Goal: Task Accomplishment & Management: Manage account settings

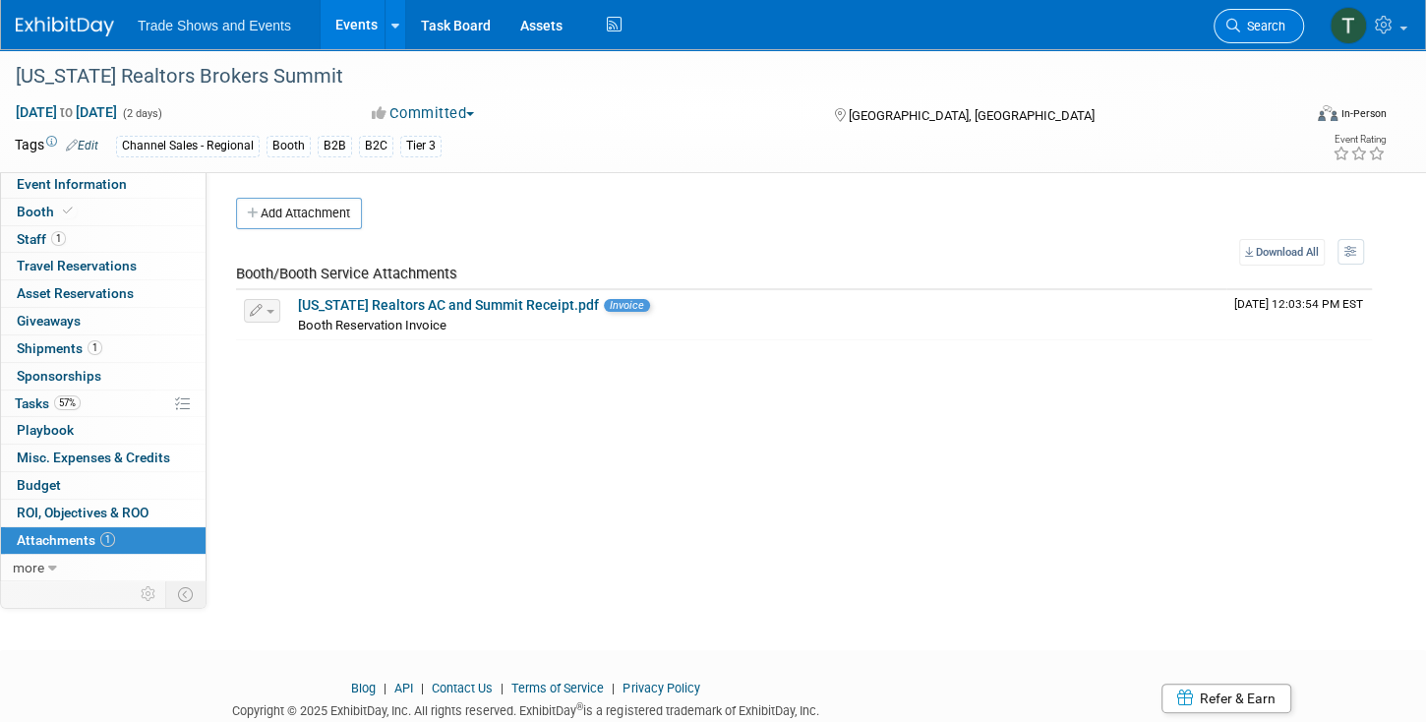
click at [1255, 25] on span "Search" at bounding box center [1262, 26] width 45 height 15
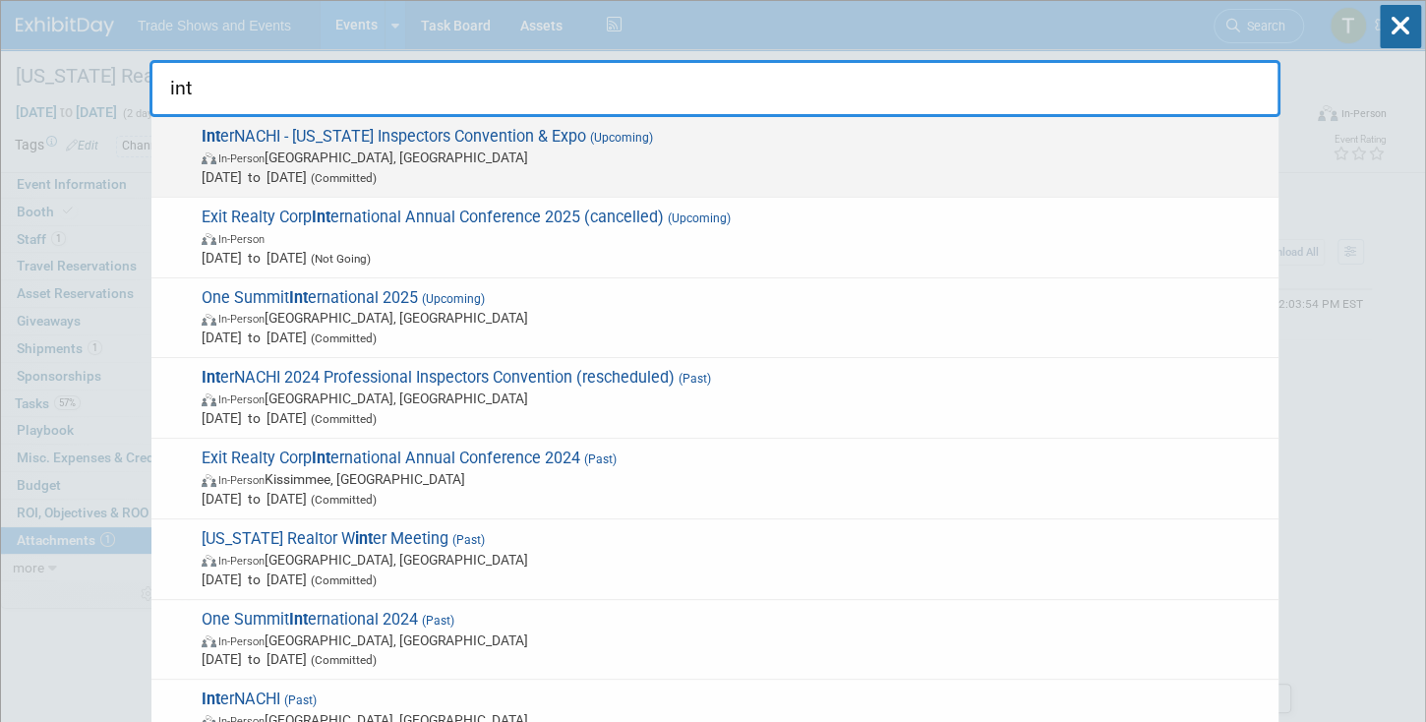
type input "int"
click at [340, 148] on span "In-Person [GEOGRAPHIC_DATA], [GEOGRAPHIC_DATA]" at bounding box center [735, 158] width 1067 height 20
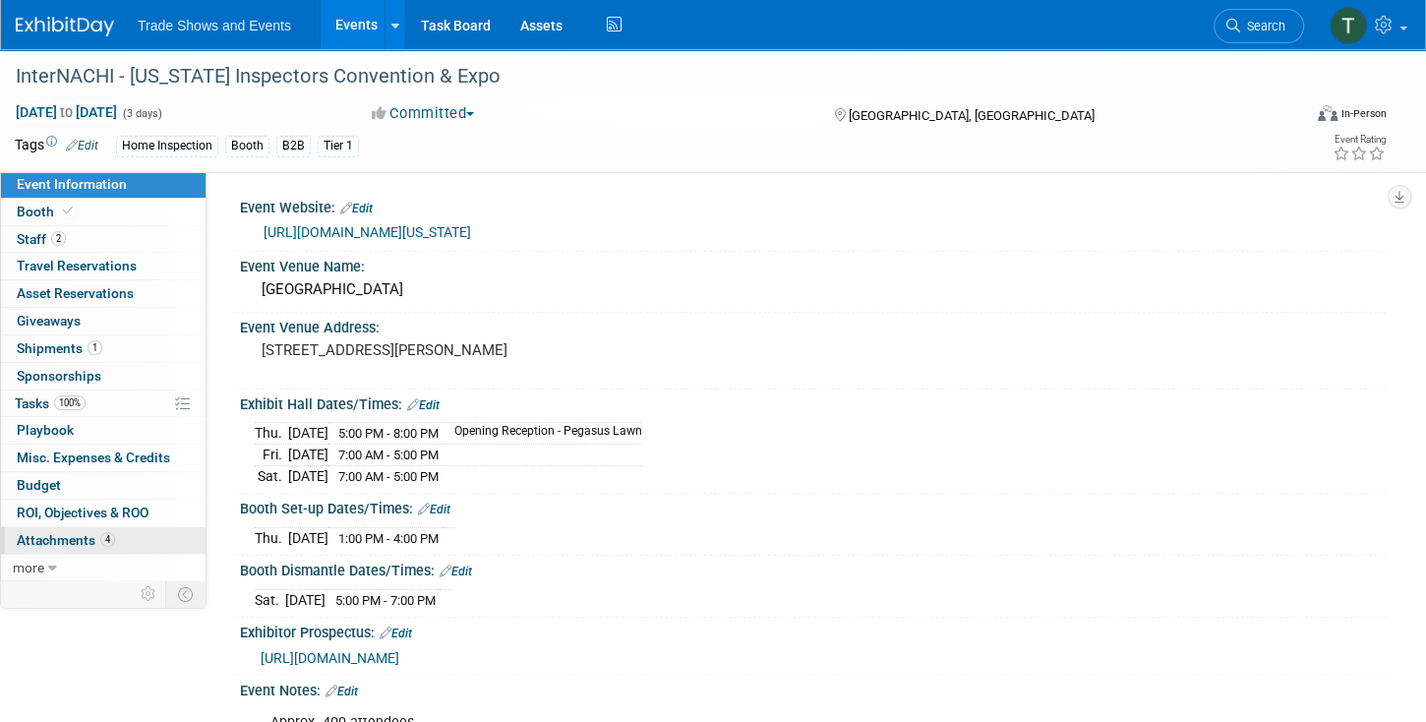
click at [88, 532] on span "Attachments 4" at bounding box center [66, 540] width 98 height 16
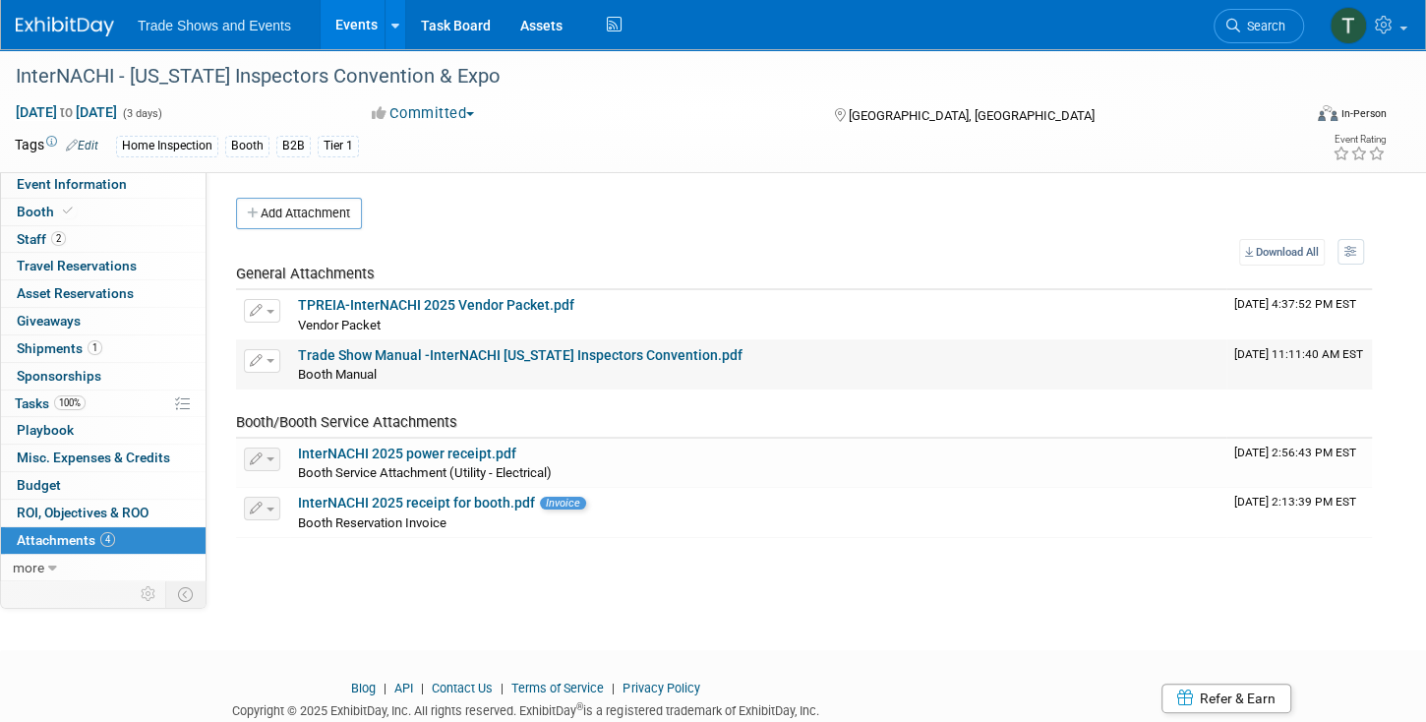
click at [413, 351] on link "Trade Show Manual -InterNACHI Texas Inspectors Convention.pdf" at bounding box center [520, 355] width 445 height 16
click at [36, 351] on span "Shipments 1" at bounding box center [60, 348] width 86 height 16
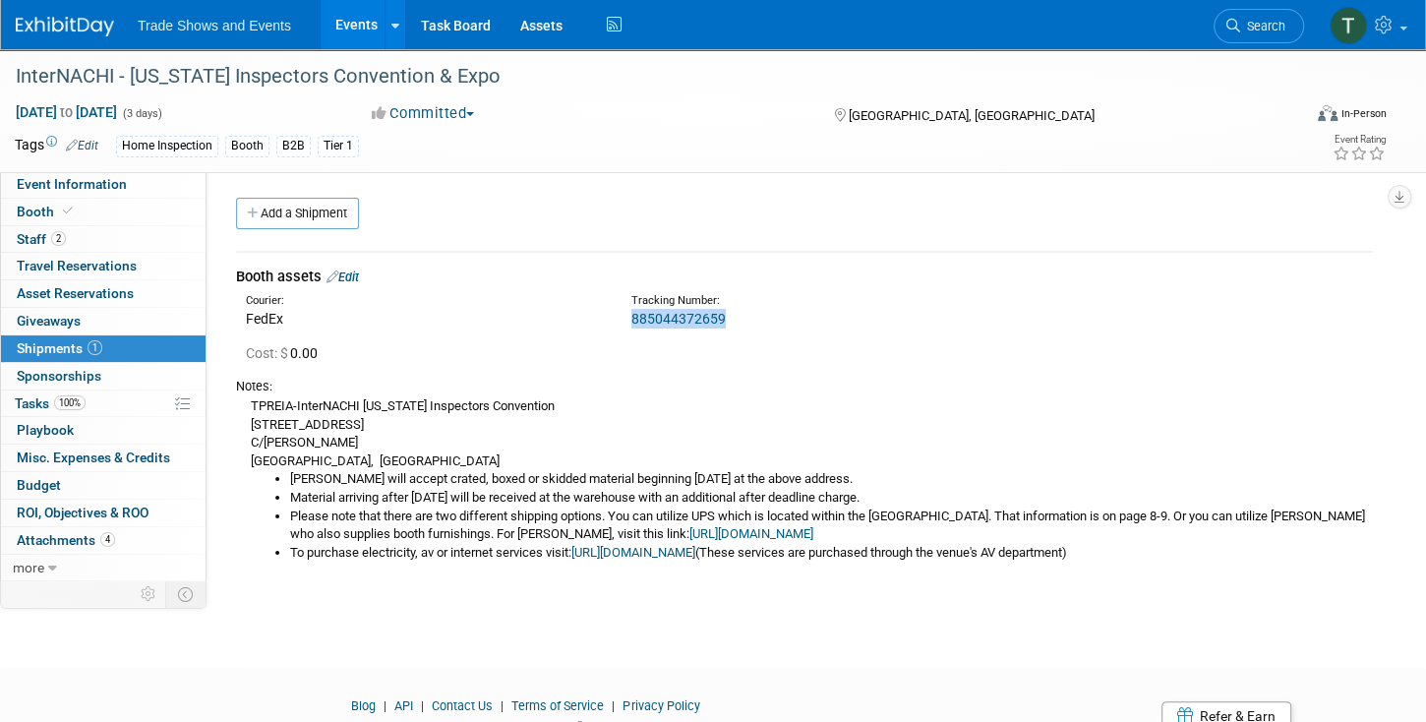
drag, startPoint x: 721, startPoint y: 320, endPoint x: 627, endPoint y: 321, distance: 93.4
click at [627, 321] on div "Tracking Number: 885044372659" at bounding box center [858, 310] width 482 height 35
copy link "885044372659"
click at [103, 181] on span "Event Information" at bounding box center [72, 184] width 110 height 16
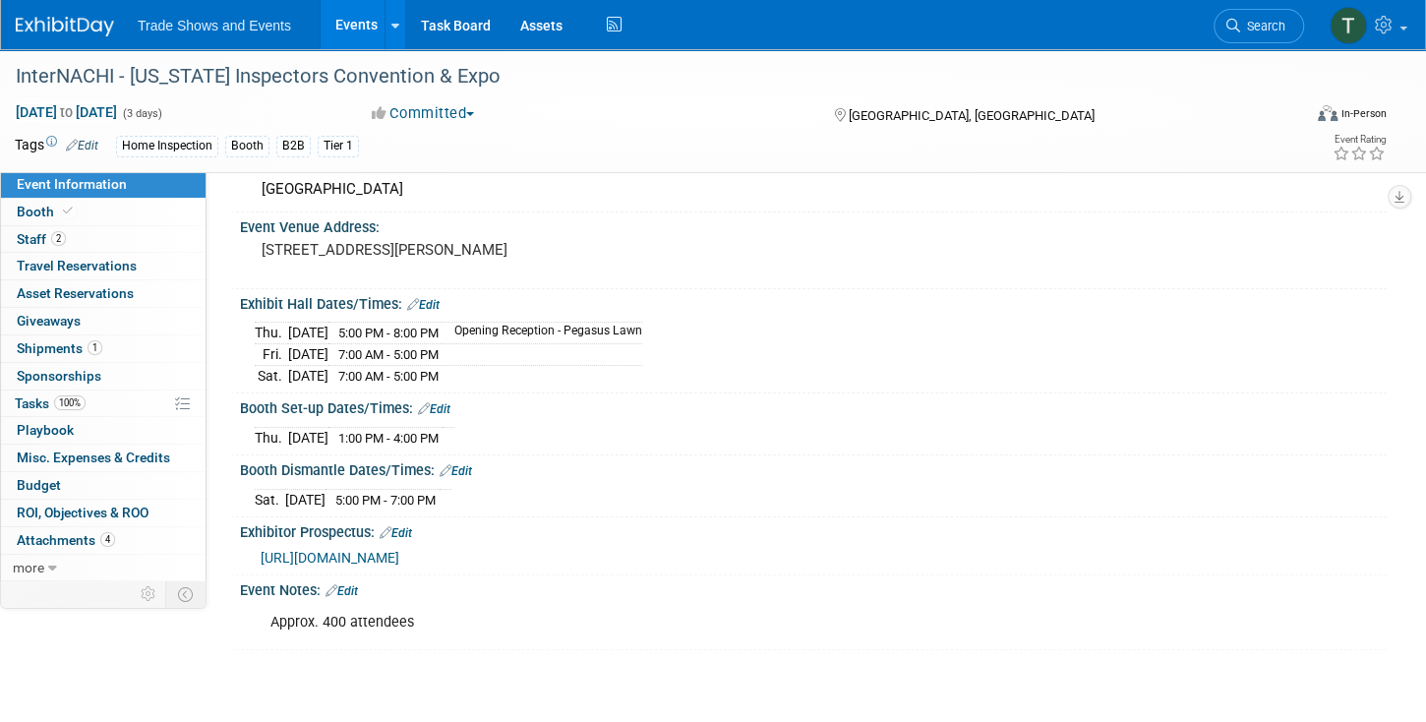
scroll to position [224, 0]
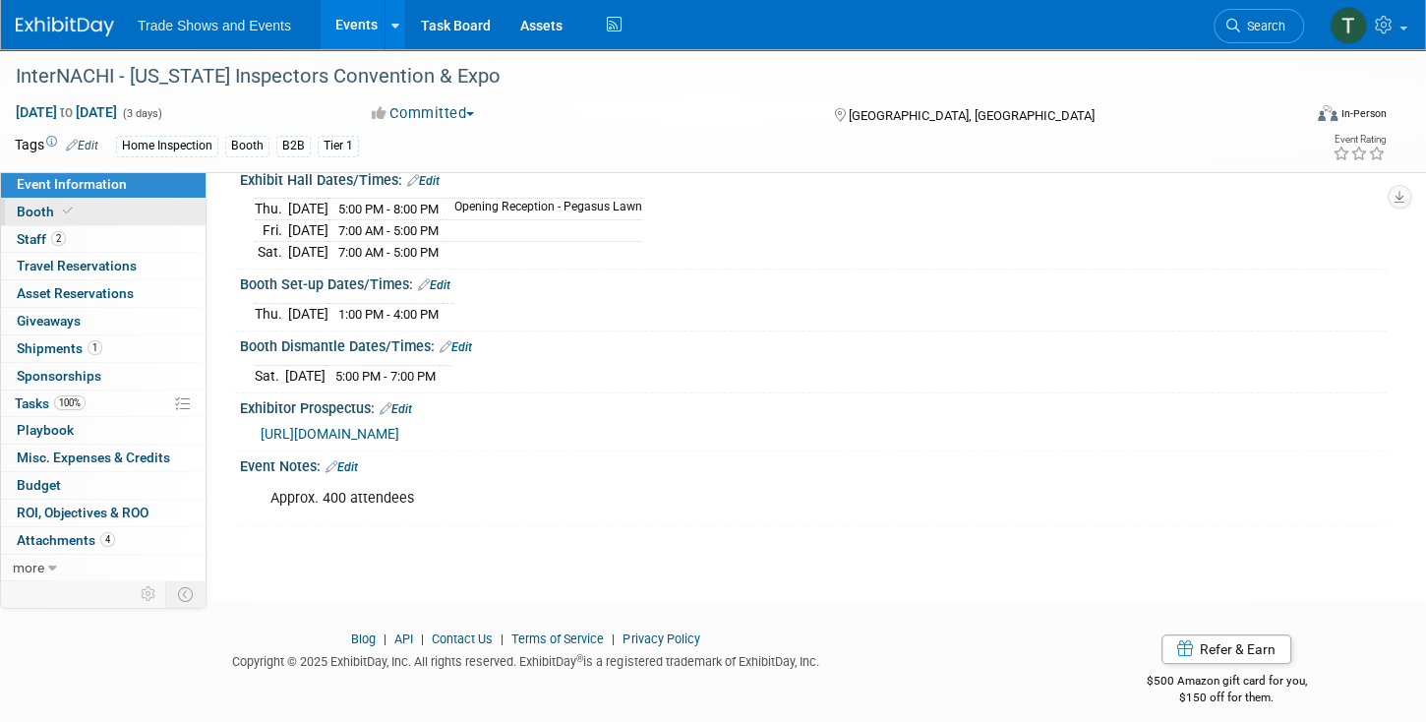
click at [155, 213] on link "Booth" at bounding box center [103, 212] width 205 height 27
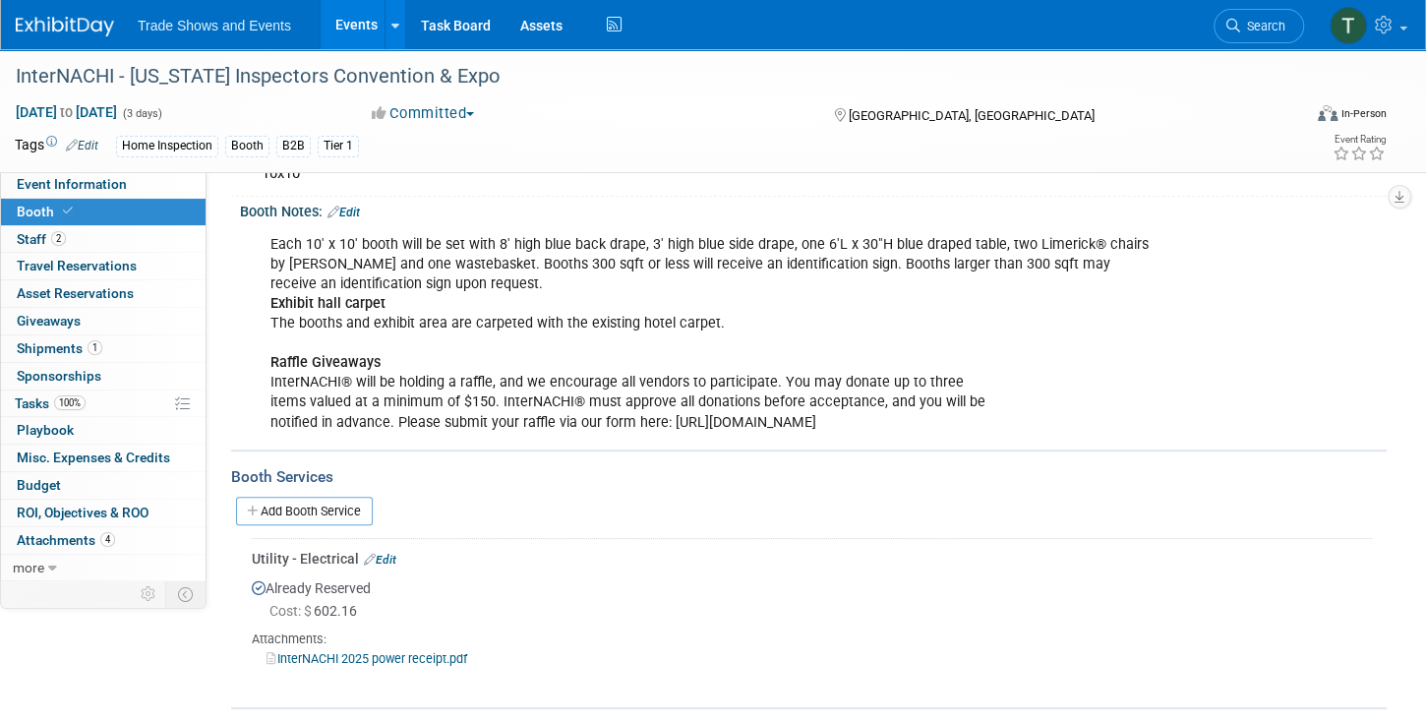
scroll to position [0, 0]
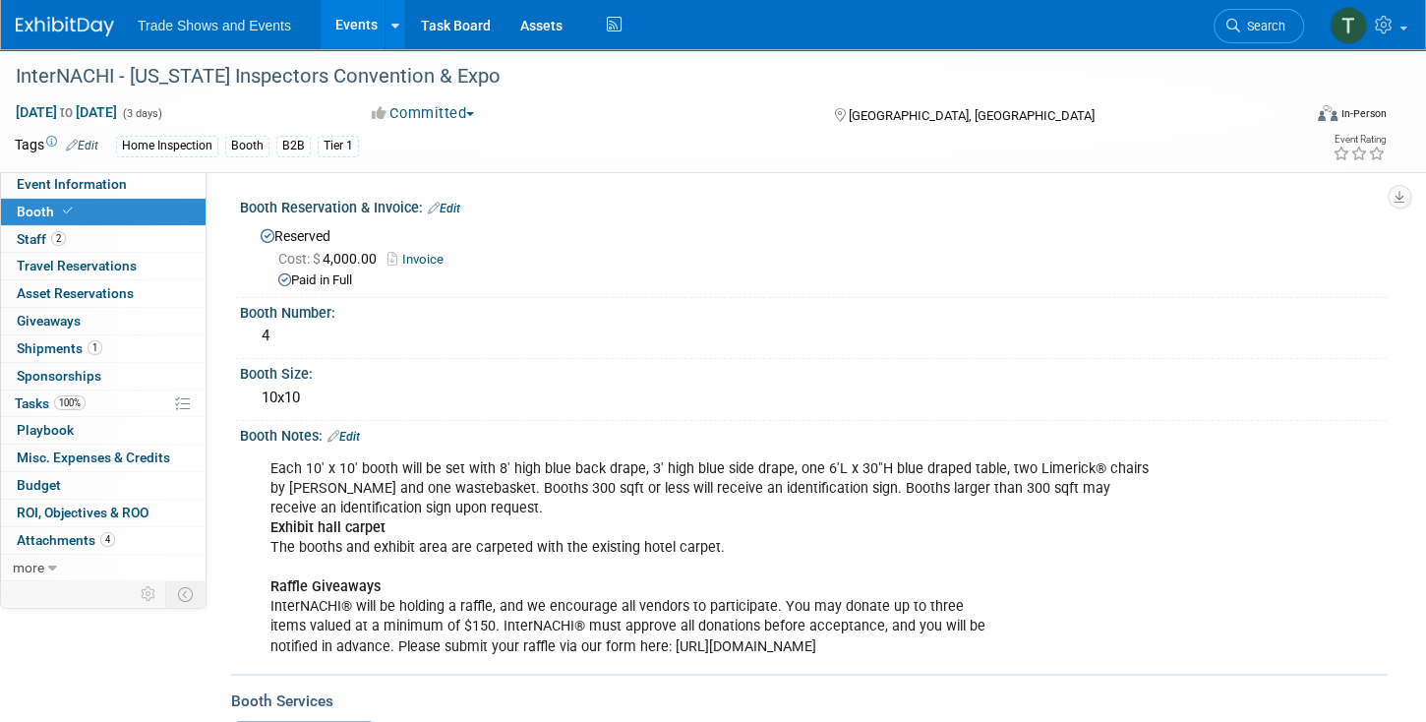
click at [360, 26] on link "Events" at bounding box center [357, 24] width 72 height 49
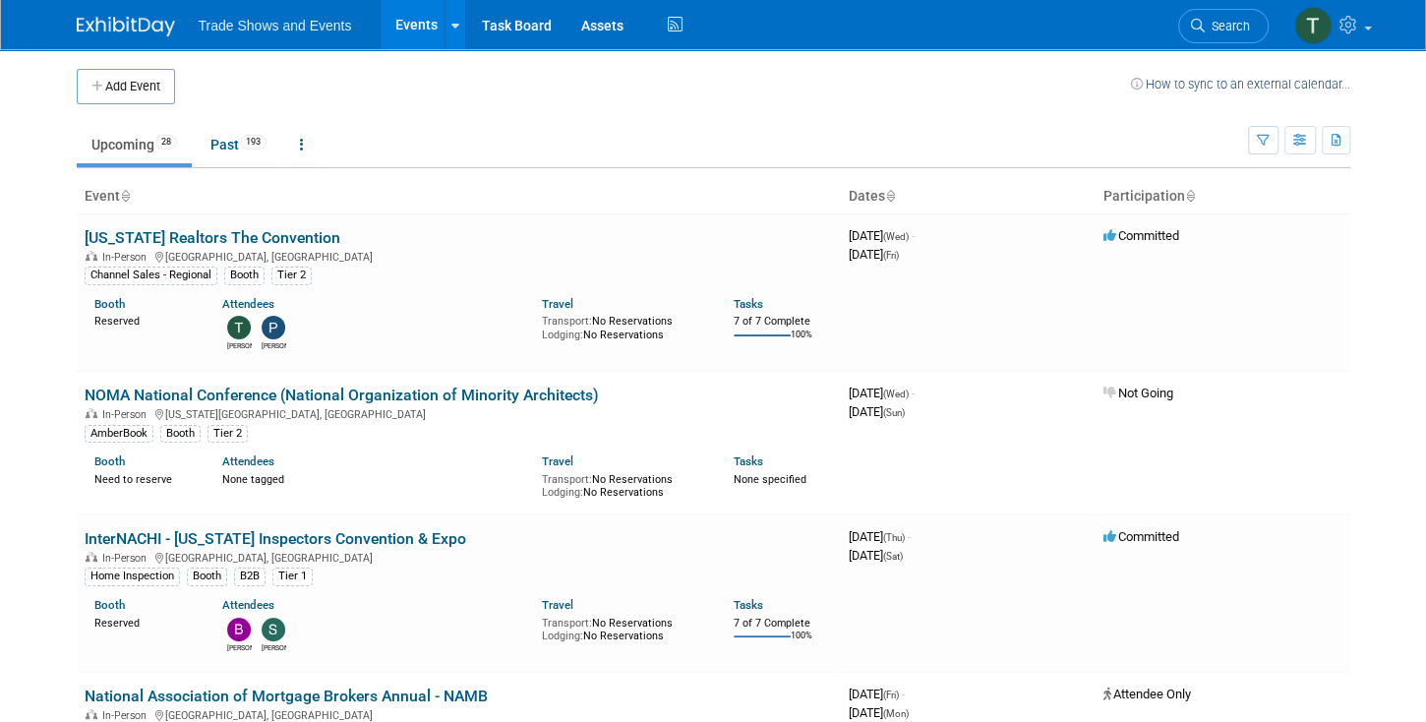
click at [1247, 23] on span "Search" at bounding box center [1227, 26] width 45 height 15
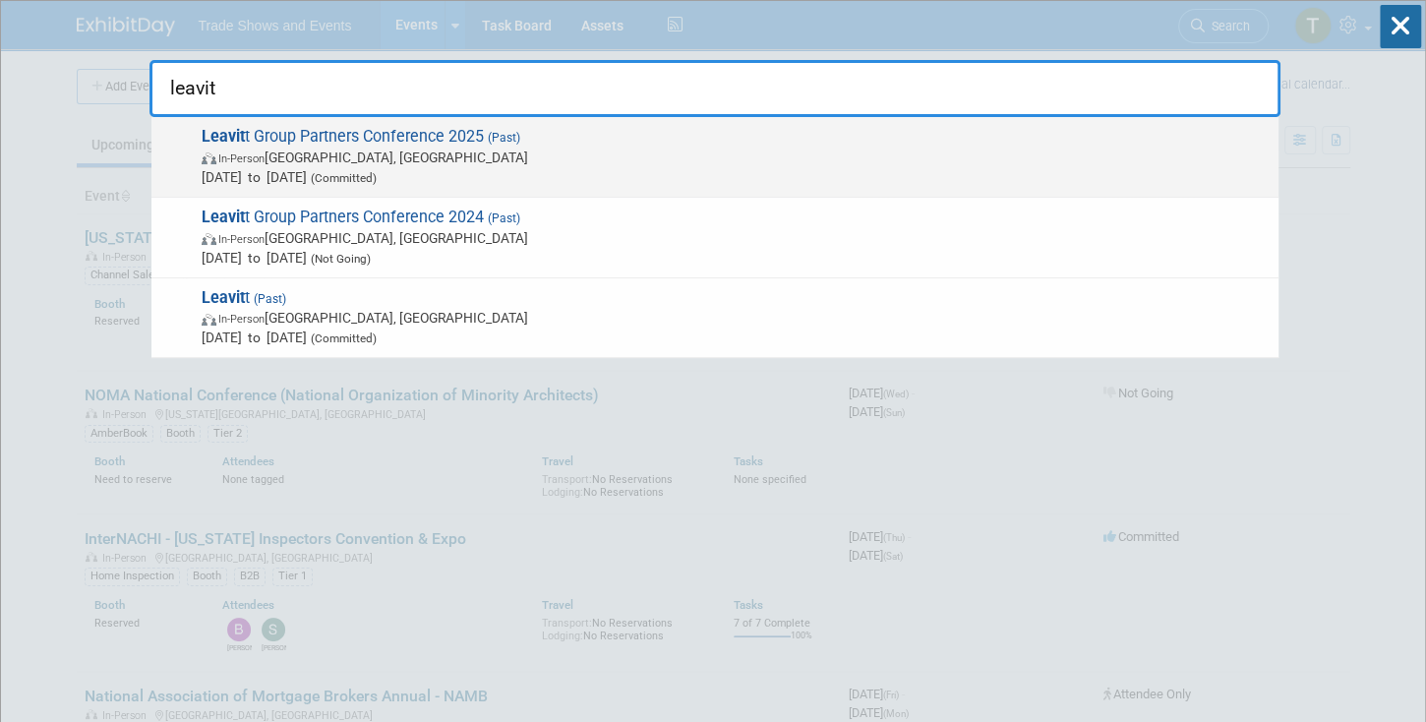
type input "leavit"
click at [394, 138] on span "Leavit t Group Partners Conference 2025 (Past) In-Person Henderson, NV Jun 3, 2…" at bounding box center [732, 157] width 1073 height 60
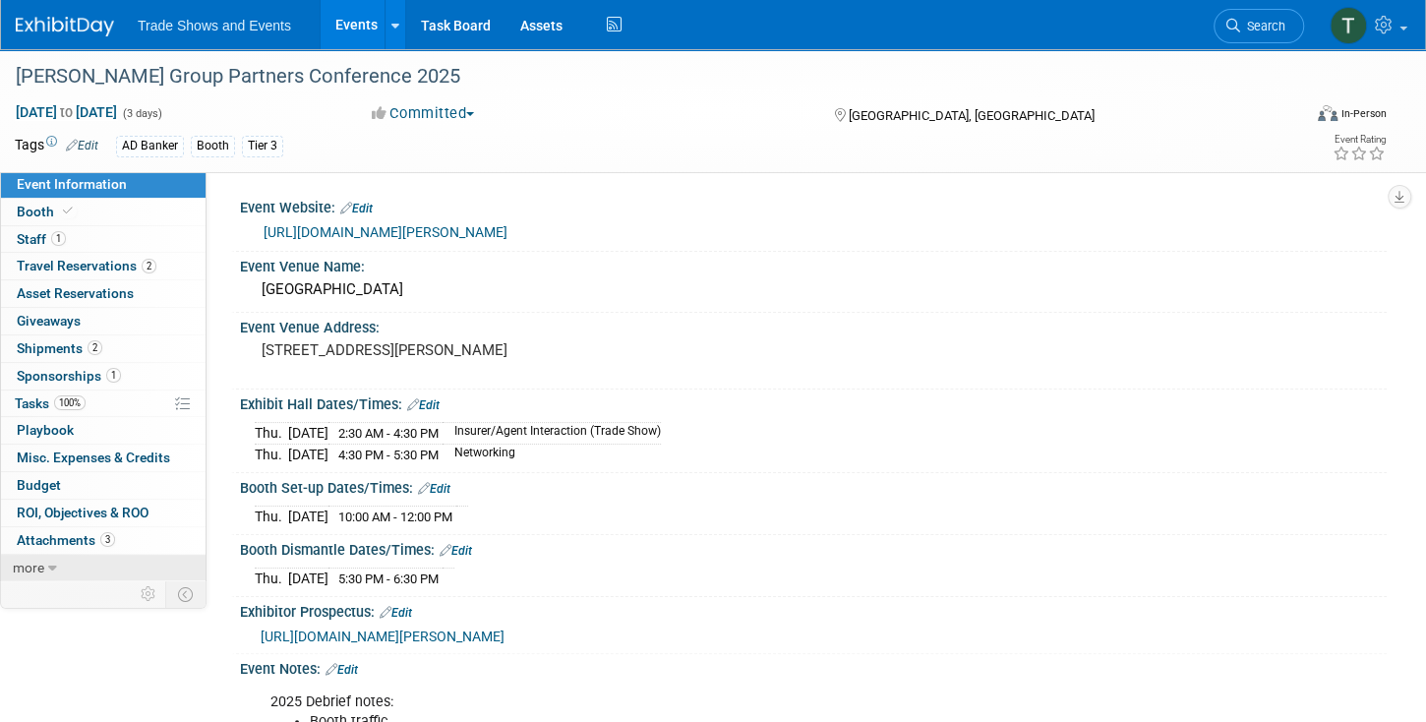
click at [67, 561] on link "more" at bounding box center [103, 568] width 205 height 27
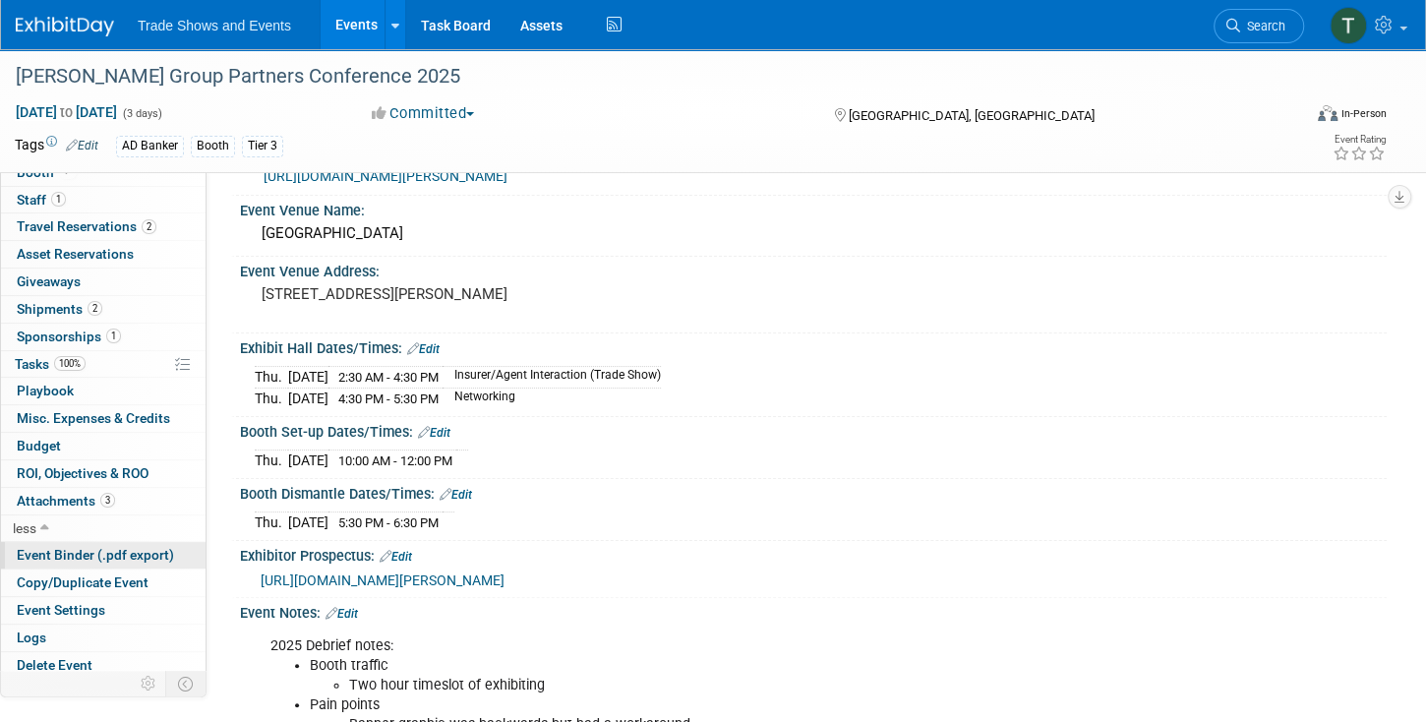
scroll to position [112, 0]
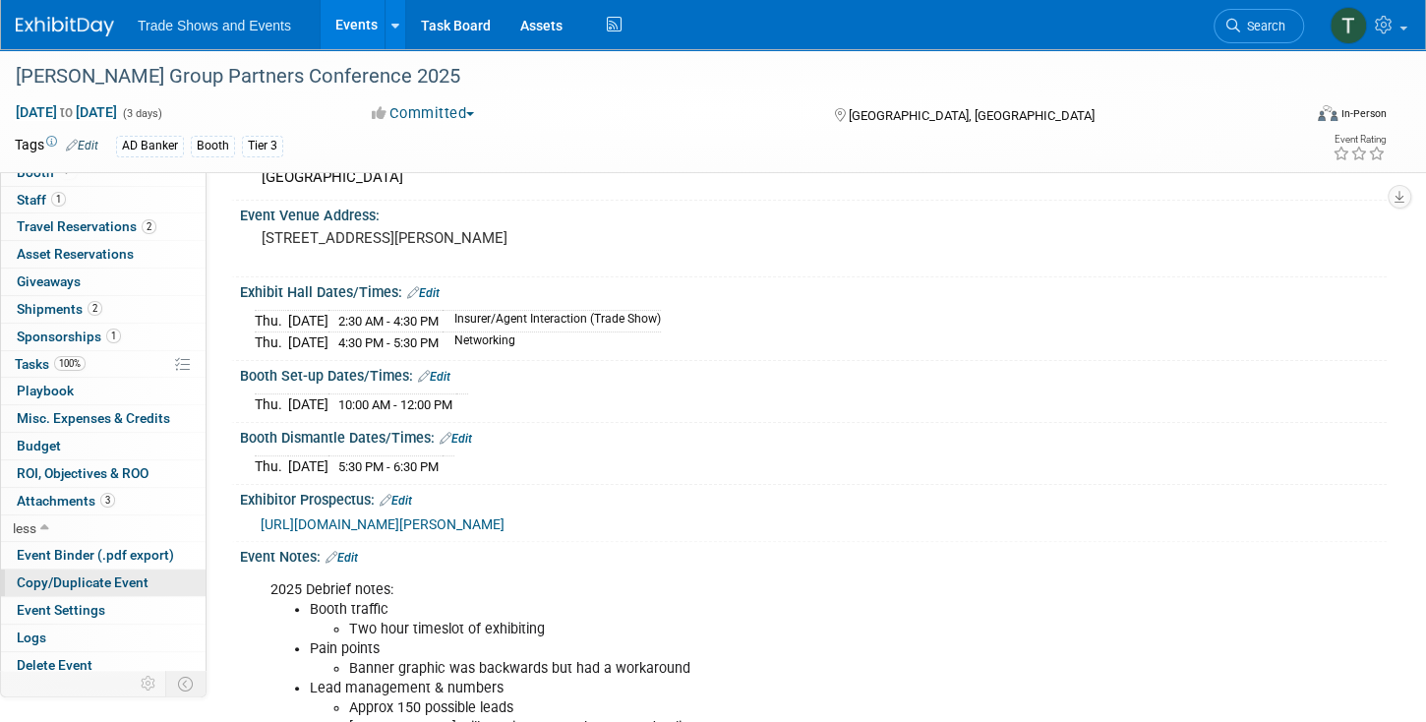
click at [80, 574] on span "Copy/Duplicate Event" at bounding box center [83, 582] width 132 height 16
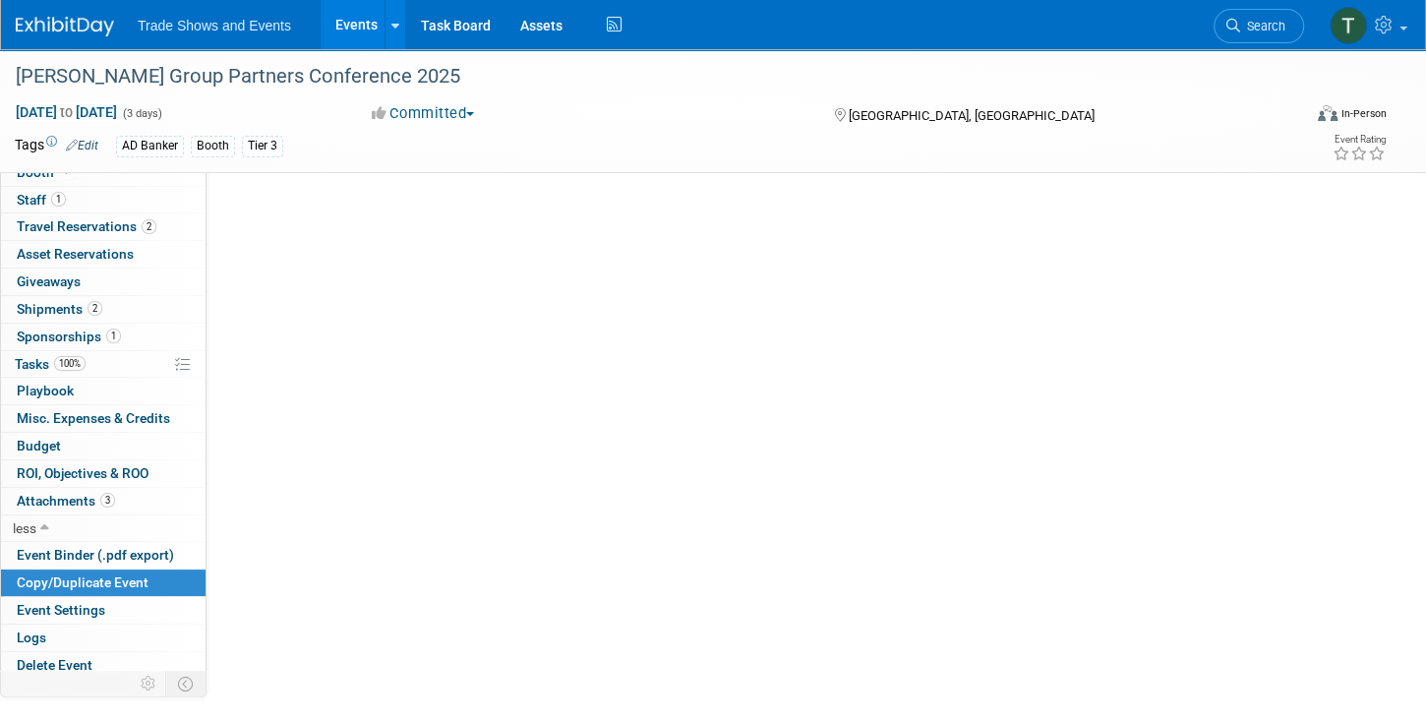
scroll to position [0, 0]
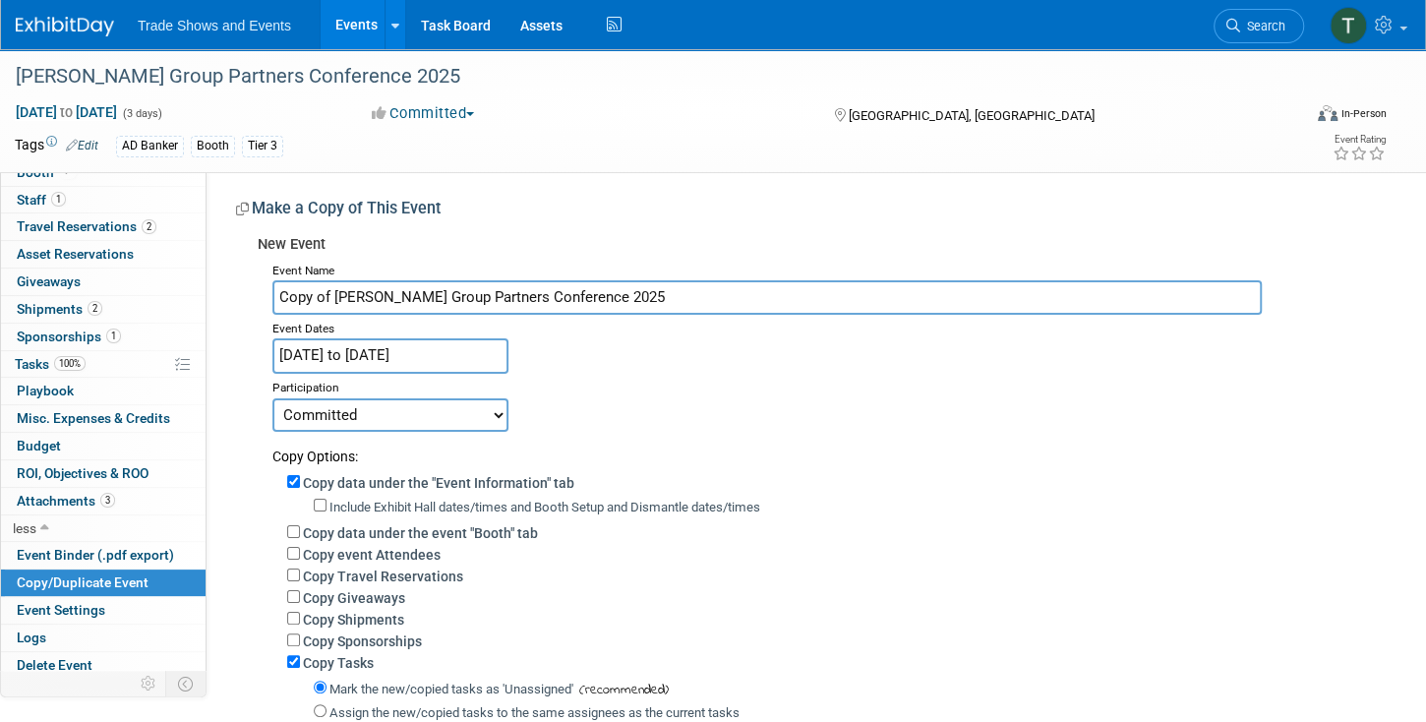
drag, startPoint x: 334, startPoint y: 296, endPoint x: 243, endPoint y: 284, distance: 92.2
click at [243, 284] on div "New Event Event Name Copy of Leavitt Group Partners Conference 2025 Event Dates…" at bounding box center [804, 558] width 1136 height 665
click at [576, 299] on input "Leavitt Group Partners Conference 2025" at bounding box center [766, 297] width 989 height 34
type input "[PERSON_NAME] Group Partners Conference 2026"
click at [417, 356] on input "Jun 3, 2025 to Jun 5, 2025" at bounding box center [390, 355] width 236 height 34
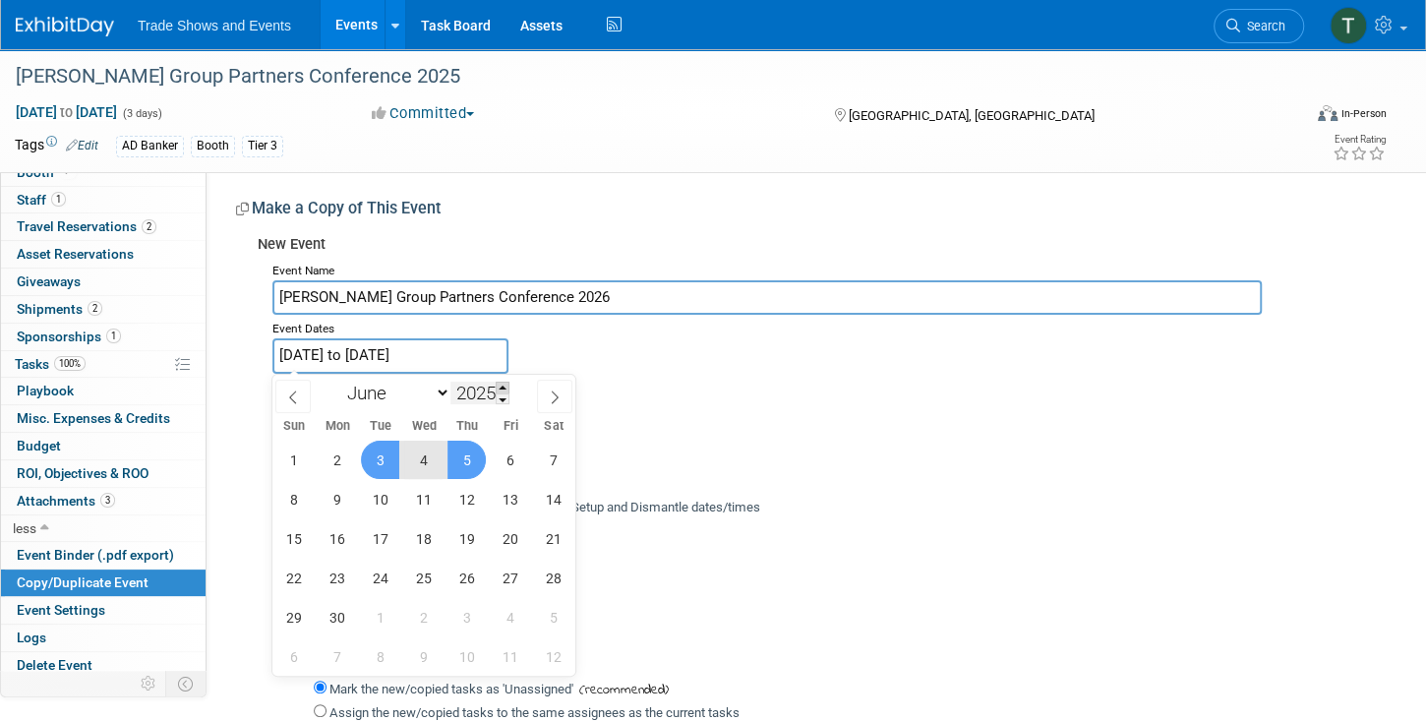
click at [504, 386] on span at bounding box center [503, 388] width 14 height 12
type input "2026"
click at [378, 458] on span "2" at bounding box center [380, 460] width 38 height 38
click at [510, 457] on span "5" at bounding box center [510, 460] width 38 height 38
type input "[DATE] to [DATE]"
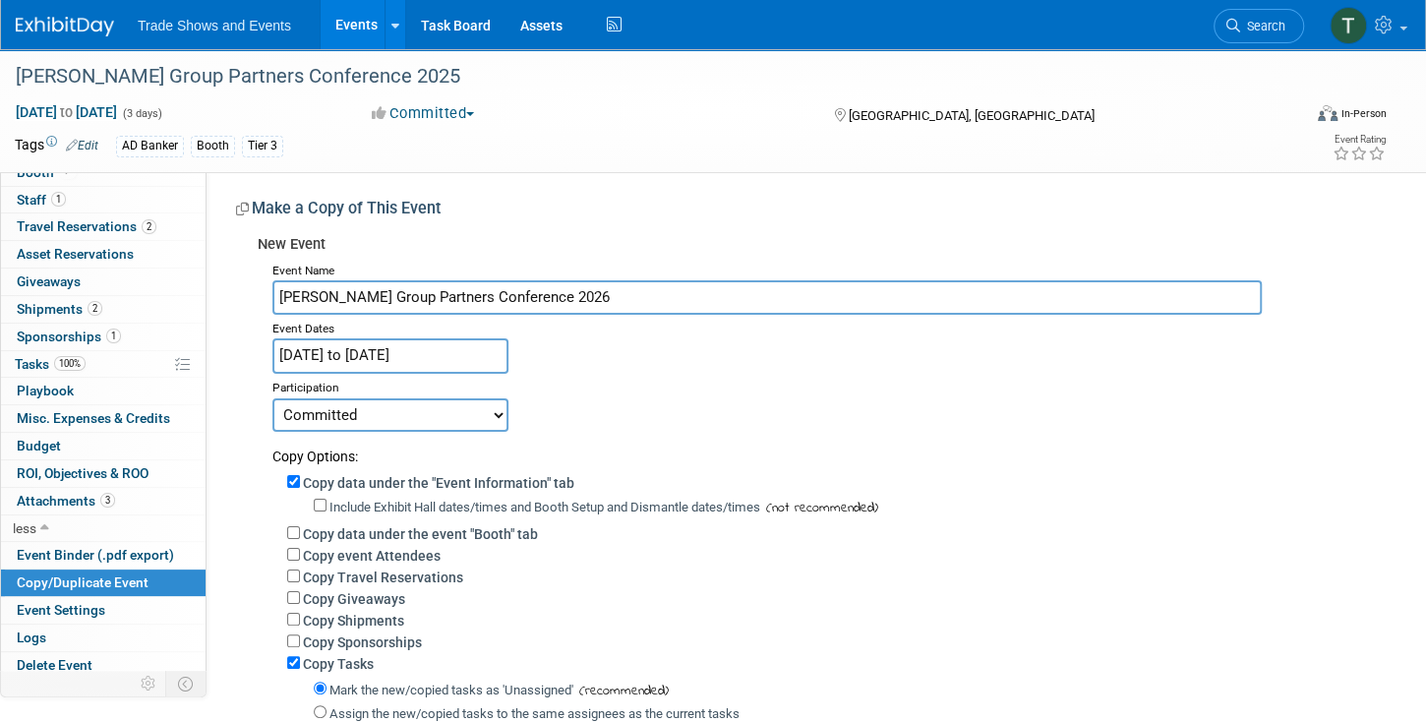
click at [393, 405] on select "Committed Considering Not Going Attendee Only" at bounding box center [390, 414] width 236 height 33
select select "2"
click at [272, 398] on select "Committed Considering Not Going Attendee Only" at bounding box center [390, 414] width 236 height 33
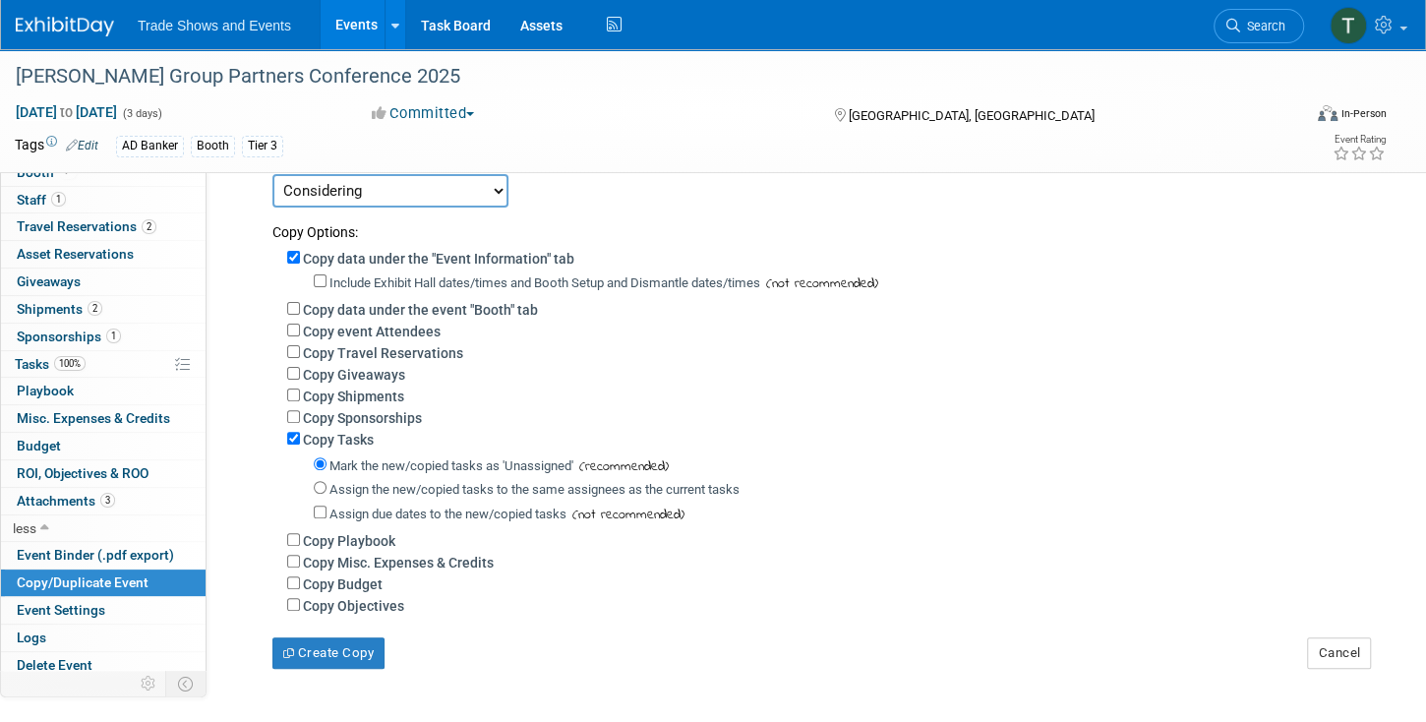
scroll to position [224, 0]
click at [294, 307] on input "Copy data under the event "Booth" tab" at bounding box center [293, 308] width 13 height 13
checkbox input "true"
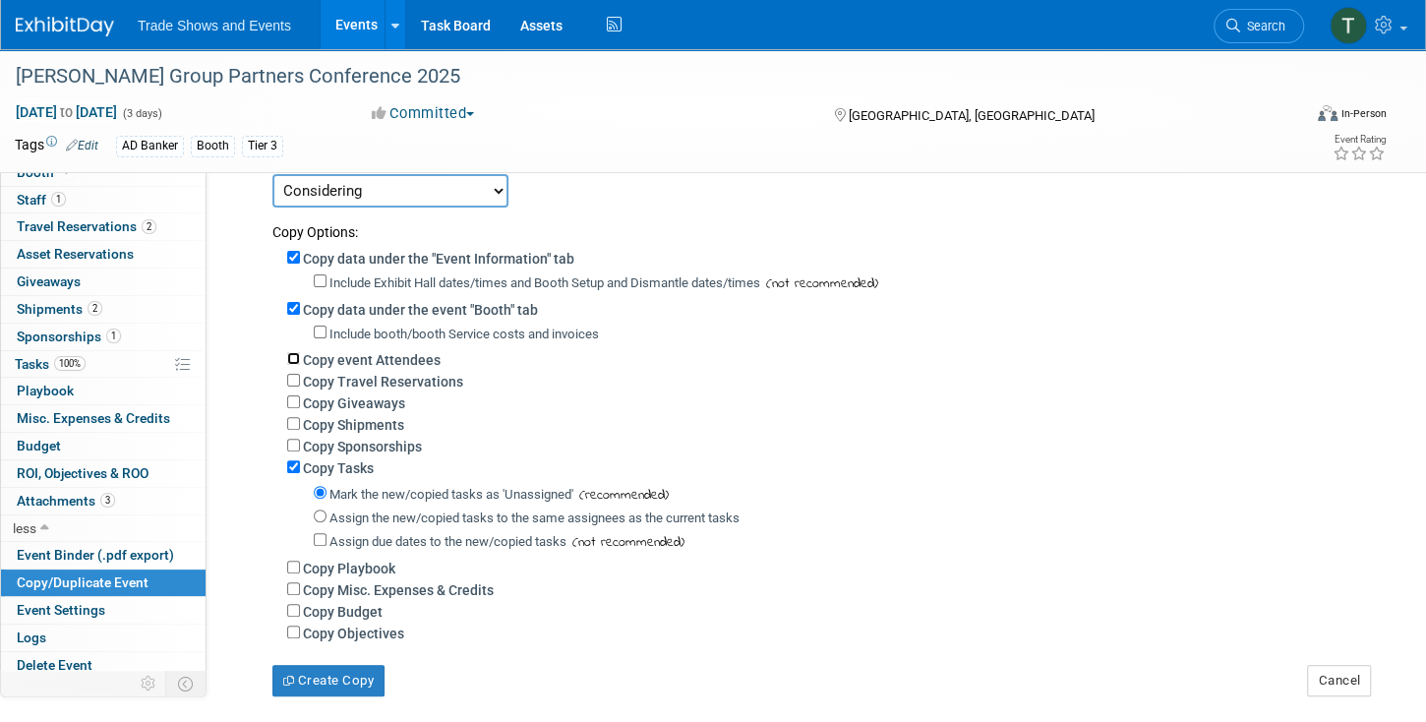
click at [294, 352] on input "Copy event Attendees" at bounding box center [293, 358] width 13 height 13
checkbox input "true"
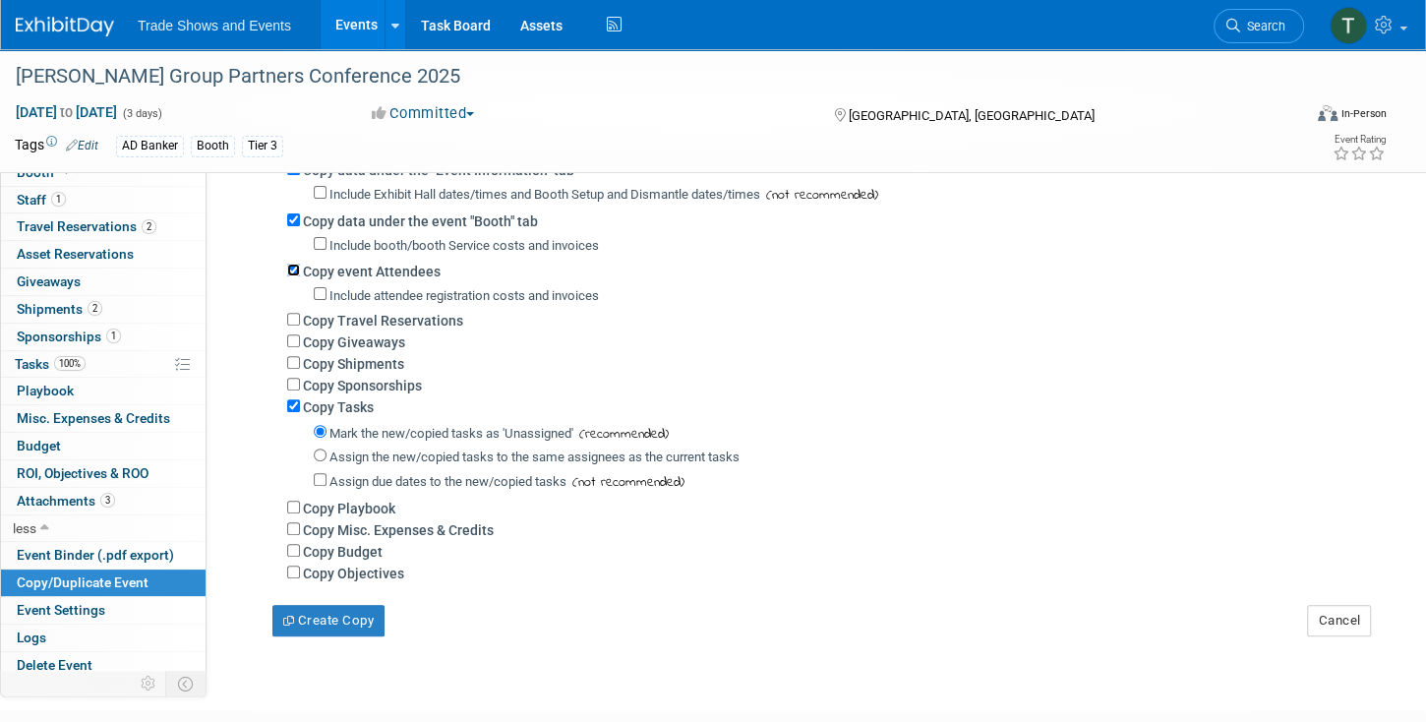
scroll to position [336, 0]
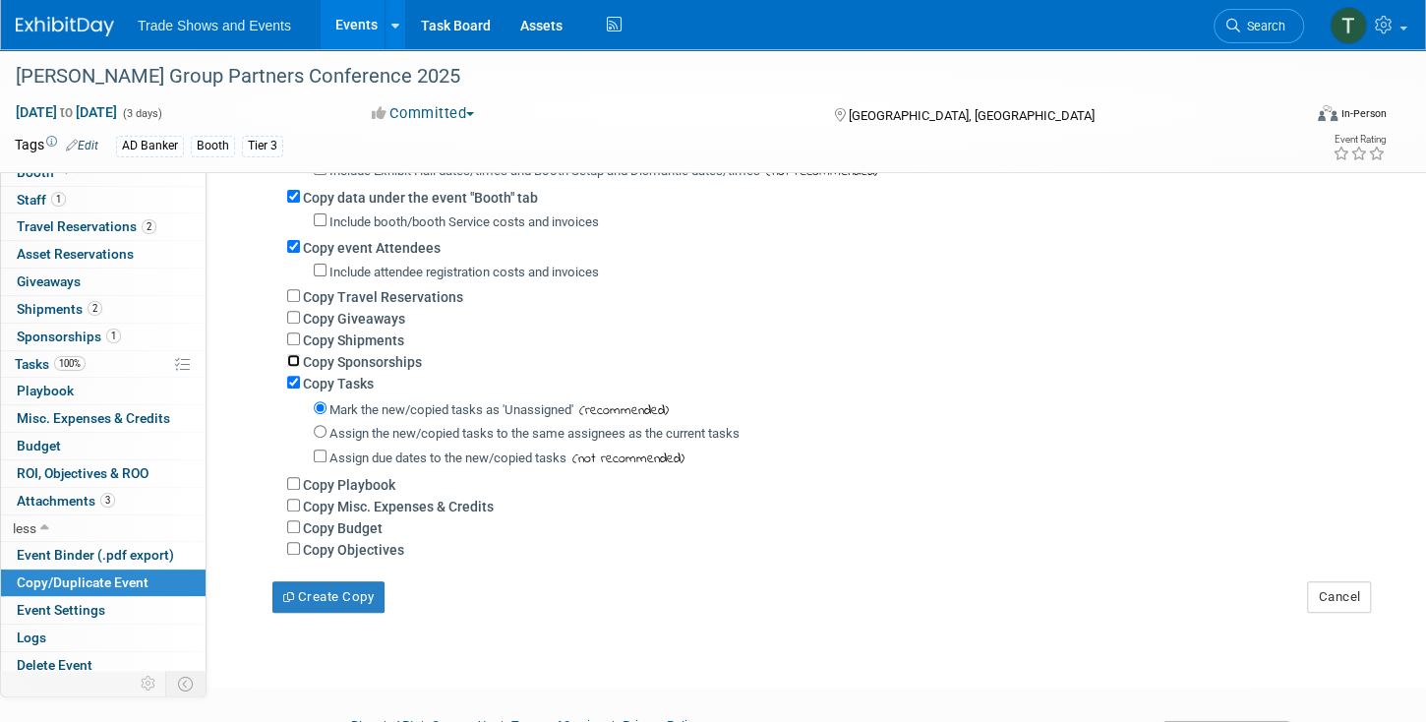
click at [290, 356] on input "Copy Sponsorships" at bounding box center [293, 360] width 13 height 13
checkbox input "true"
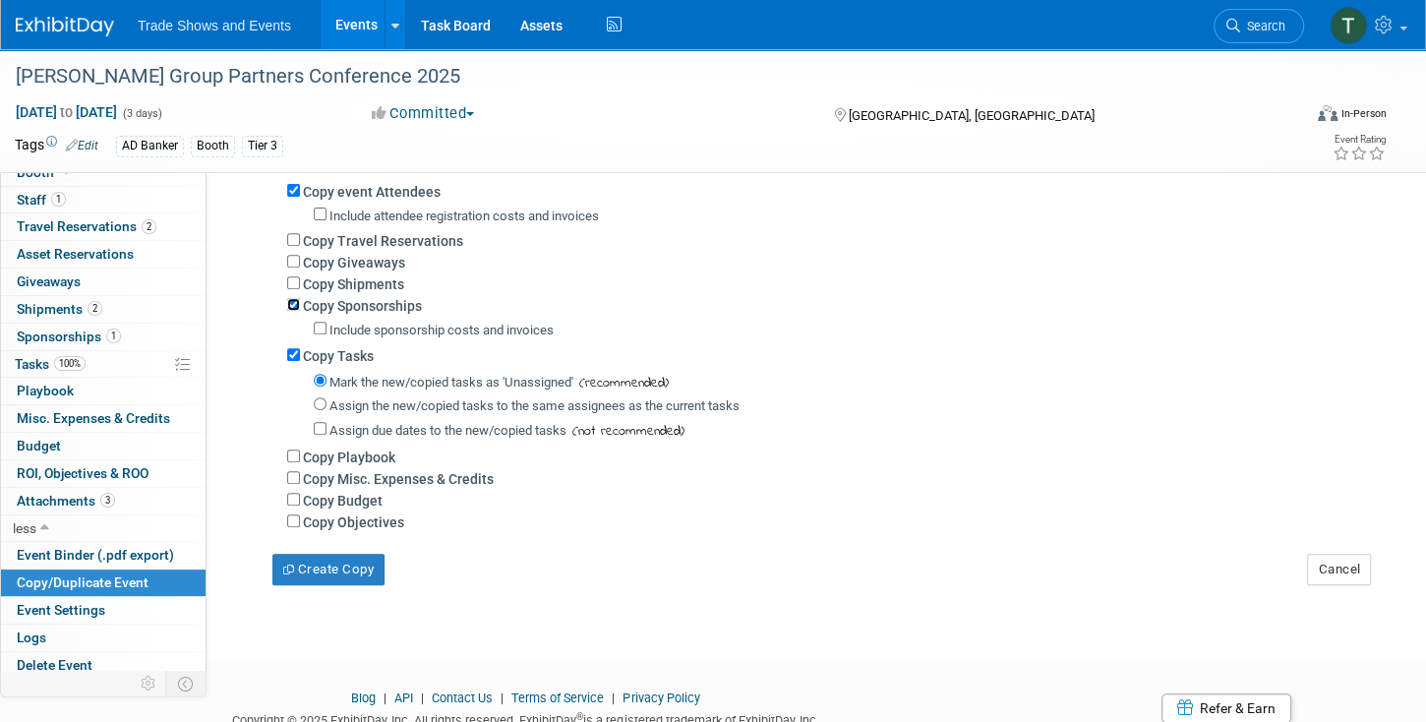
scroll to position [393, 0]
click at [325, 398] on input "Assign the new/copied tasks to the same assignees as the current tasks" at bounding box center [320, 402] width 13 height 13
radio input "true"
click at [322, 425] on input "Assign due dates to the new/copied tasks" at bounding box center [320, 427] width 13 height 13
checkbox input "true"
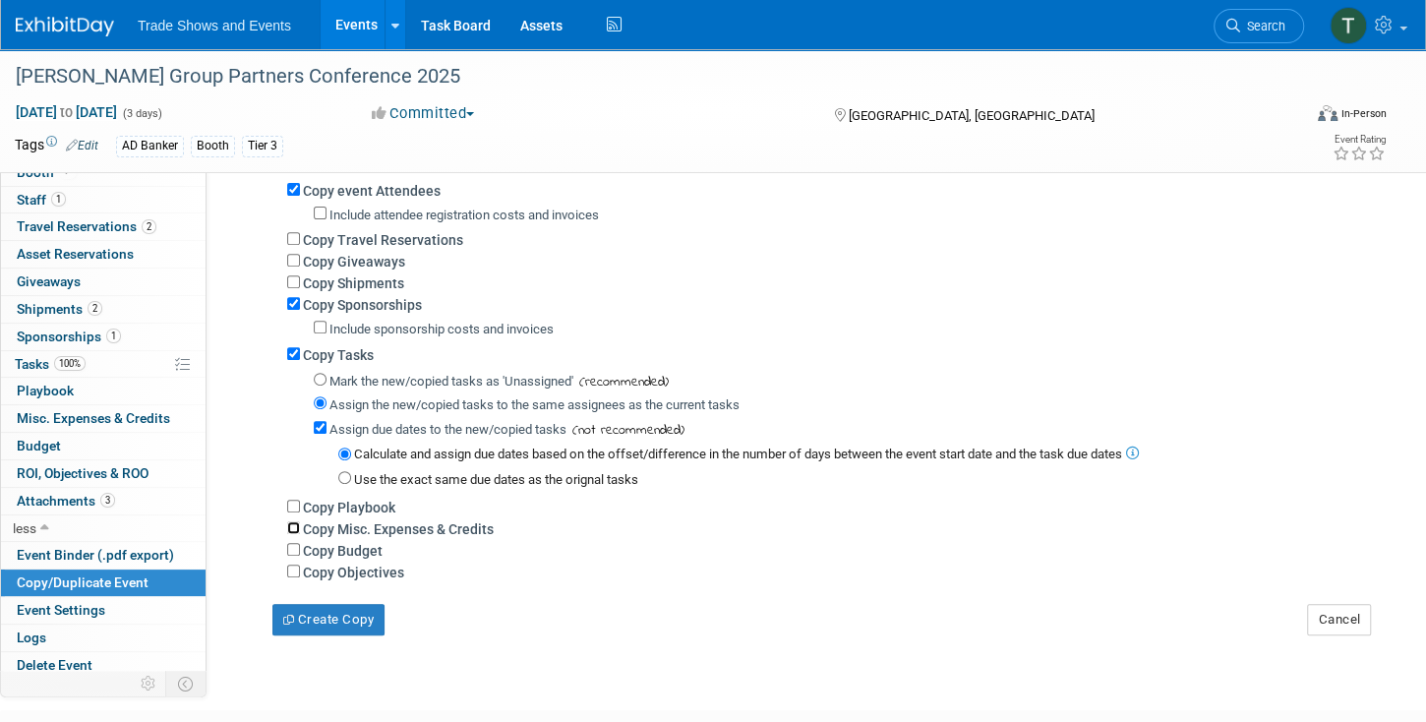
click at [292, 523] on input "Copy Misc. Expenses & Credits" at bounding box center [293, 527] width 13 height 13
checkbox input "true"
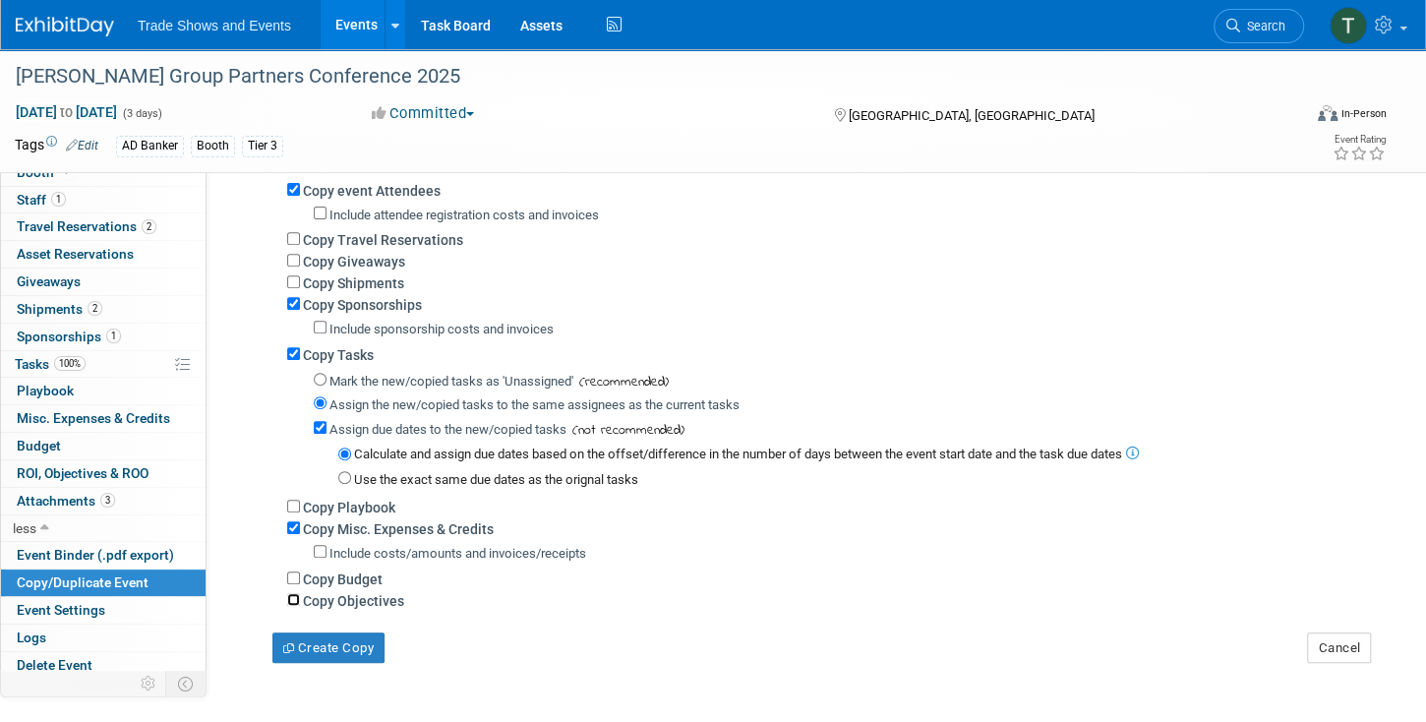
click at [292, 596] on input "Copy Objectives" at bounding box center [293, 599] width 13 height 13
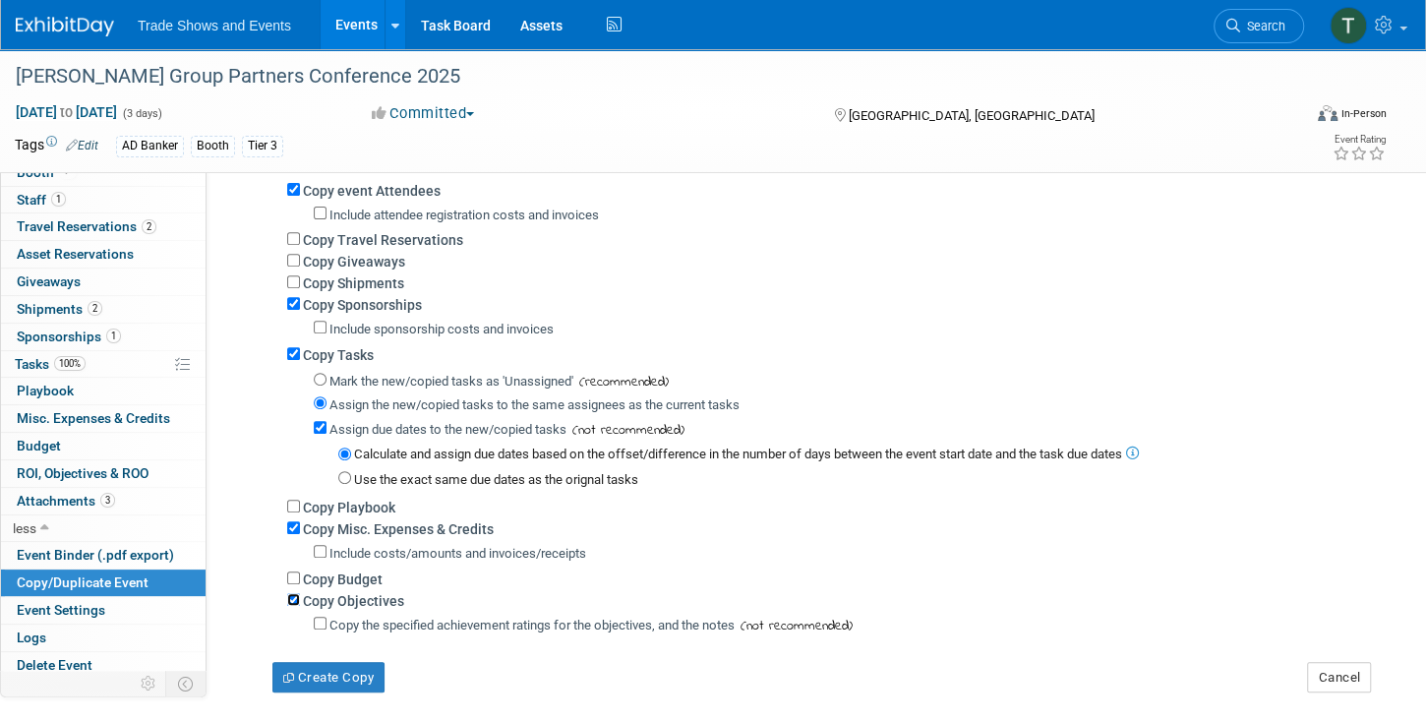
click at [292, 596] on input "Copy Objectives" at bounding box center [293, 599] width 13 height 13
checkbox input "false"
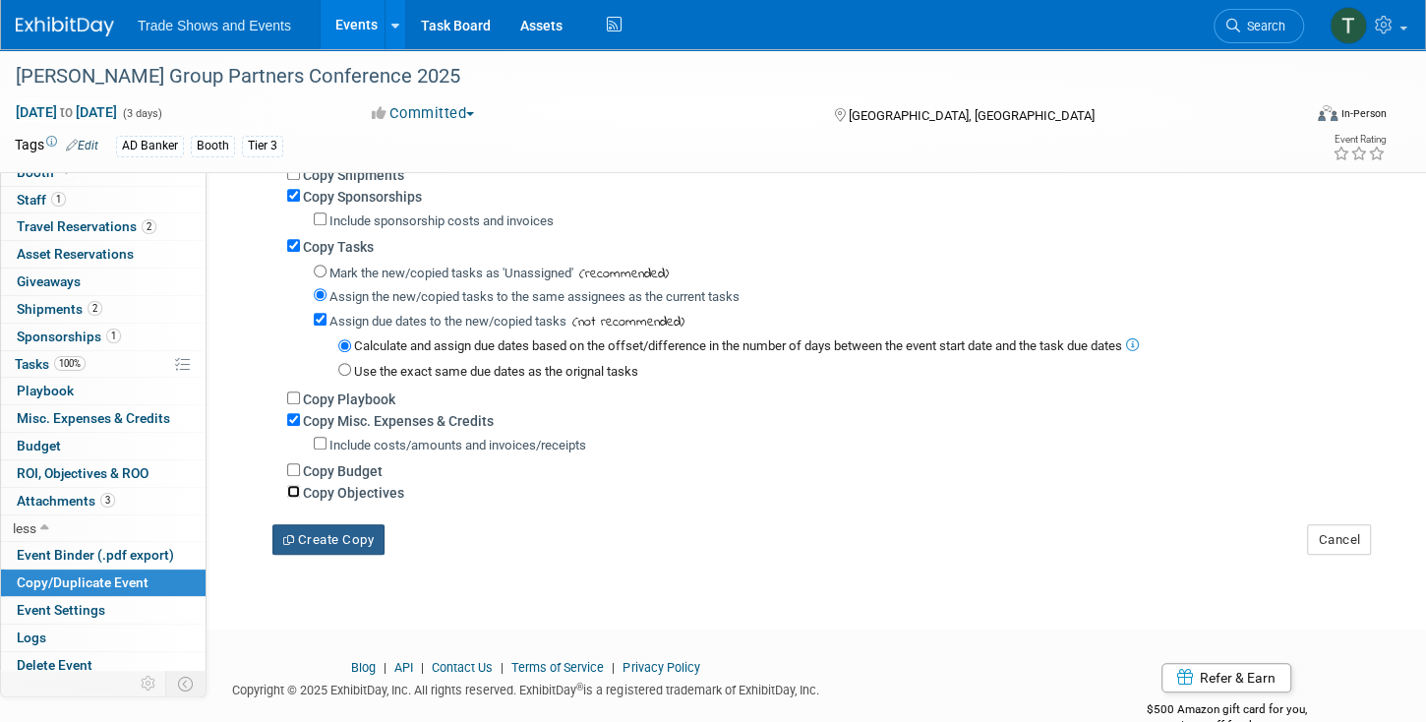
scroll to position [542, 0]
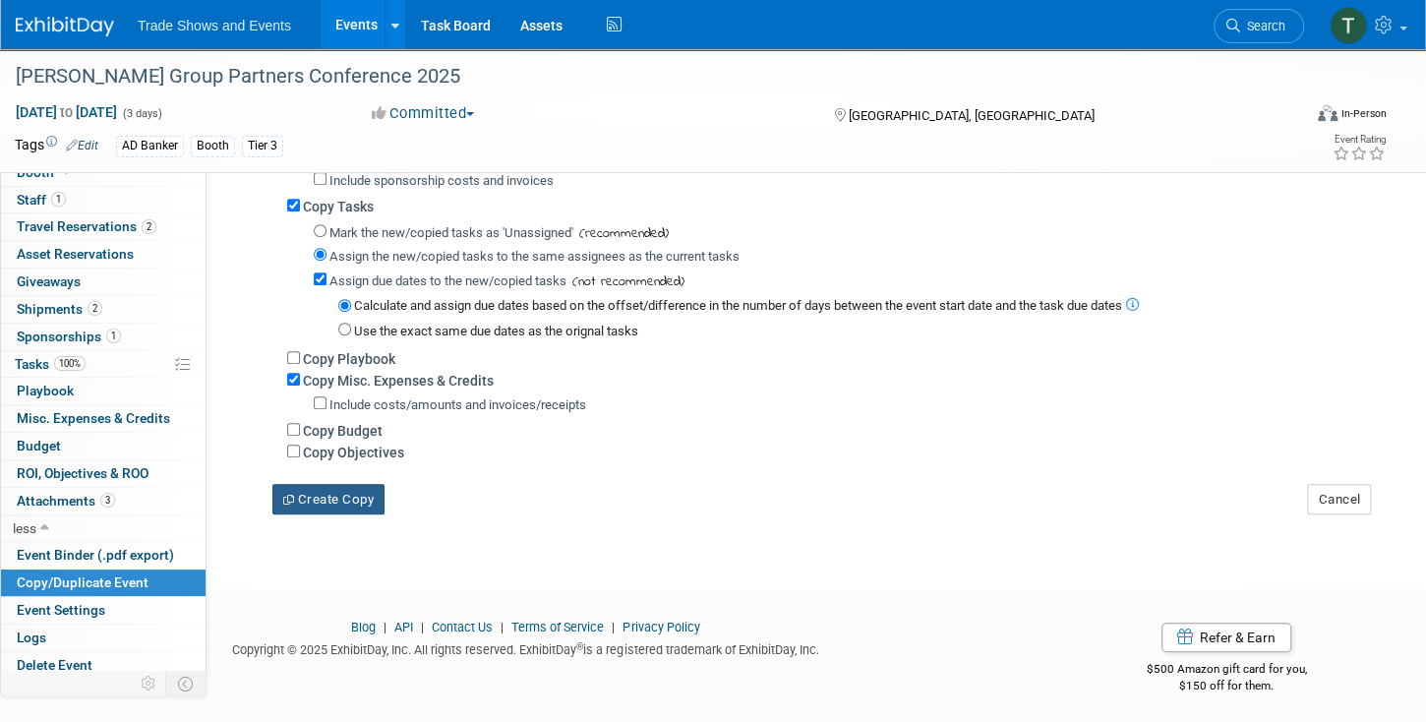
click at [336, 493] on button "Create Copy" at bounding box center [328, 499] width 112 height 31
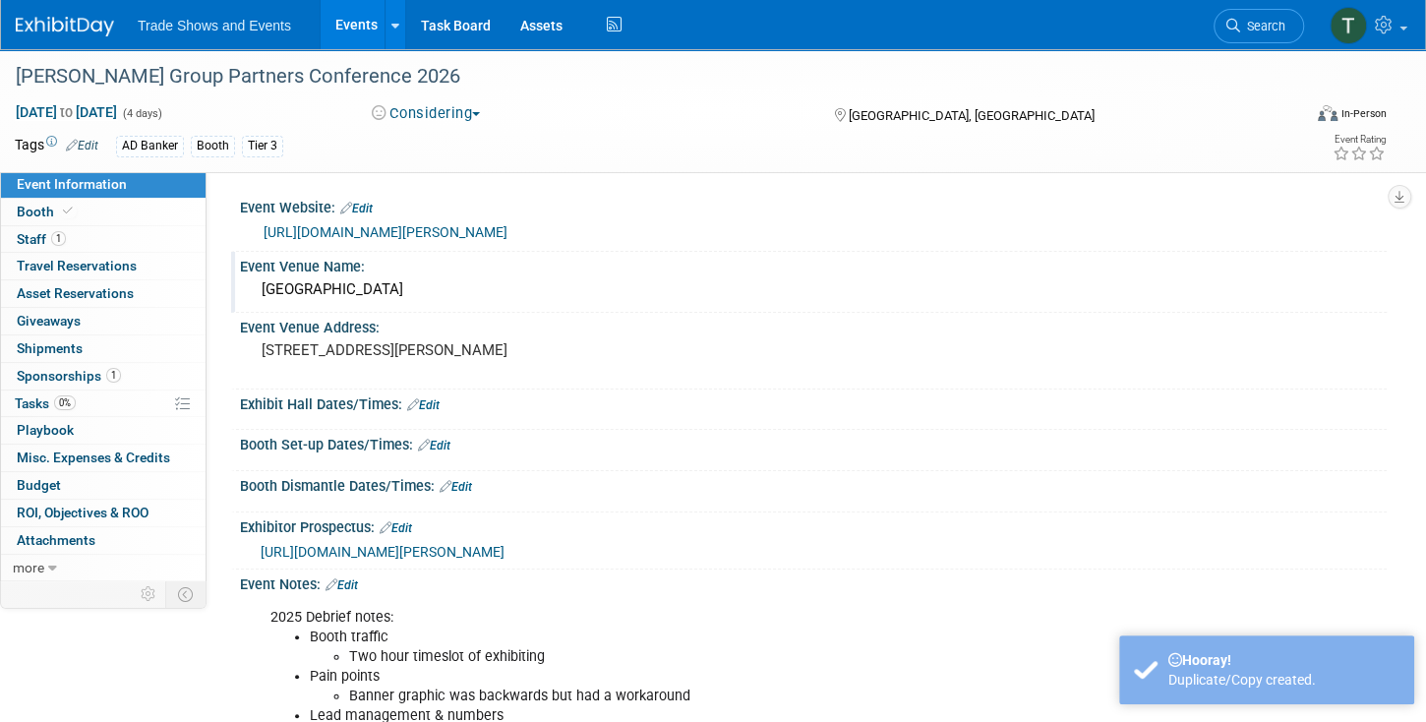
click at [406, 284] on div "[GEOGRAPHIC_DATA]" at bounding box center [813, 289] width 1117 height 30
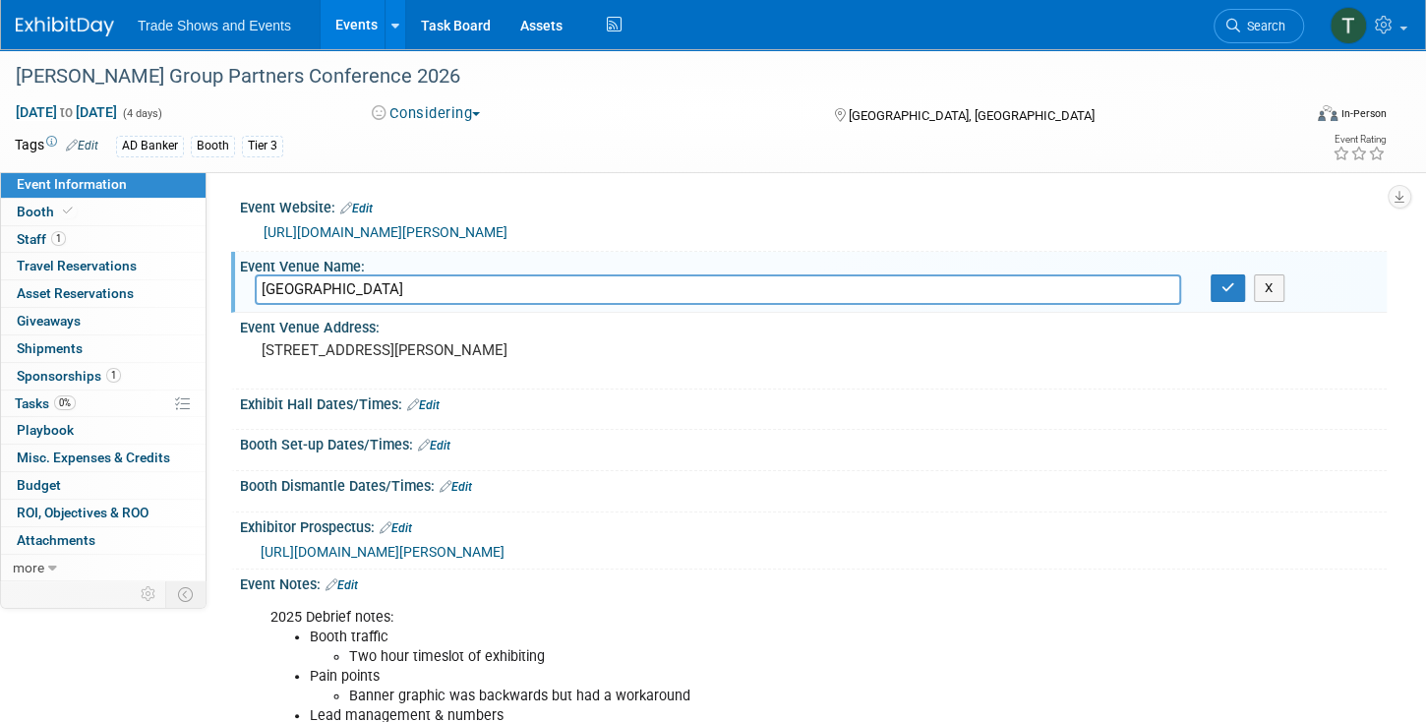
click at [574, 293] on input "[GEOGRAPHIC_DATA]" at bounding box center [718, 289] width 926 height 30
click at [574, 293] on input "Green Valley Ranch Resort Spa & Casino" at bounding box center [718, 289] width 926 height 30
type input "G"
type input "The Grand America Hotel"
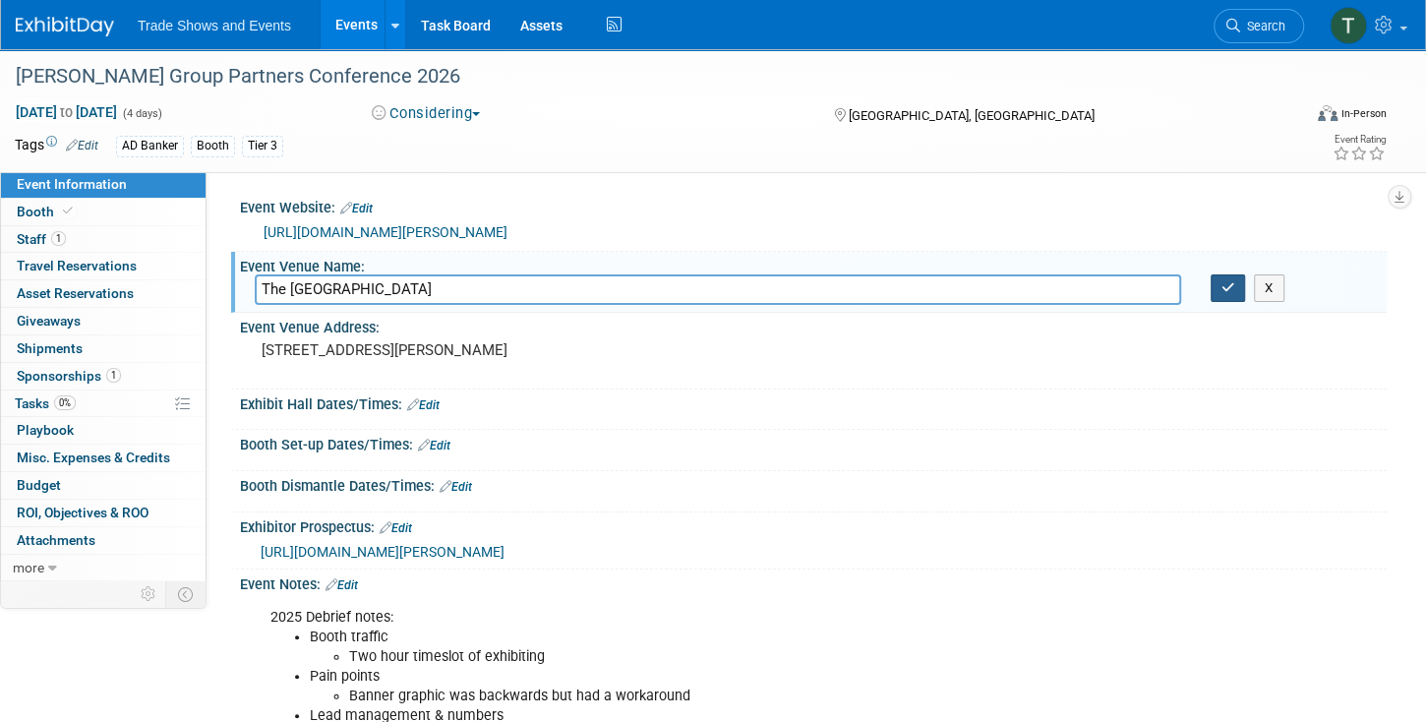
click at [1221, 277] on button "button" at bounding box center [1228, 288] width 35 height 28
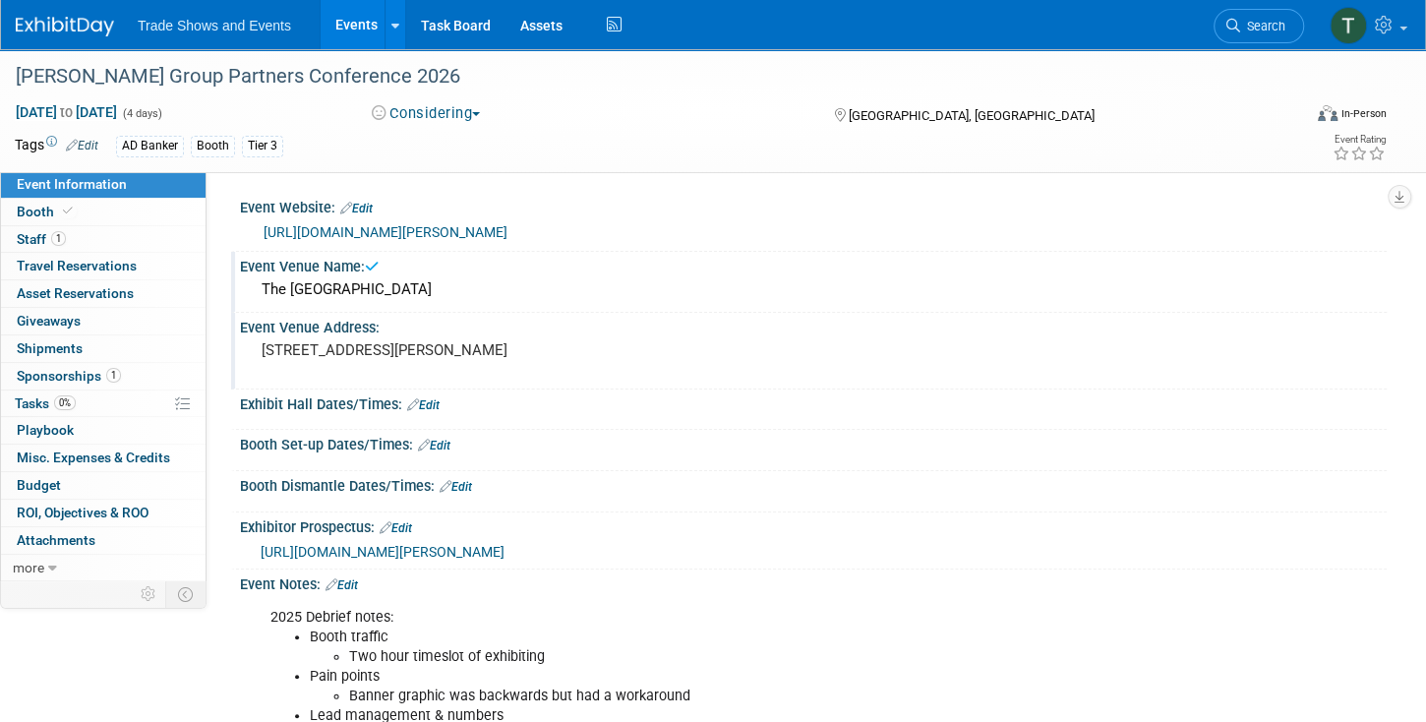
drag, startPoint x: 418, startPoint y: 369, endPoint x: 235, endPoint y: 335, distance: 185.9
click at [235, 335] on div "Event Venue Address: 2300 Paseo Verde Pkwy Henderson, NV 89052" at bounding box center [809, 351] width 1156 height 76
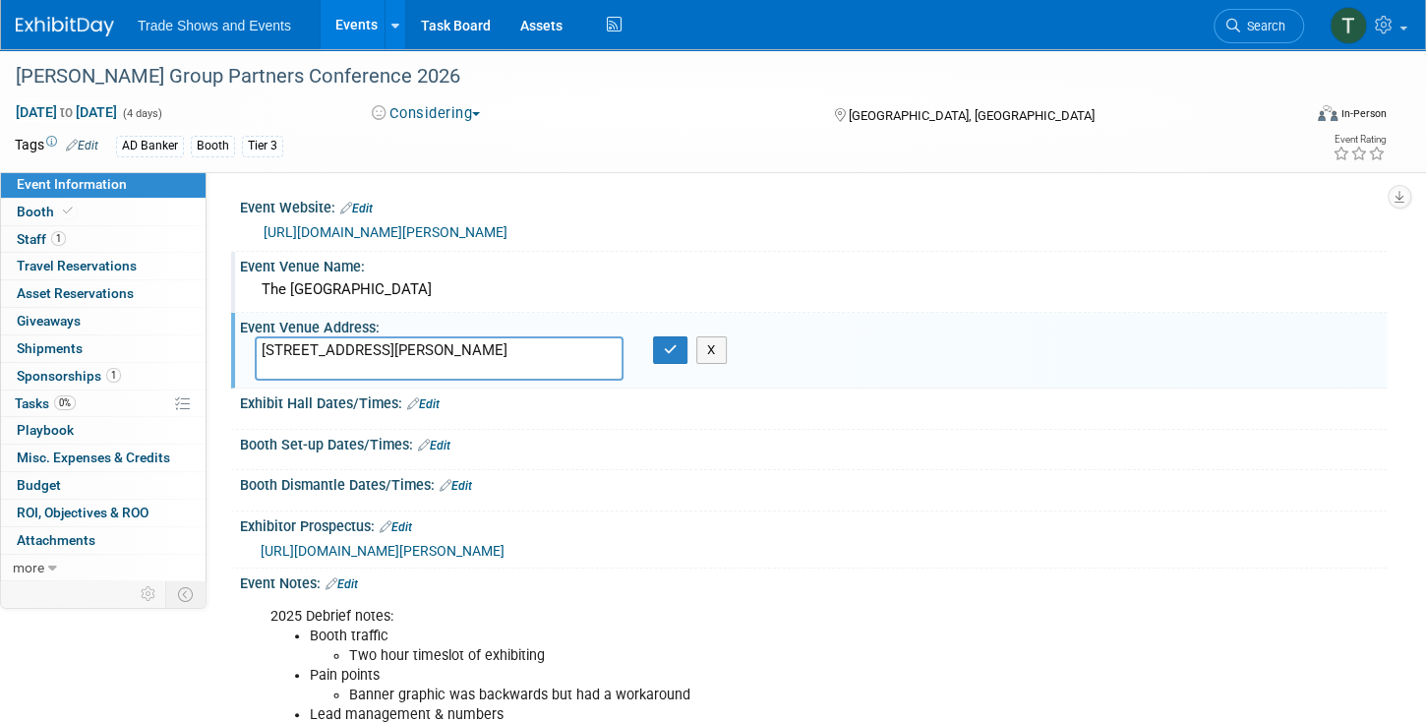
drag, startPoint x: 444, startPoint y: 363, endPoint x: 216, endPoint y: 343, distance: 228.0
click at [216, 343] on div "Event Website: Edit https://www.leavitt.com/conference/ Event Venue Name: The G…" at bounding box center [797, 373] width 1180 height 404
type textarea "[GEOGRAPHIC_DATA], [GEOGRAPHIC_DATA]"
click at [666, 340] on button "button" at bounding box center [670, 350] width 35 height 28
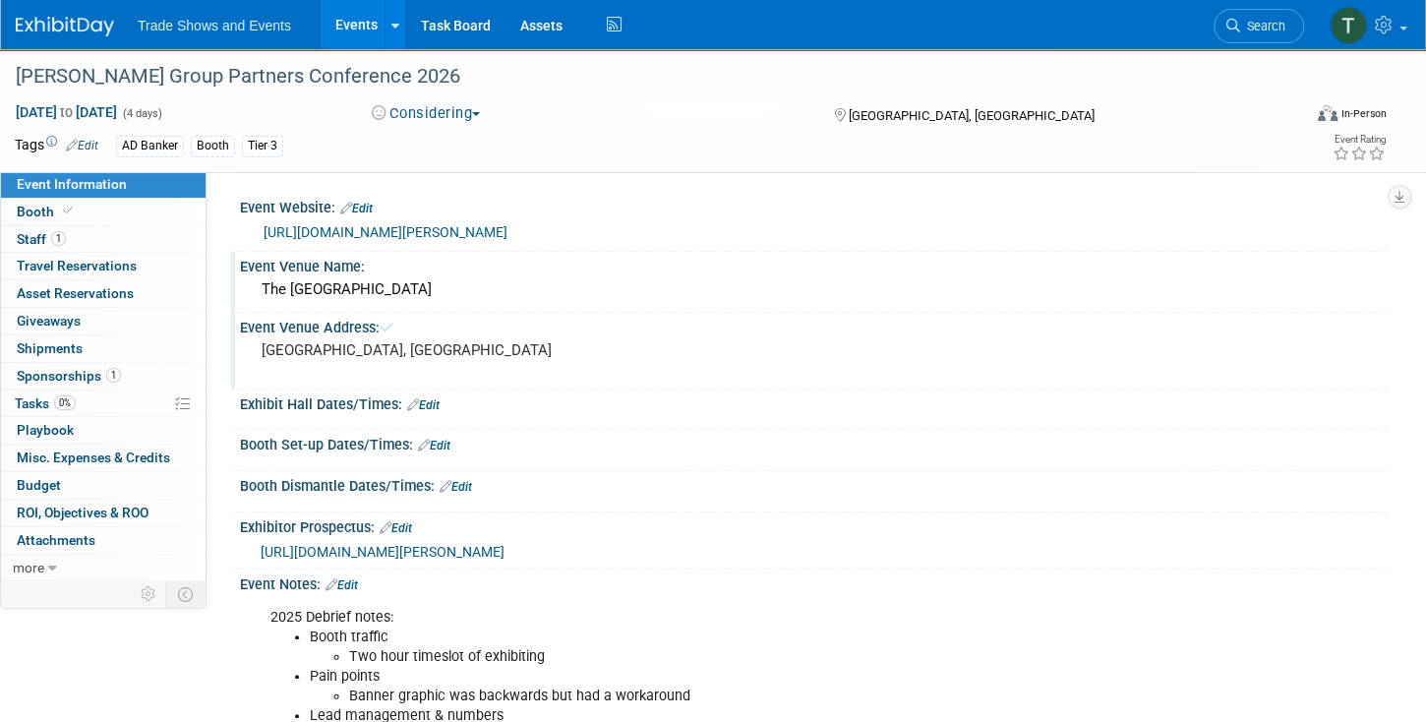
click at [410, 525] on link "Edit" at bounding box center [396, 528] width 32 height 14
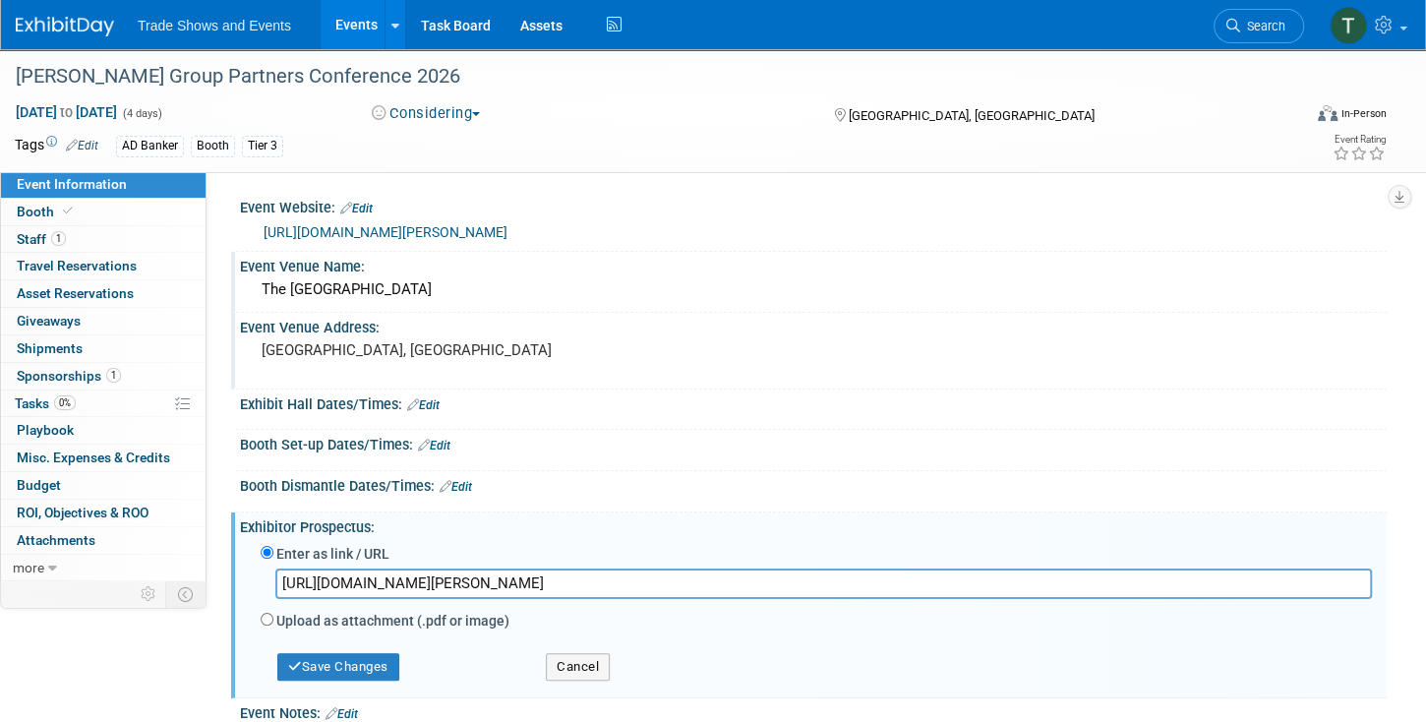
click at [410, 578] on input "https://www.leavitt.com/conference/doc/2025-LG-Partners-Conf-Sponsorship.pdf?v=…" at bounding box center [823, 583] width 1097 height 30
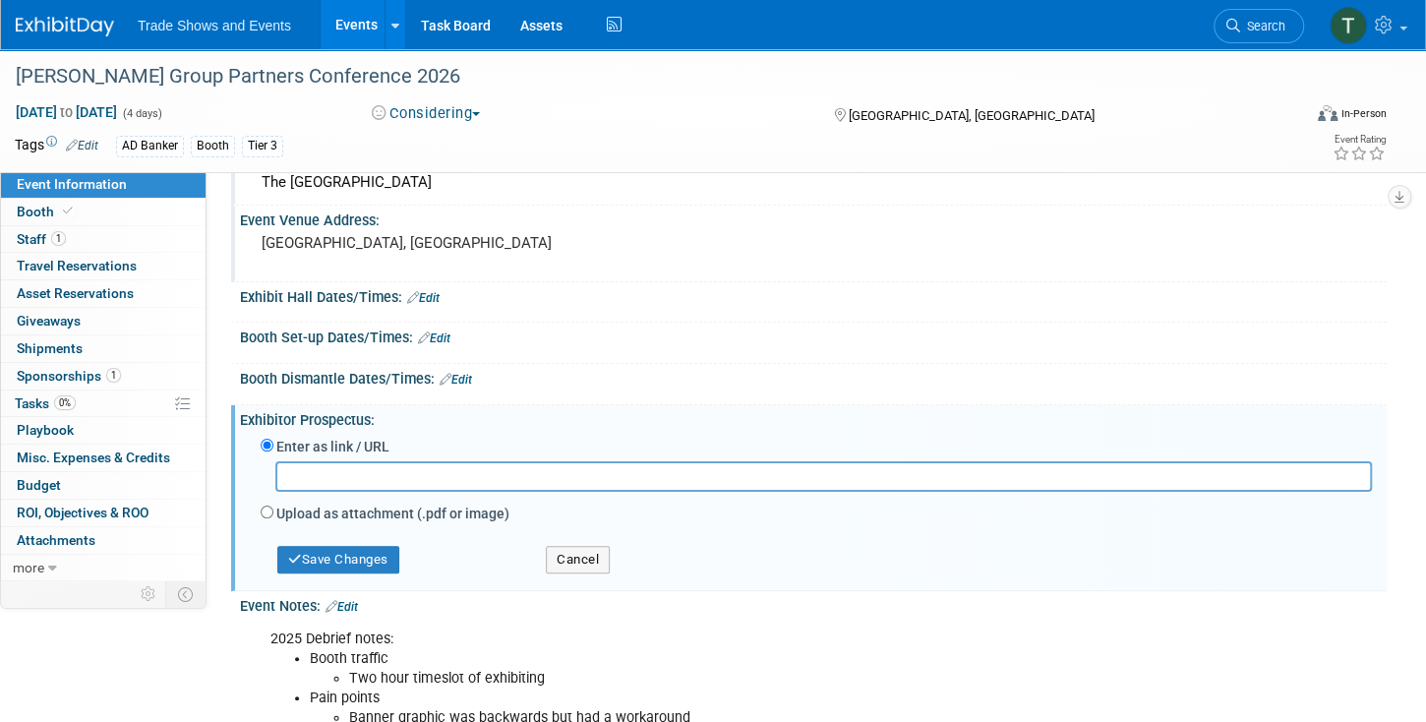
scroll to position [112, 0]
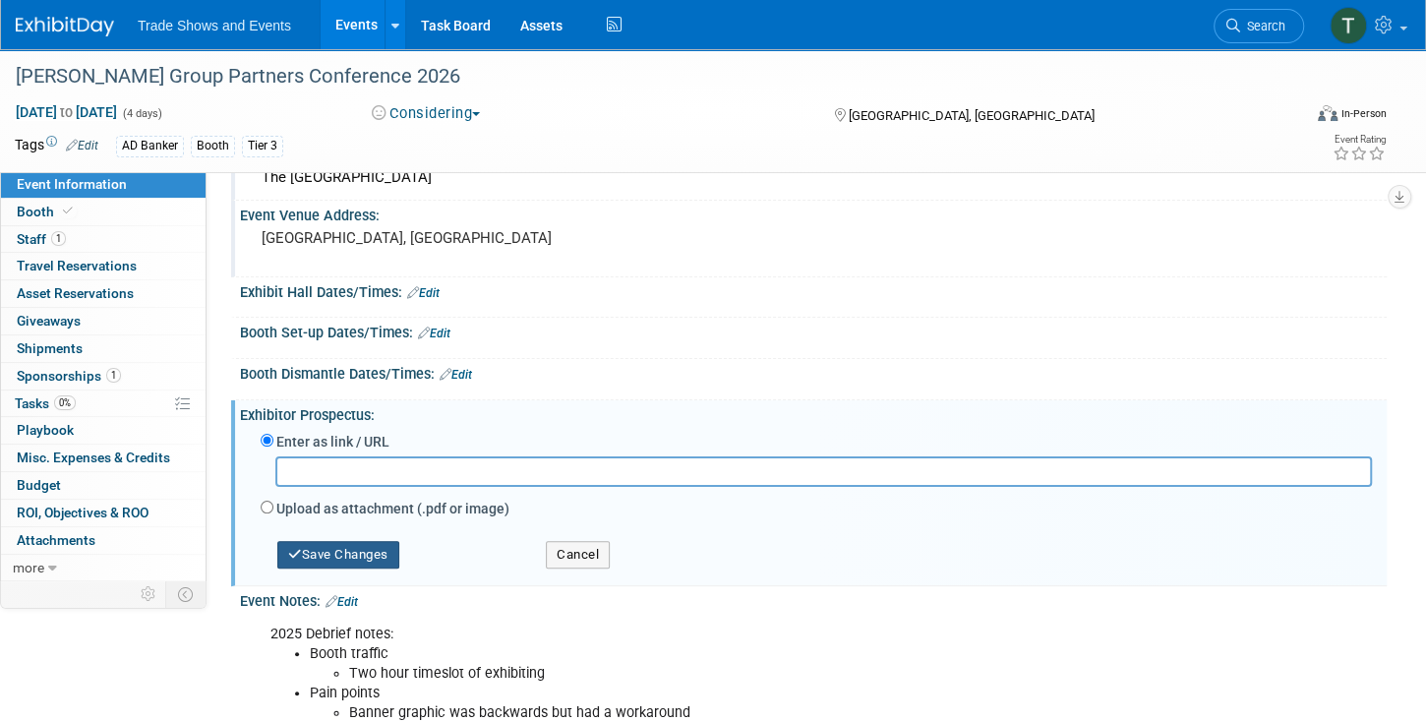
click at [357, 545] on button "Save Changes" at bounding box center [338, 555] width 122 height 28
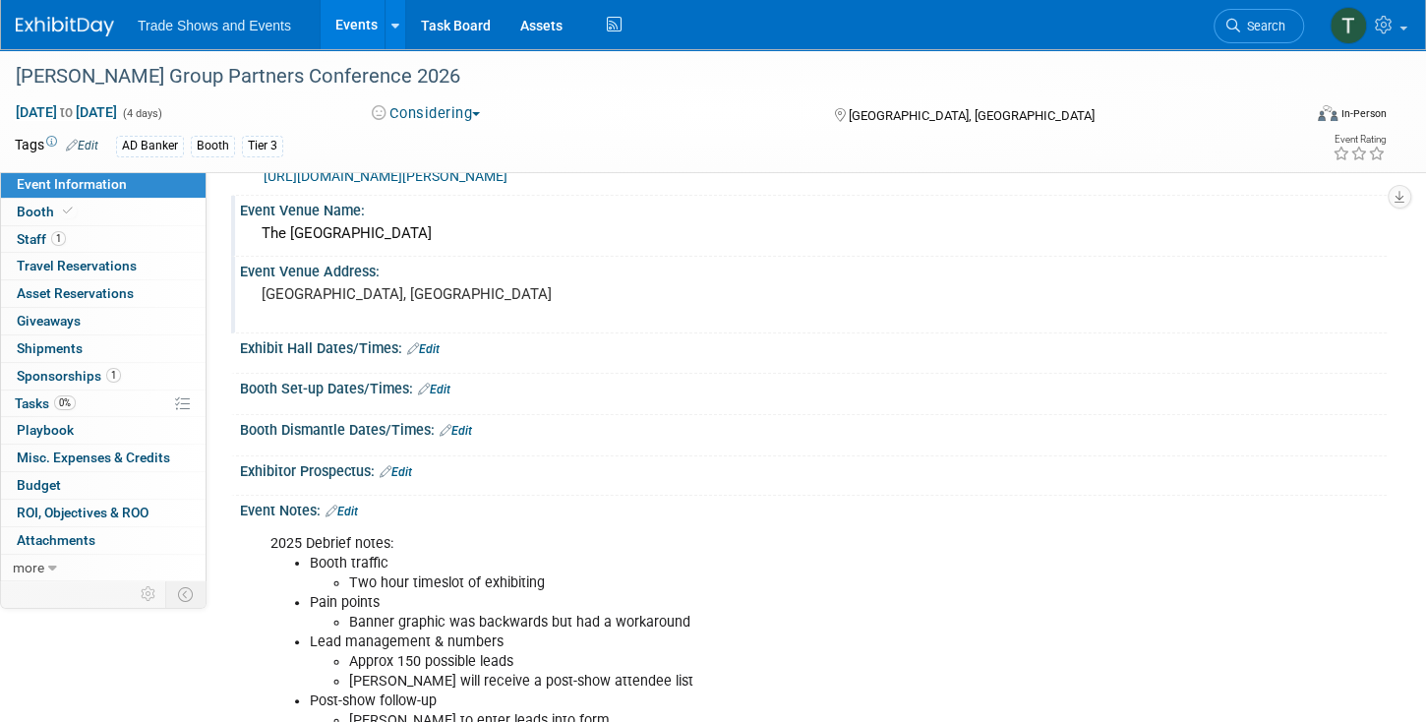
scroll to position [0, 0]
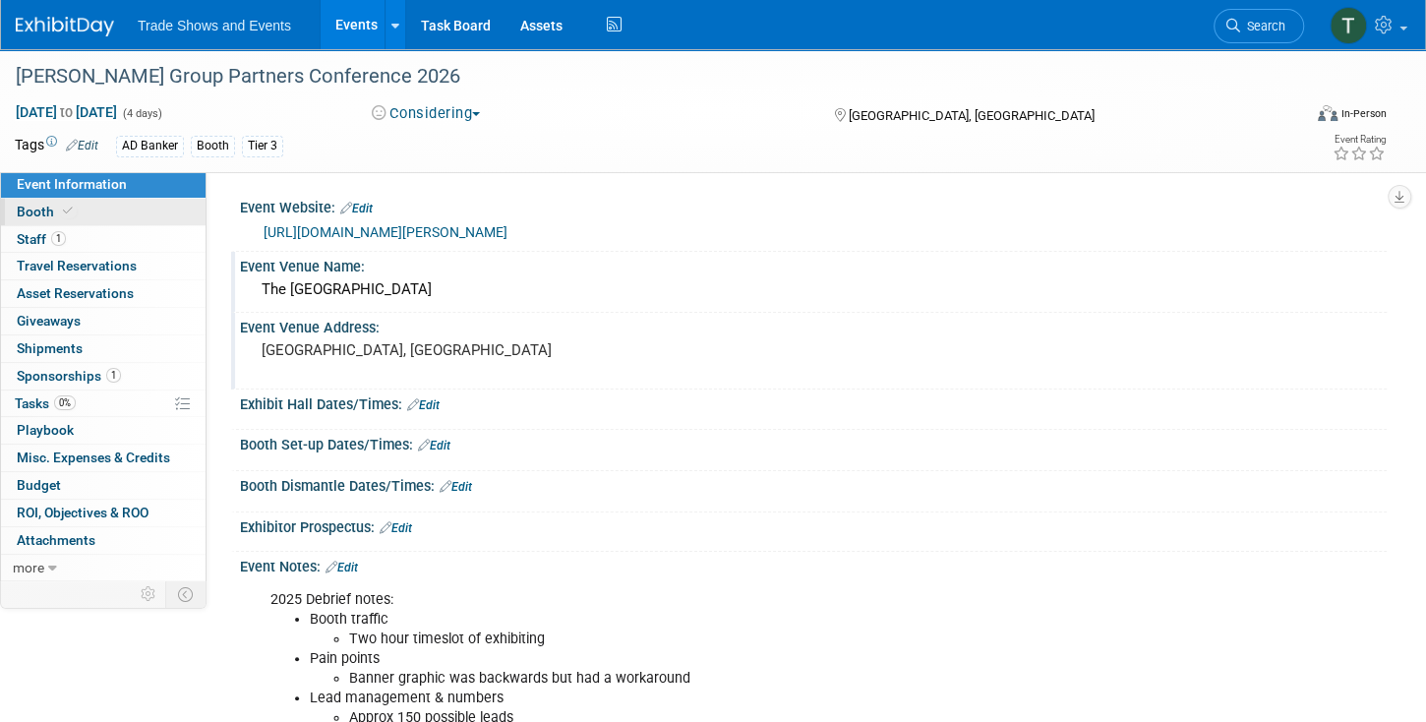
click at [99, 208] on link "Booth" at bounding box center [103, 212] width 205 height 27
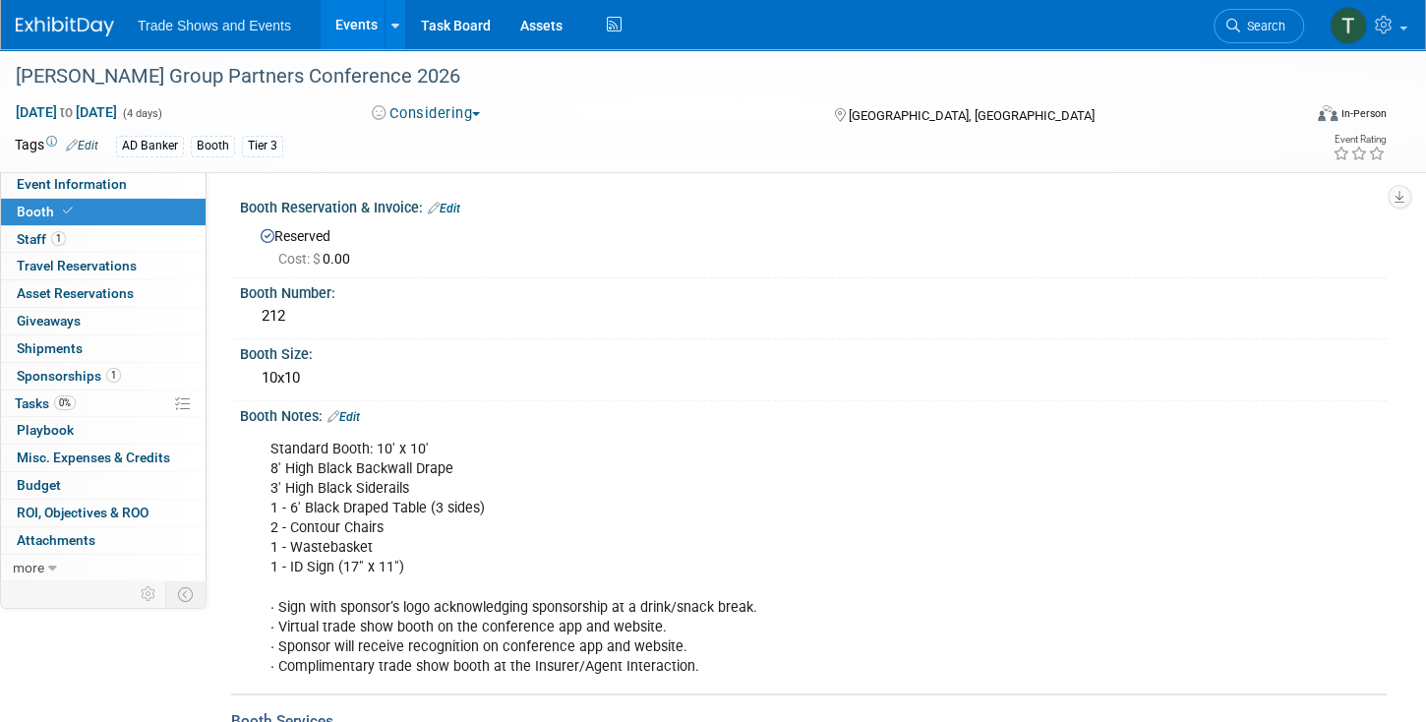
click at [446, 214] on div "Booth Reservation & Invoice: Edit" at bounding box center [813, 206] width 1147 height 26
click at [452, 209] on link "Edit" at bounding box center [444, 209] width 32 height 14
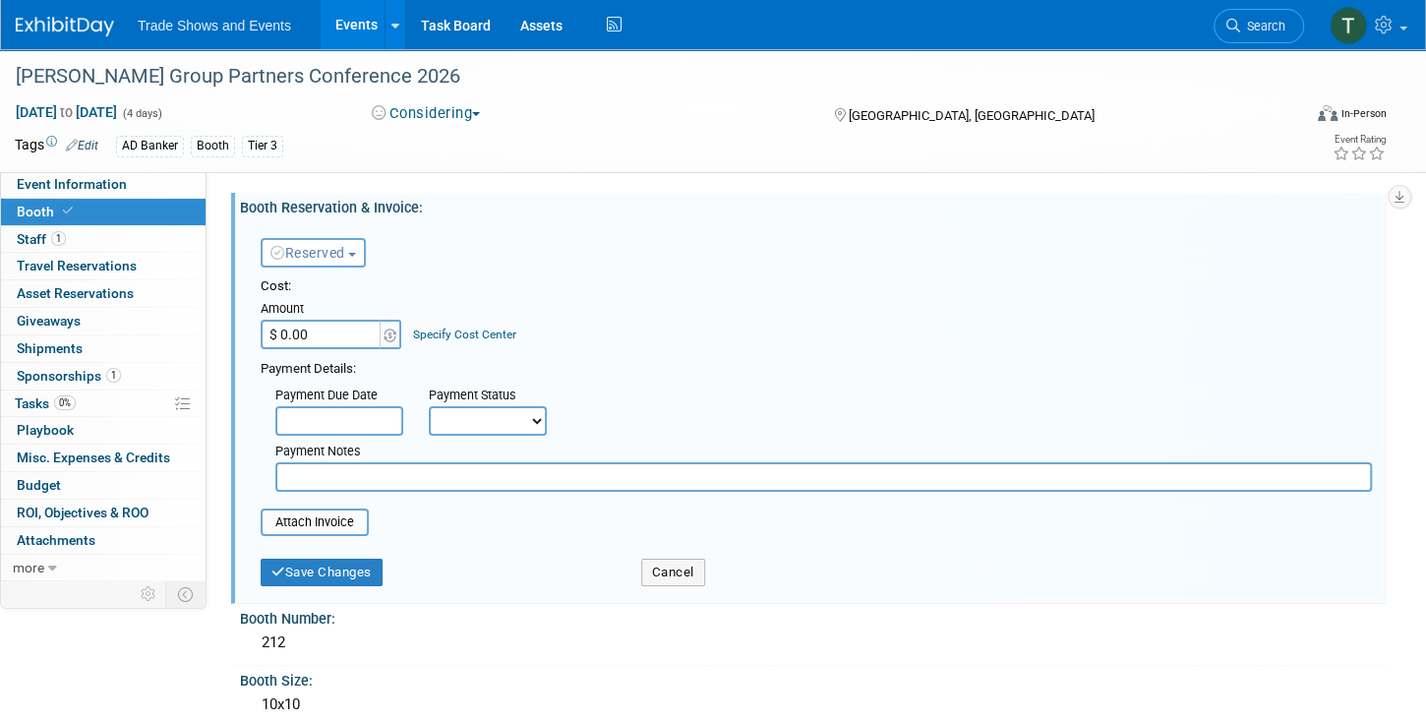
click at [345, 260] on span "Reserved" at bounding box center [307, 253] width 75 height 16
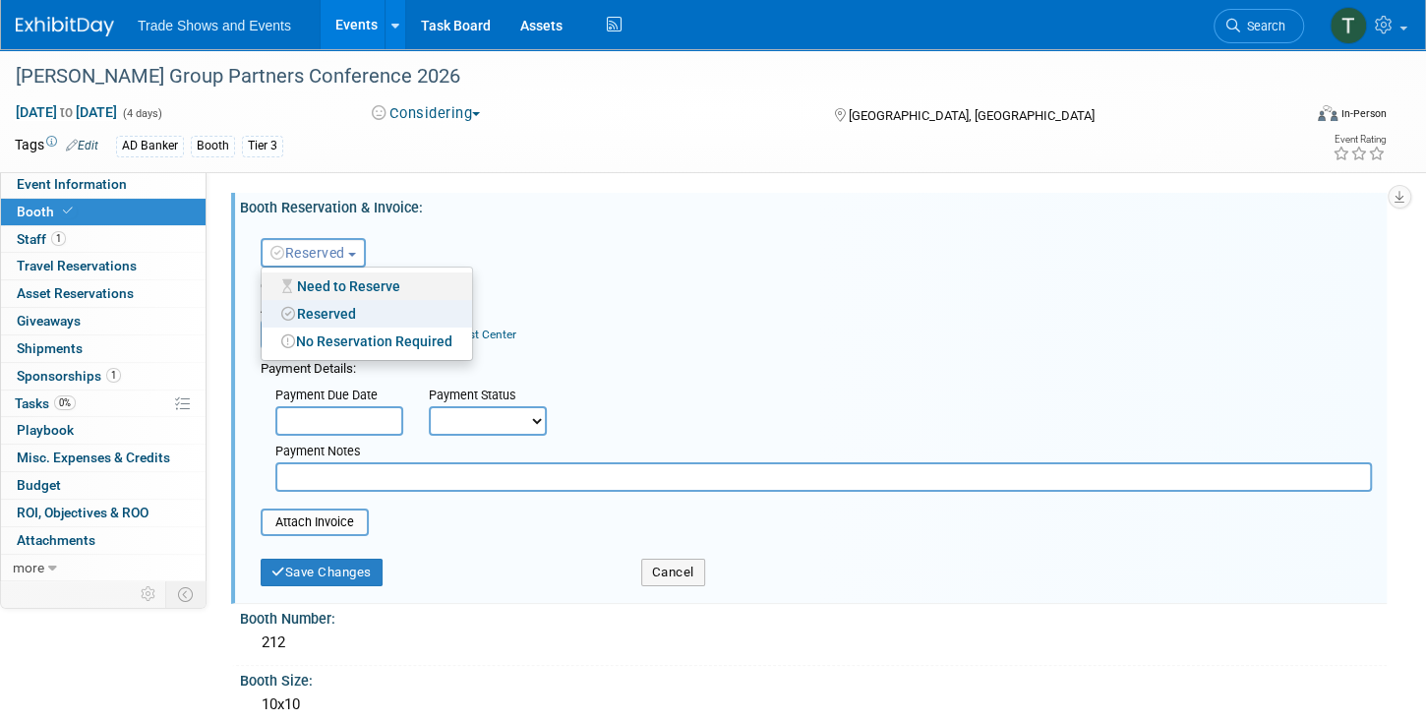
click at [344, 287] on link "Need to Reserve" at bounding box center [367, 286] width 210 height 28
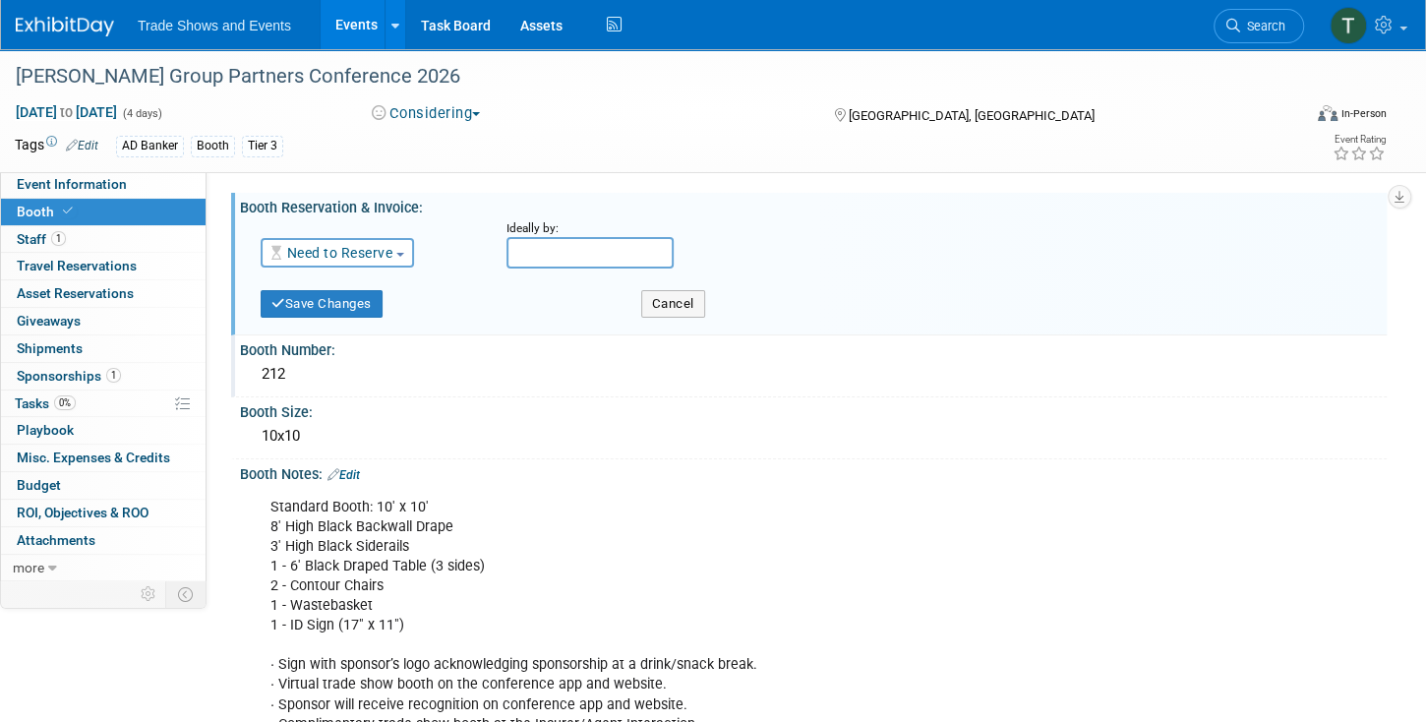
click at [305, 378] on div "212" at bounding box center [813, 374] width 1117 height 30
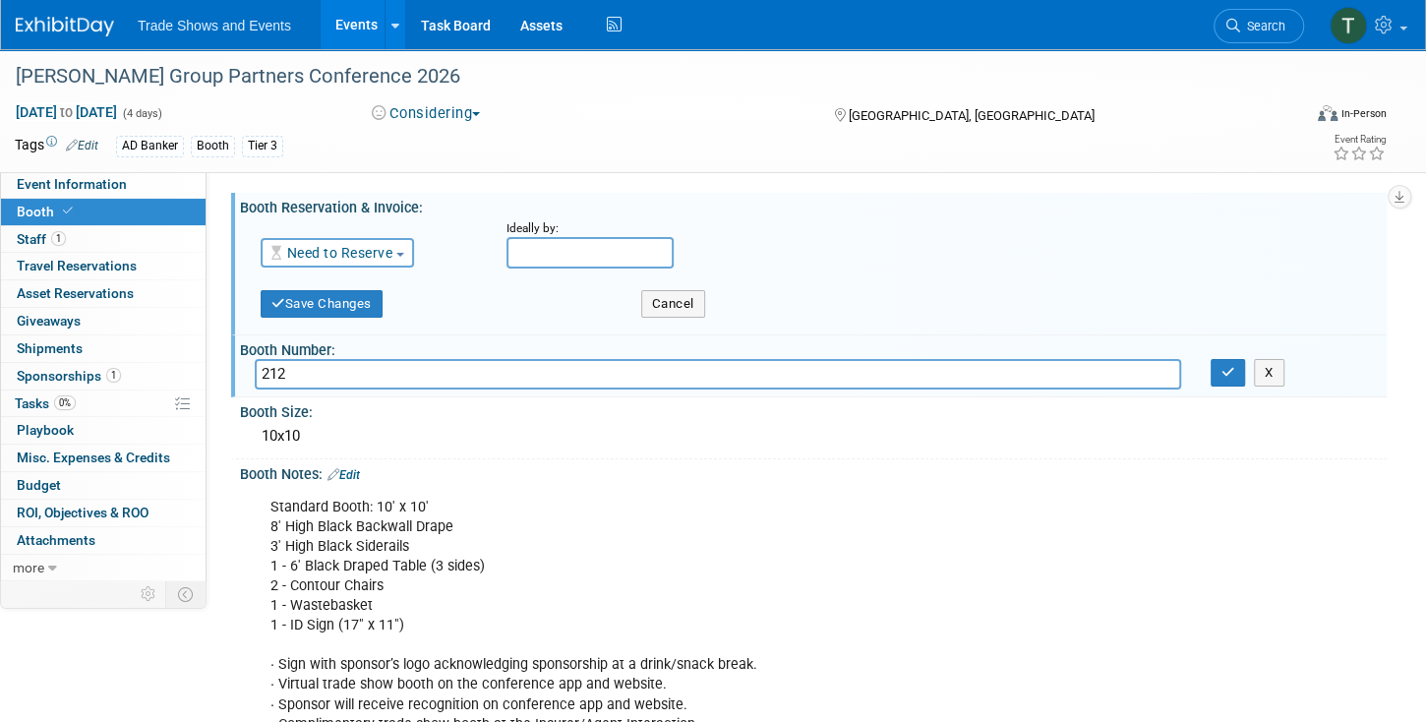
click at [304, 378] on input "212" at bounding box center [718, 374] width 926 height 30
click at [1212, 377] on button "button" at bounding box center [1228, 373] width 35 height 28
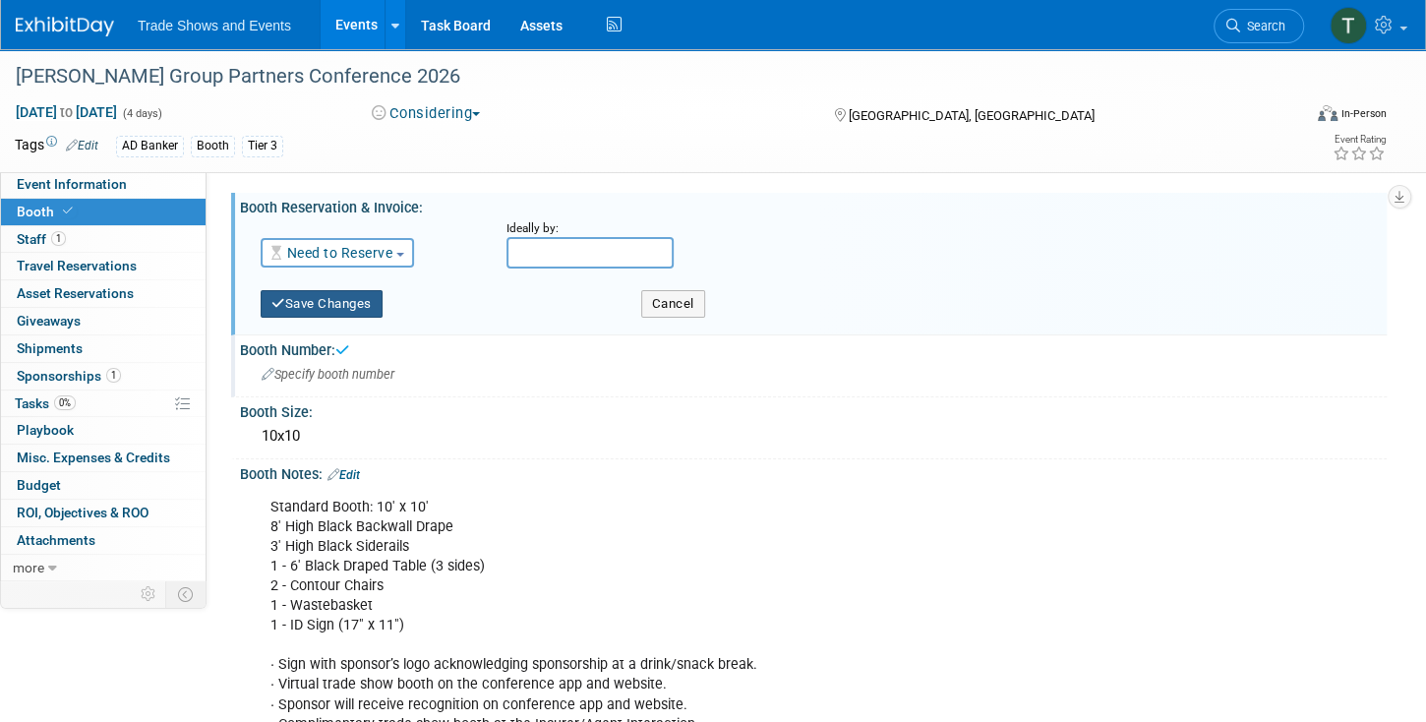
click at [333, 305] on button "Save Changes" at bounding box center [322, 304] width 122 height 28
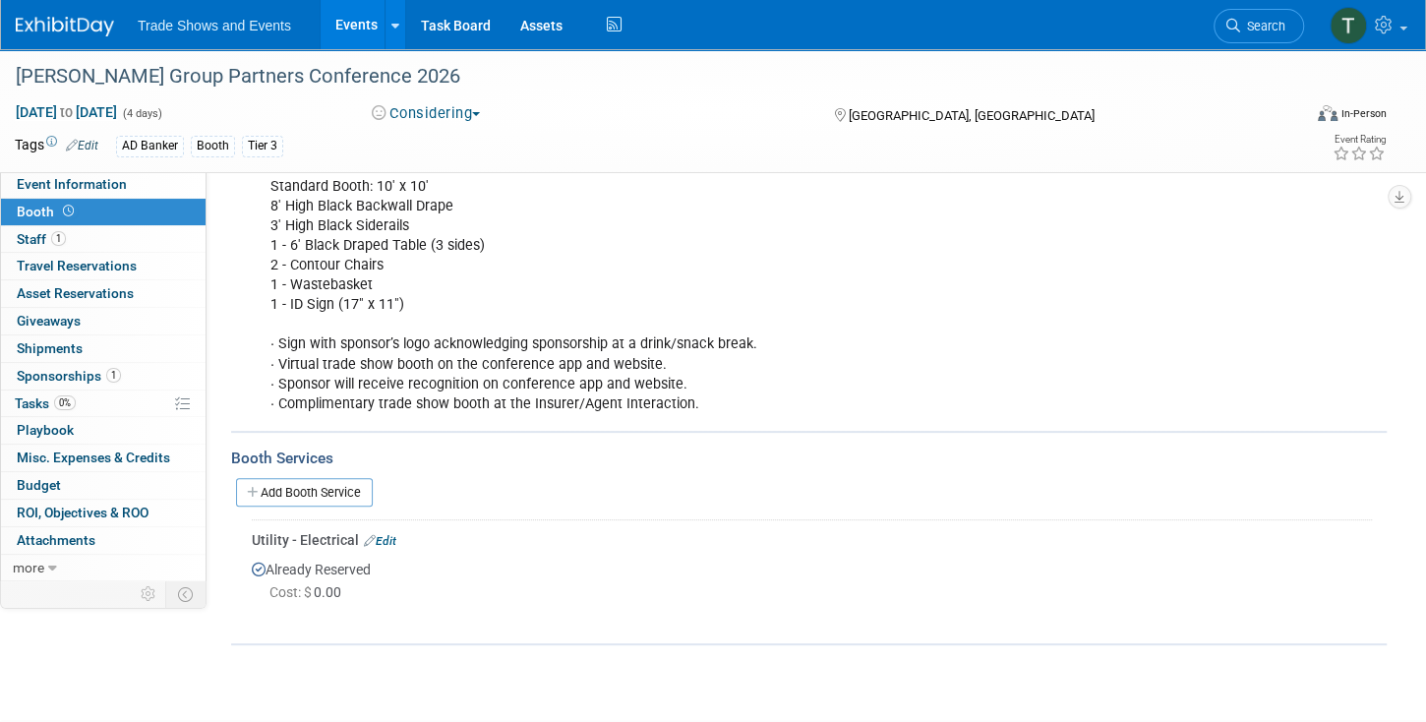
scroll to position [280, 0]
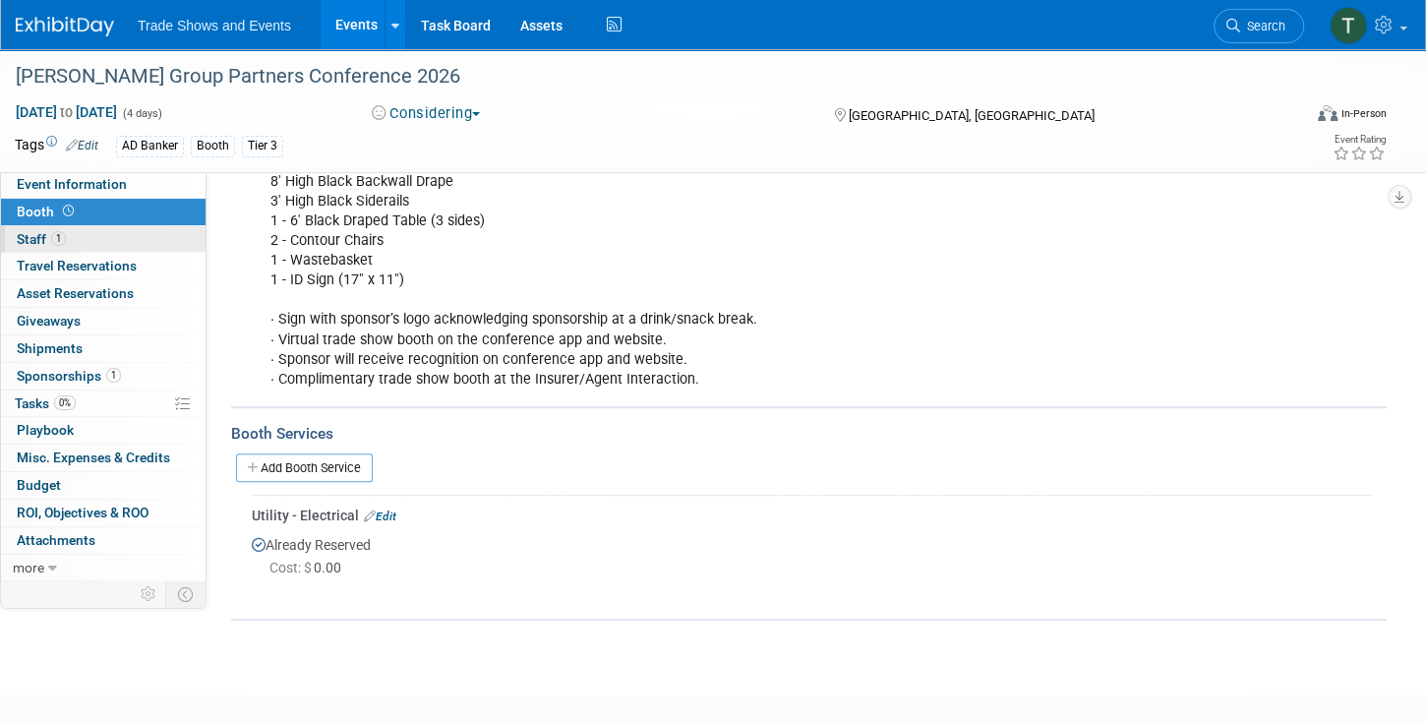
click at [85, 239] on link "1 Staff 1" at bounding box center [103, 239] width 205 height 27
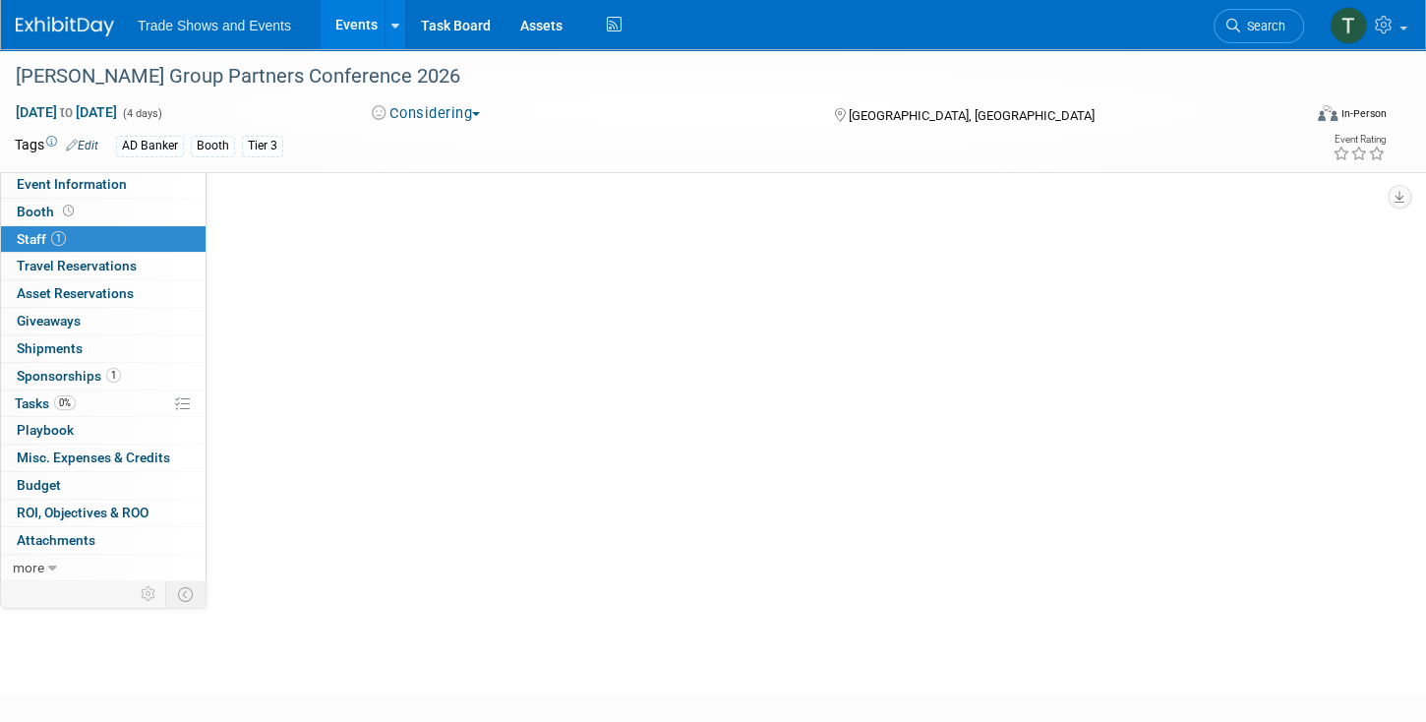
scroll to position [0, 0]
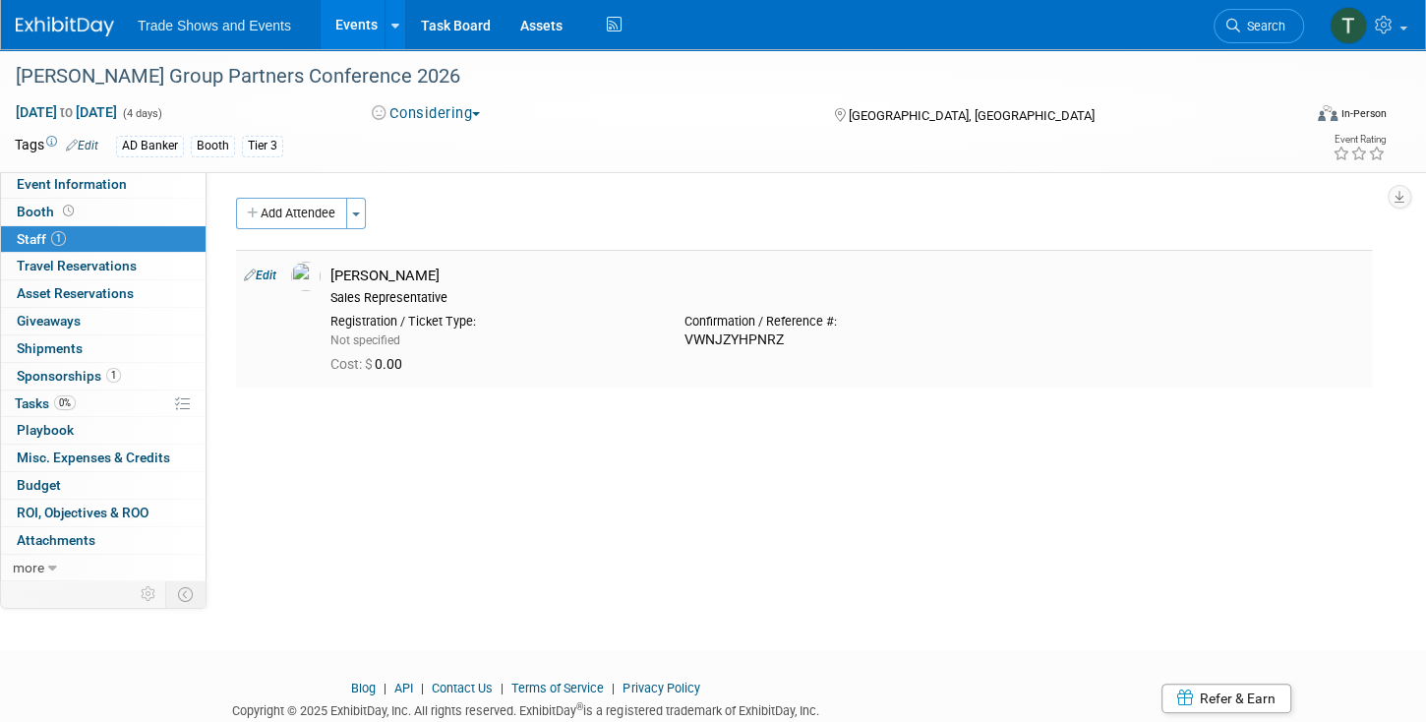
click at [268, 272] on link "Edit" at bounding box center [260, 275] width 32 height 14
select select "99f39490-d9e2-45d4-a344-b667d59303b1"
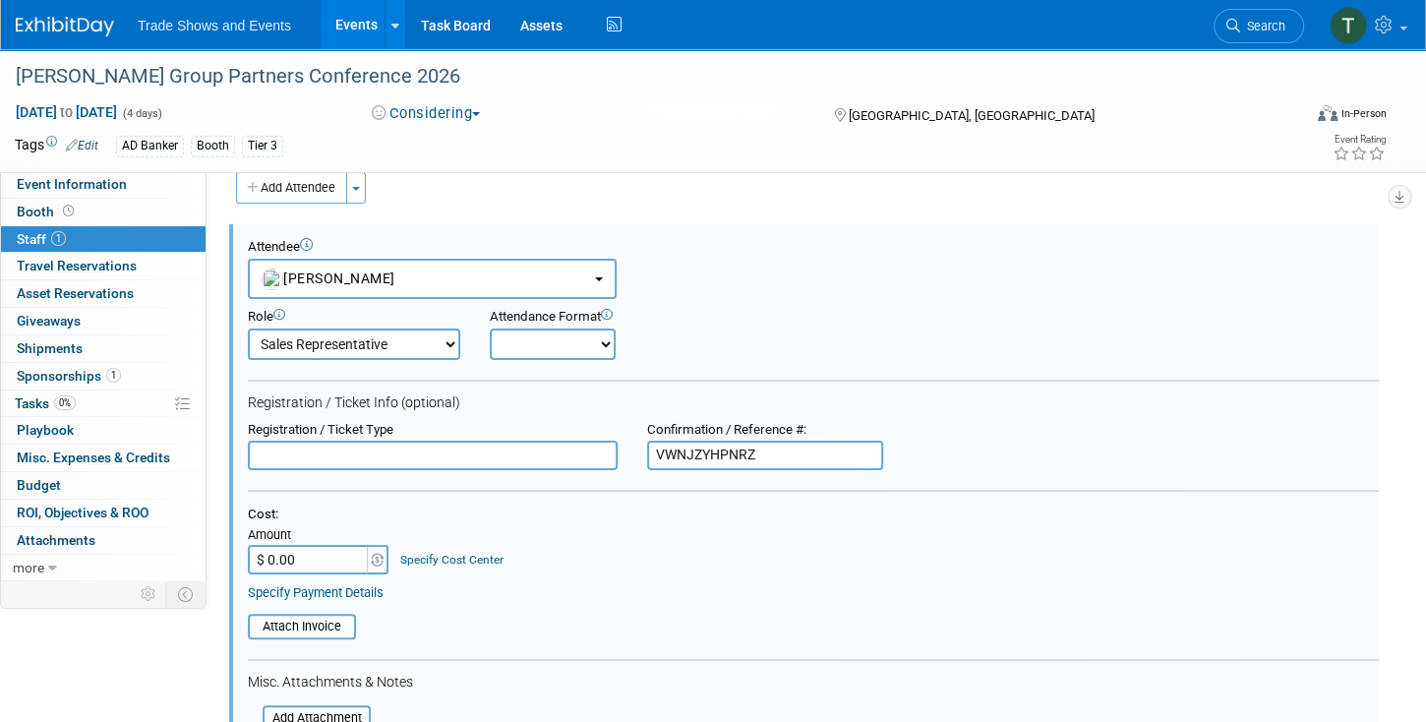
click at [793, 452] on input "VWNJZYHPNRZ" at bounding box center [765, 456] width 236 height 30
click at [789, 452] on input "VWNJZYHPNRZ" at bounding box center [765, 456] width 236 height 30
click at [722, 602] on div "Attach Invoice" at bounding box center [813, 620] width 1131 height 38
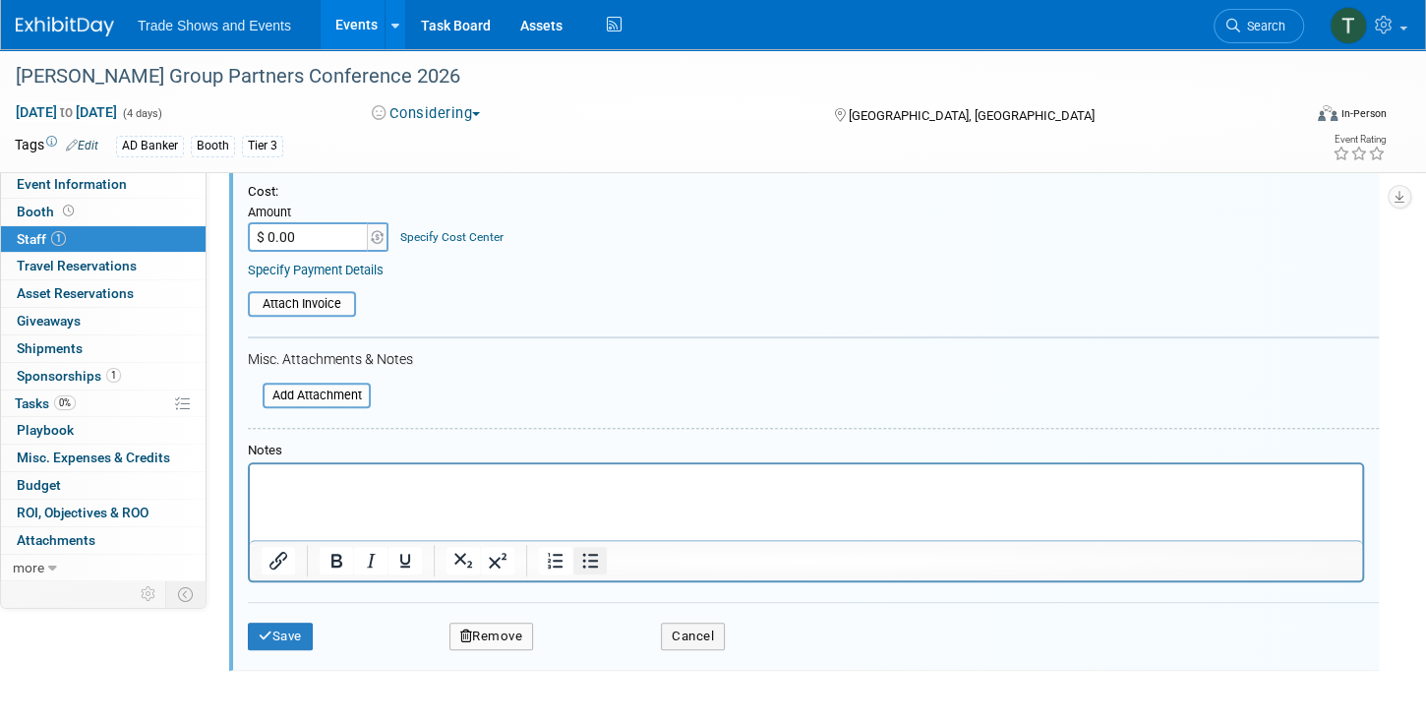
scroll to position [363, 0]
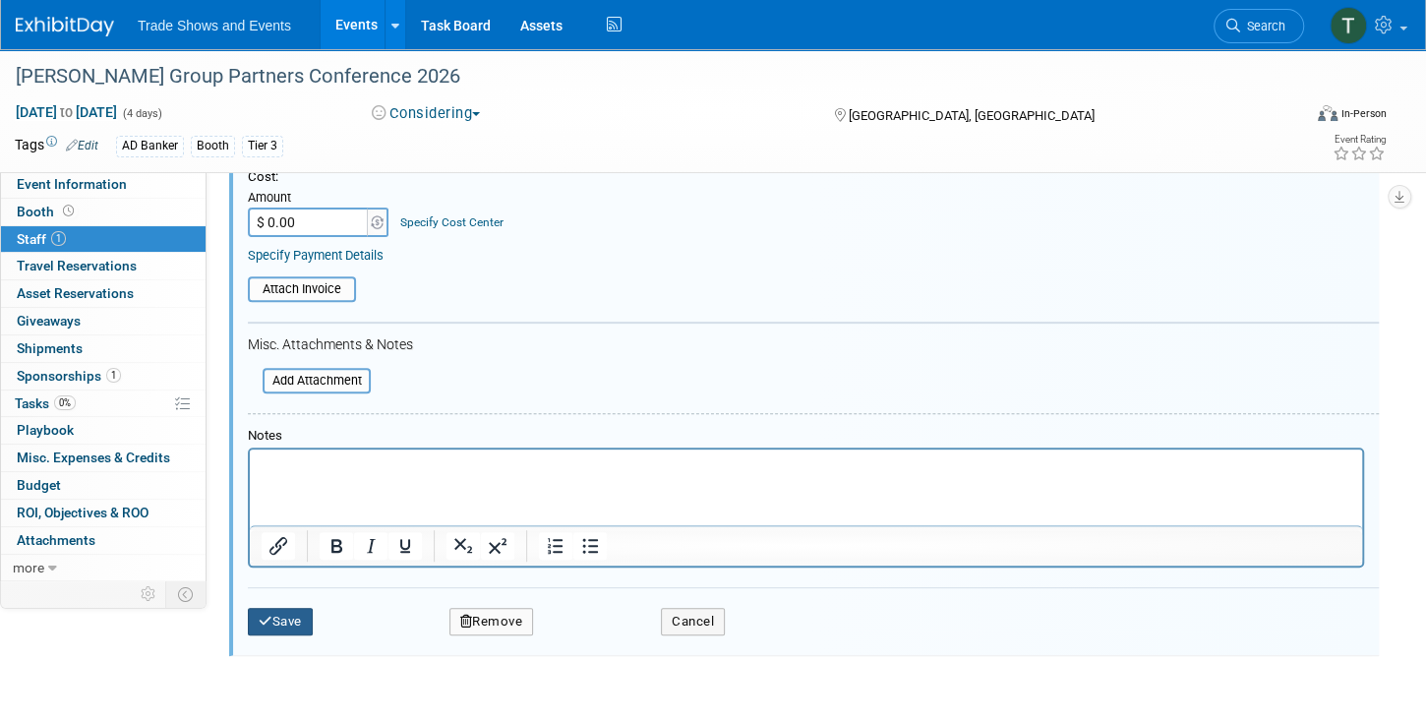
click at [267, 608] on button "Save" at bounding box center [280, 622] width 65 height 28
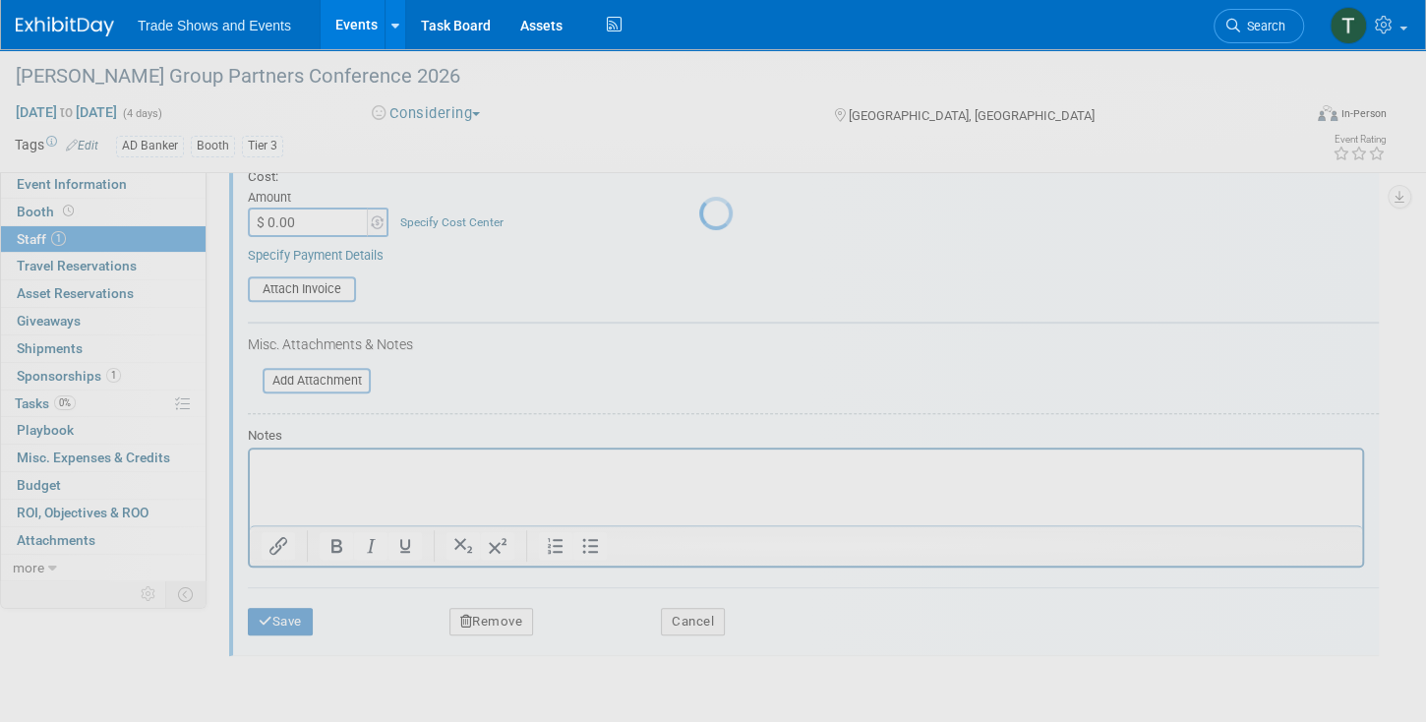
scroll to position [66, 0]
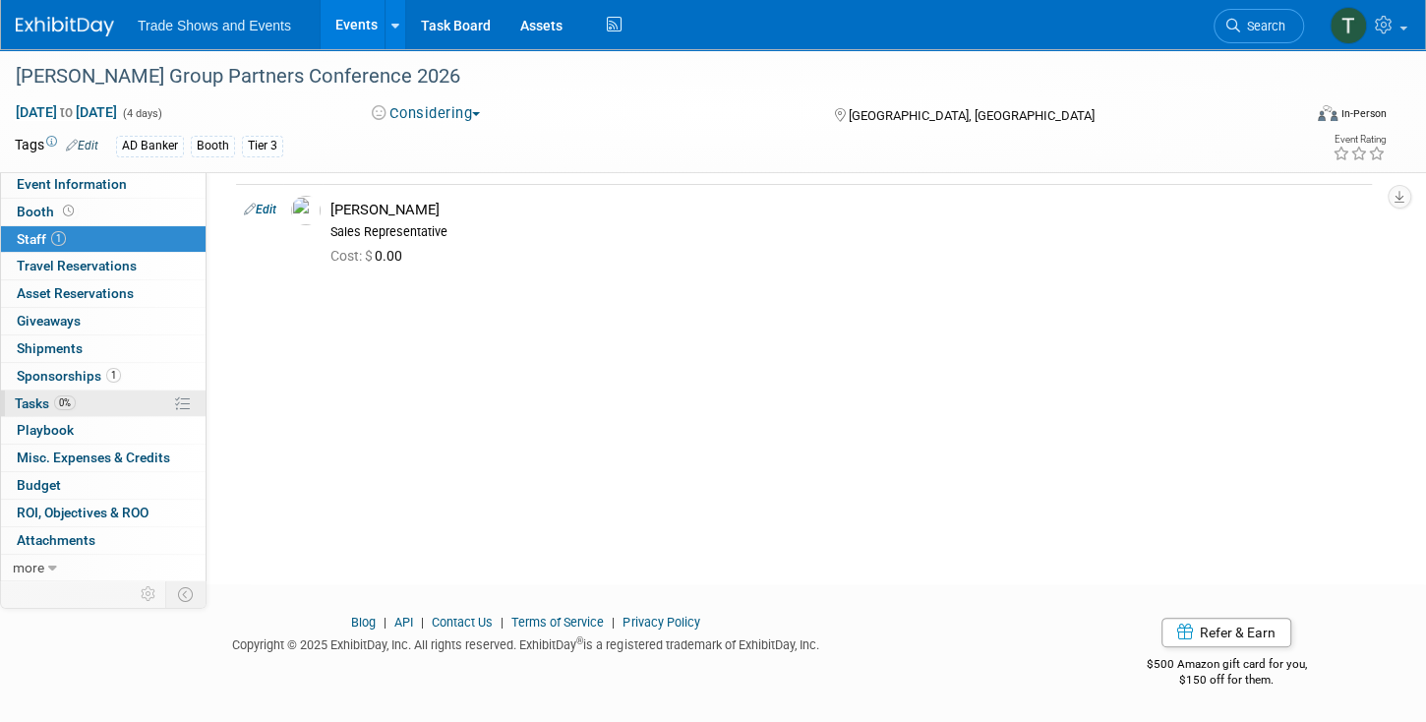
click at [100, 398] on link "0% Tasks 0%" at bounding box center [103, 403] width 205 height 27
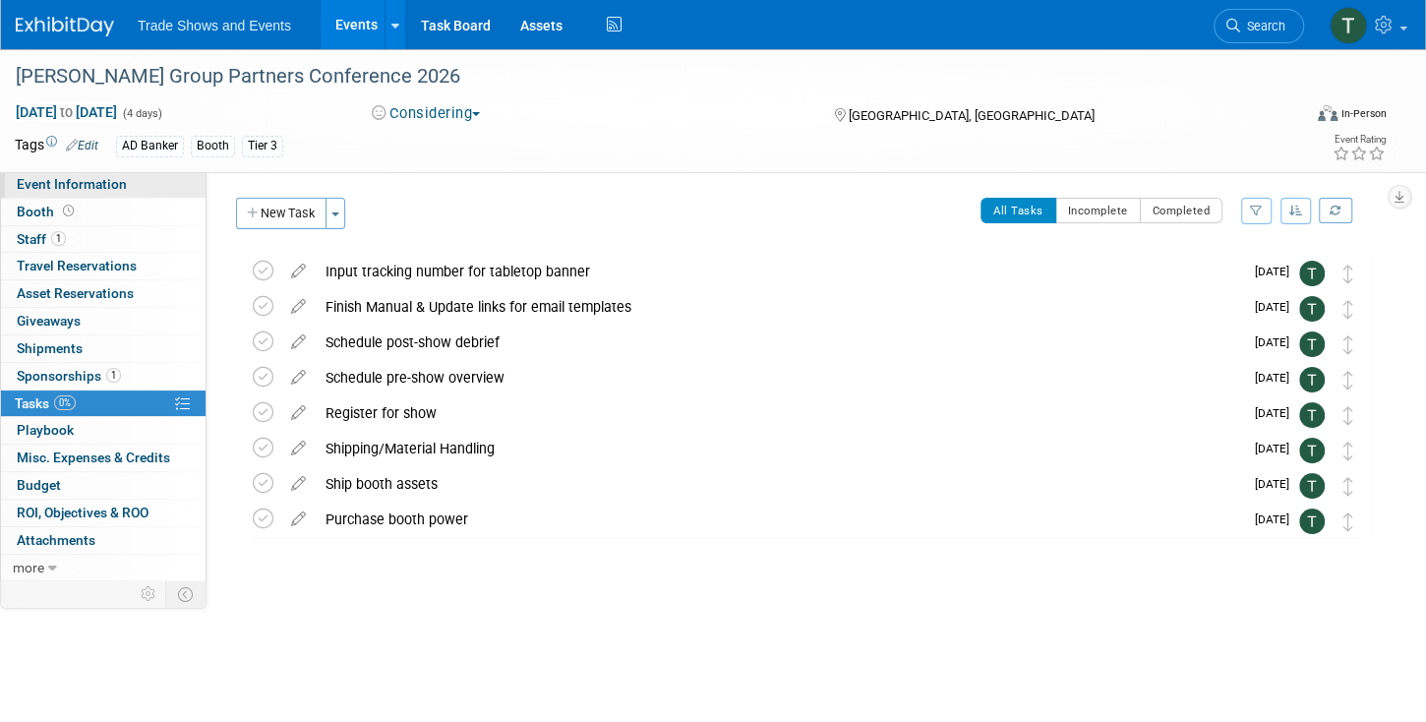
click at [25, 190] on span "Event Information" at bounding box center [72, 184] width 110 height 16
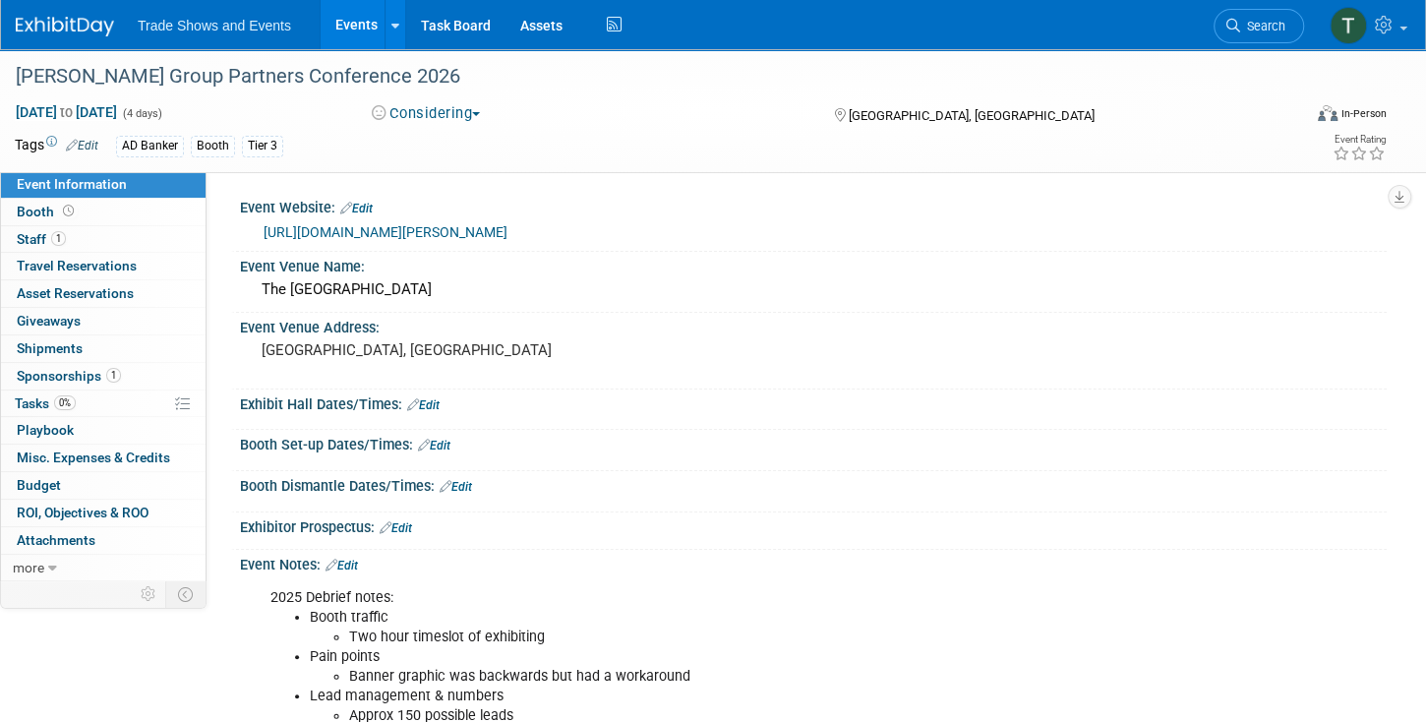
click at [1237, 17] on link "Search" at bounding box center [1259, 26] width 90 height 34
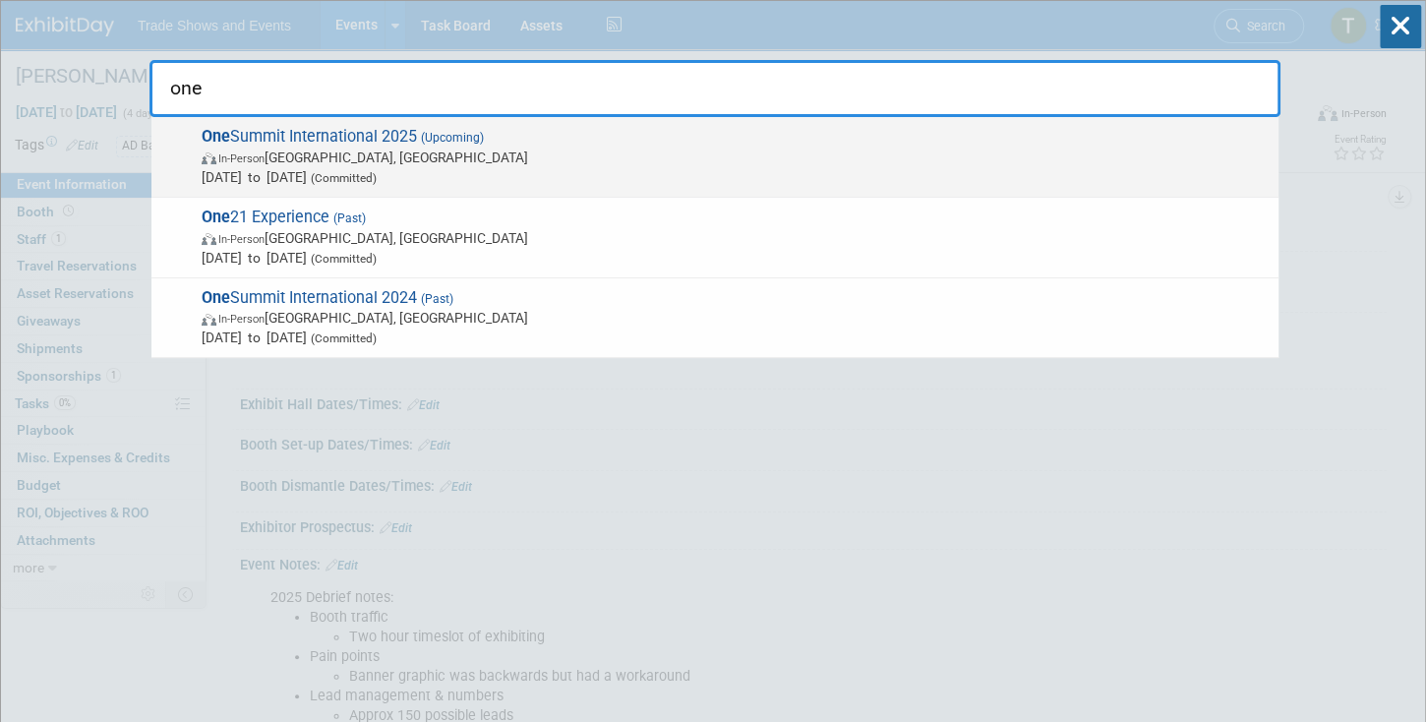
type input "one"
click at [424, 128] on span "One Summit International 2025 (Upcoming) In-Person Miami Beach, FL Nov 2, 2025 …" at bounding box center [732, 157] width 1073 height 60
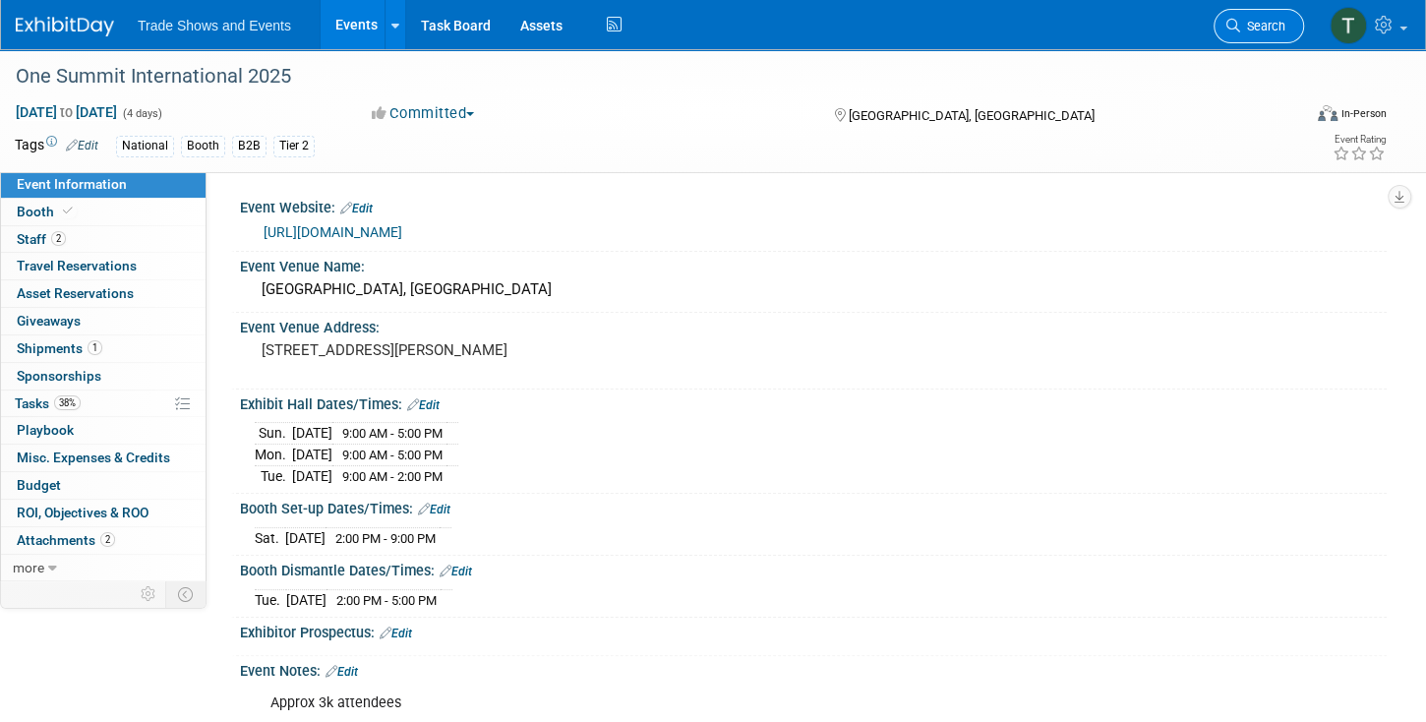
click at [1276, 29] on span "Search" at bounding box center [1262, 26] width 45 height 15
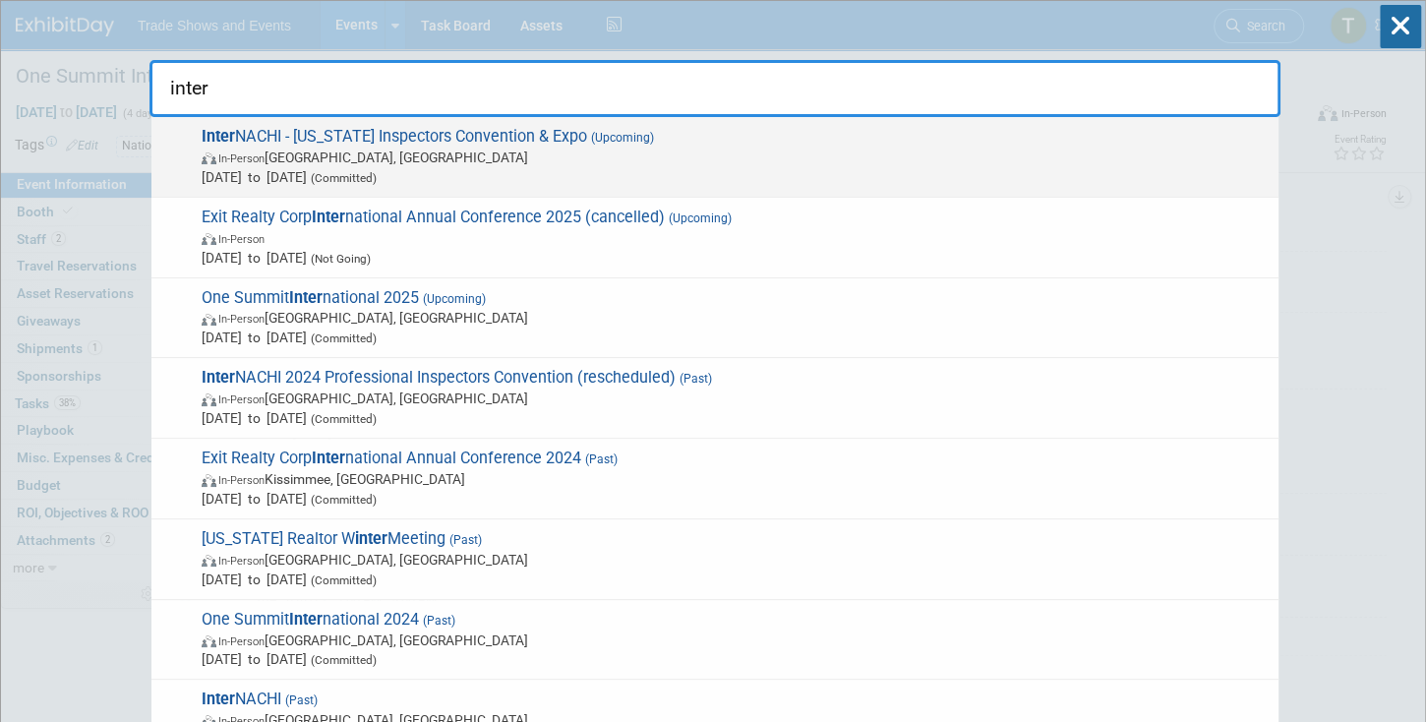
type input "inter"
click at [473, 148] on span "In-Person [GEOGRAPHIC_DATA], [GEOGRAPHIC_DATA]" at bounding box center [735, 158] width 1067 height 20
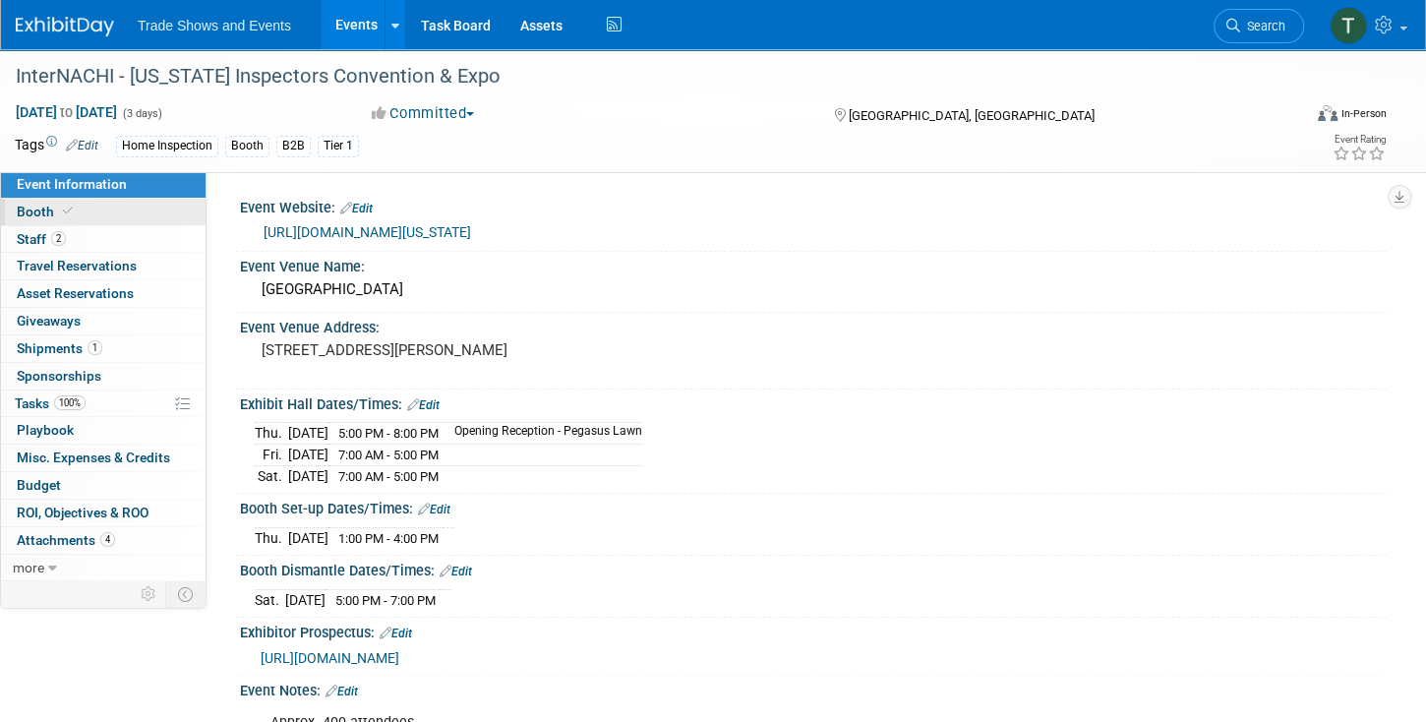
click at [59, 214] on span at bounding box center [68, 211] width 18 height 15
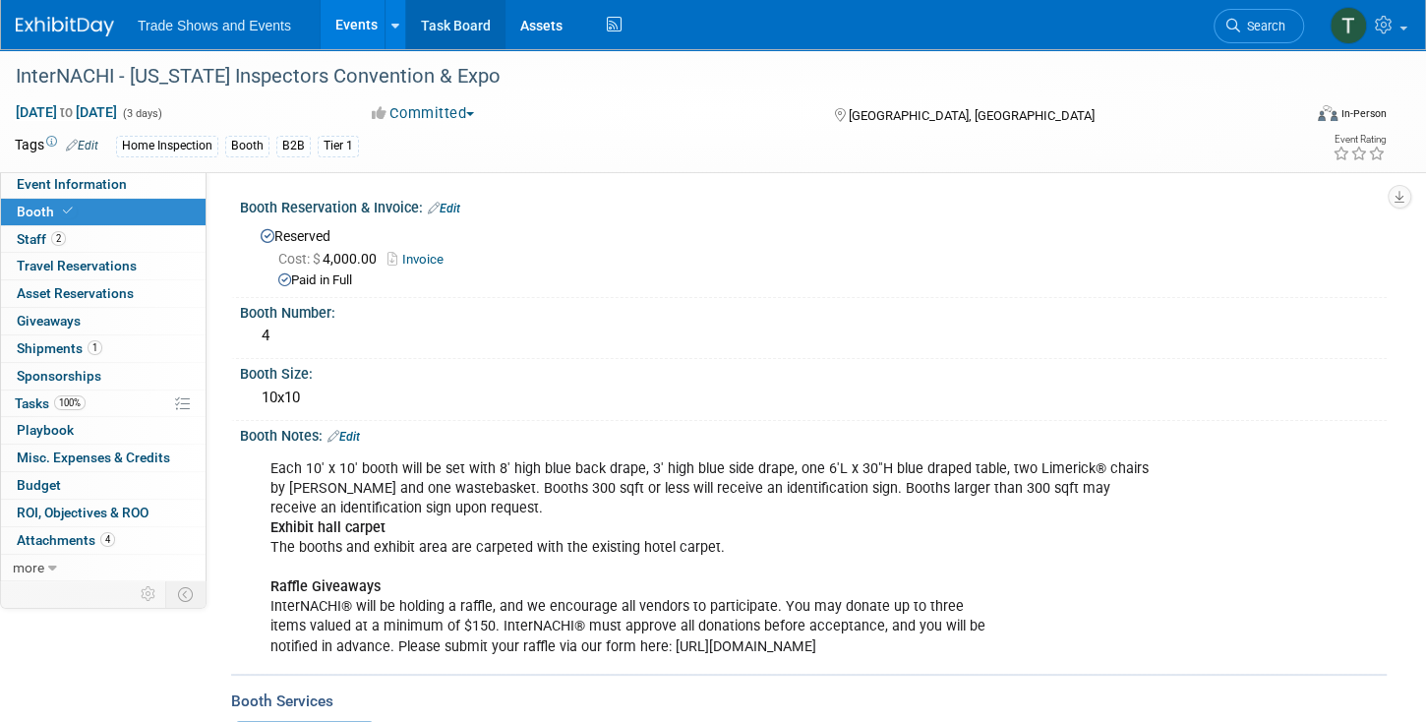
click at [450, 29] on link "Task Board" at bounding box center [455, 24] width 99 height 49
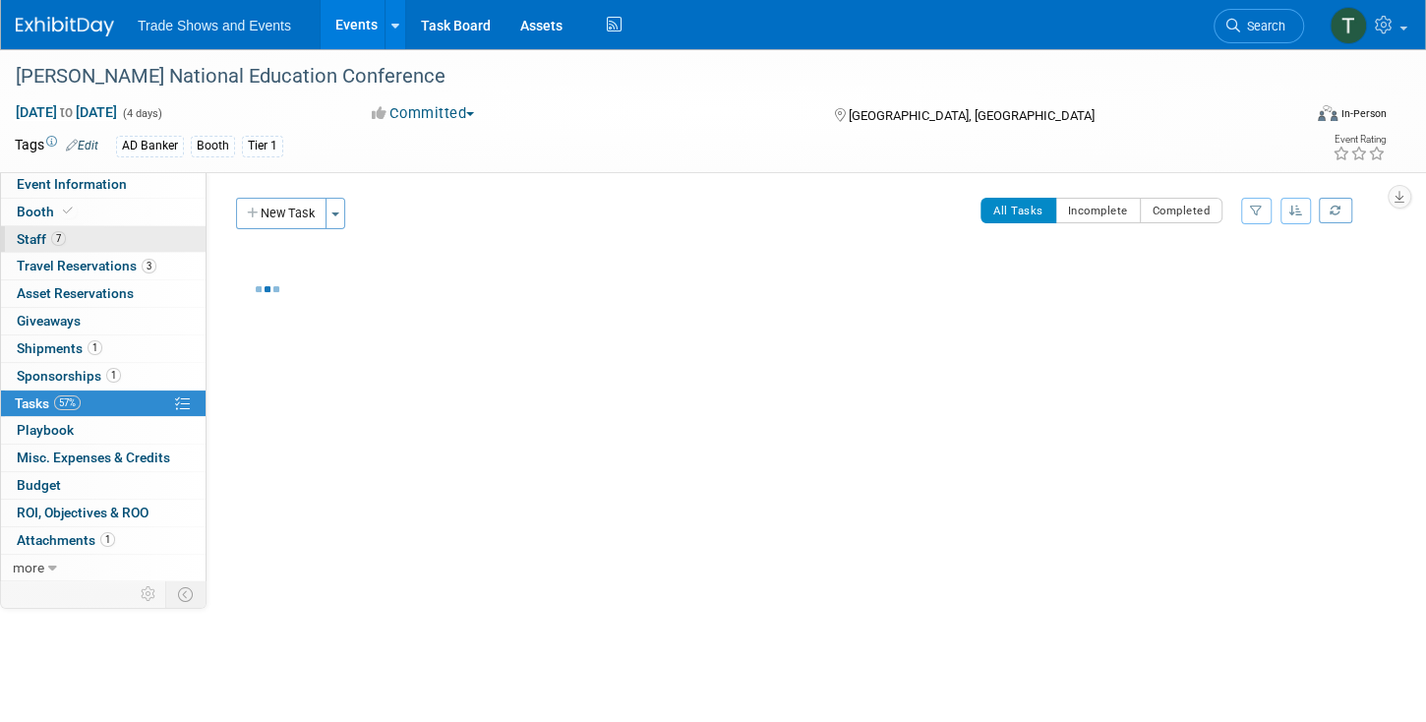
click at [21, 240] on span "Staff 7" at bounding box center [41, 239] width 49 height 16
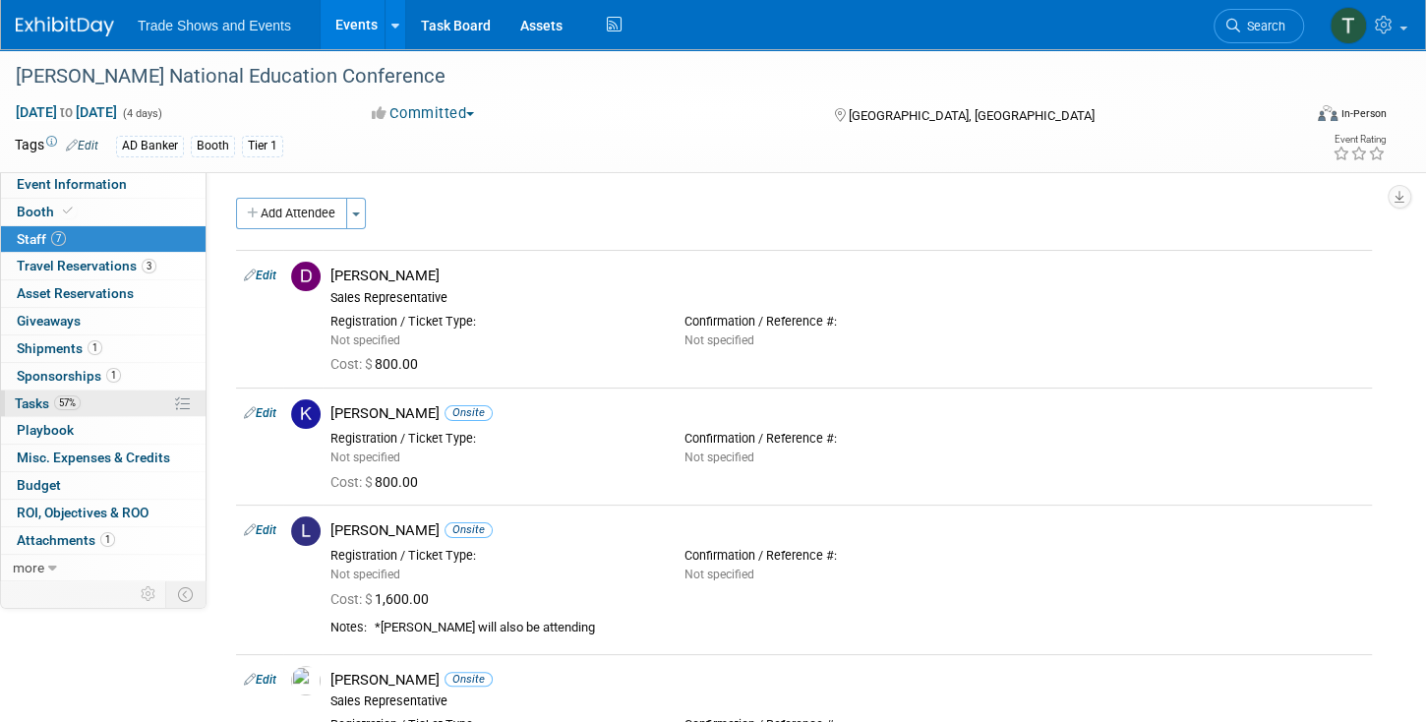
click at [21, 401] on span "Tasks 57%" at bounding box center [48, 403] width 66 height 16
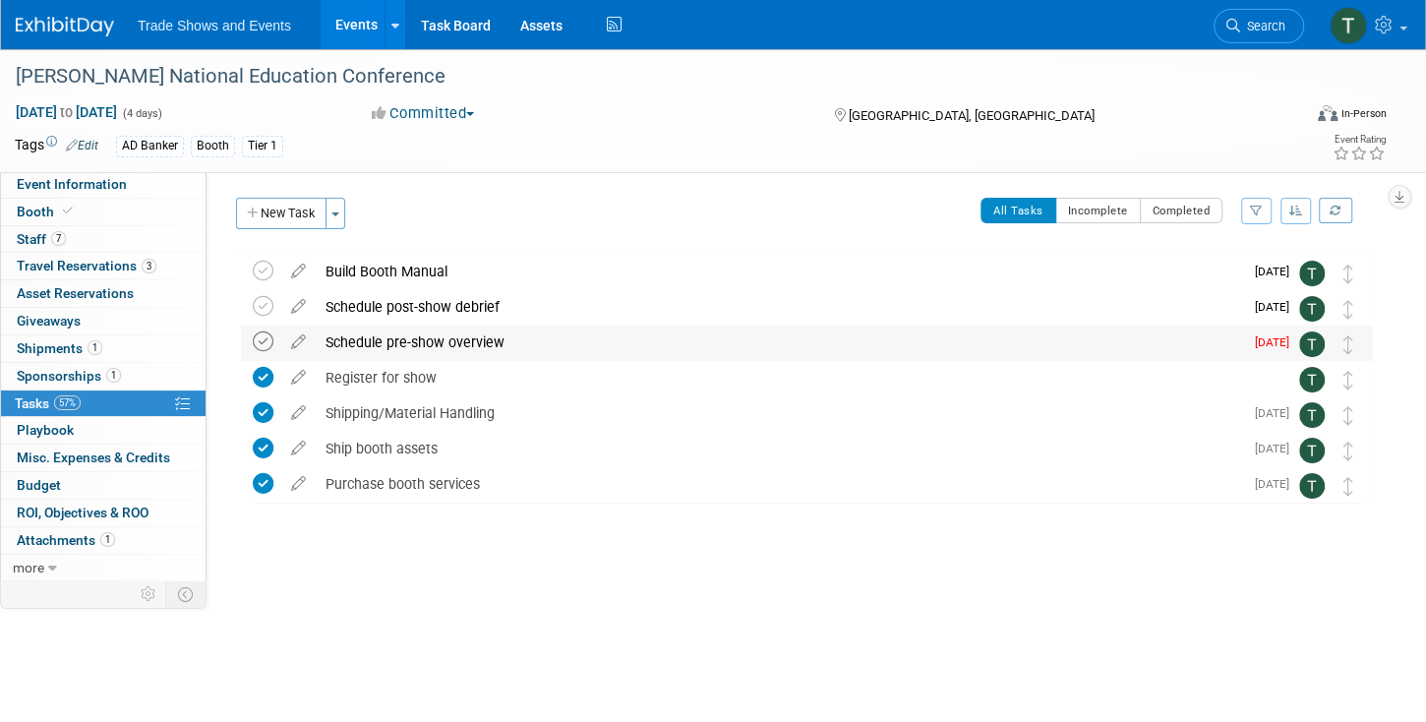
click at [259, 340] on icon at bounding box center [263, 341] width 21 height 21
click at [274, 583] on div "SILA National Education Conference Oct 26, 2025 to Oct 29, 2025 (4 days) Oct 26…" at bounding box center [713, 335] width 1426 height 573
click at [374, 34] on link "Events" at bounding box center [357, 24] width 72 height 49
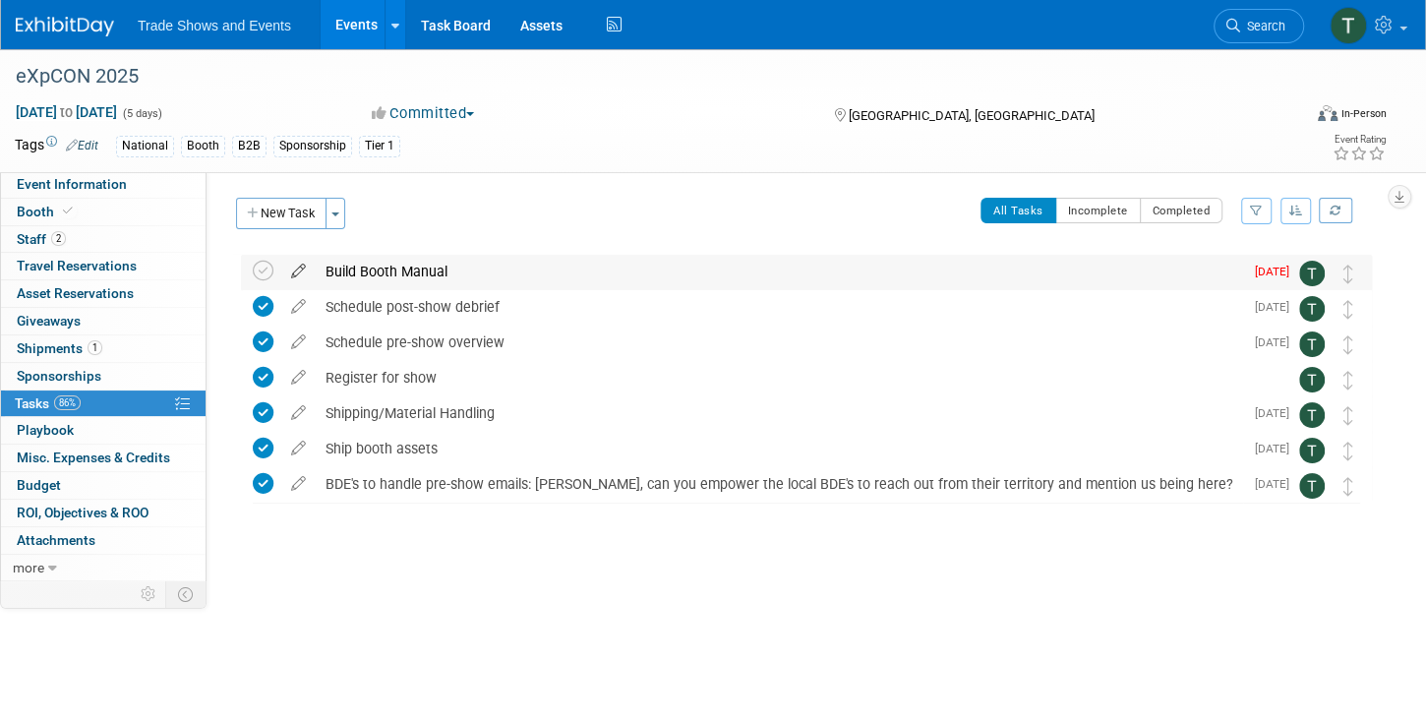
click at [297, 268] on icon at bounding box center [298, 267] width 34 height 25
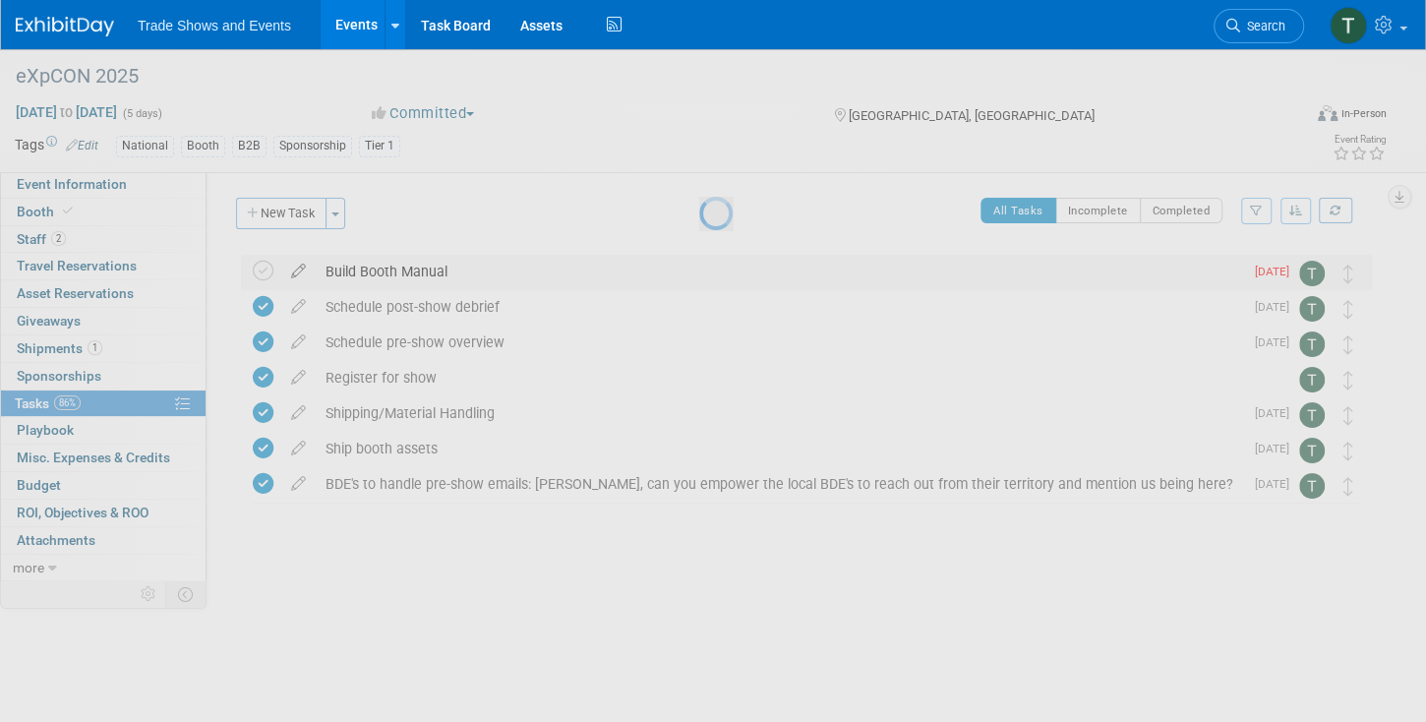
select select "9"
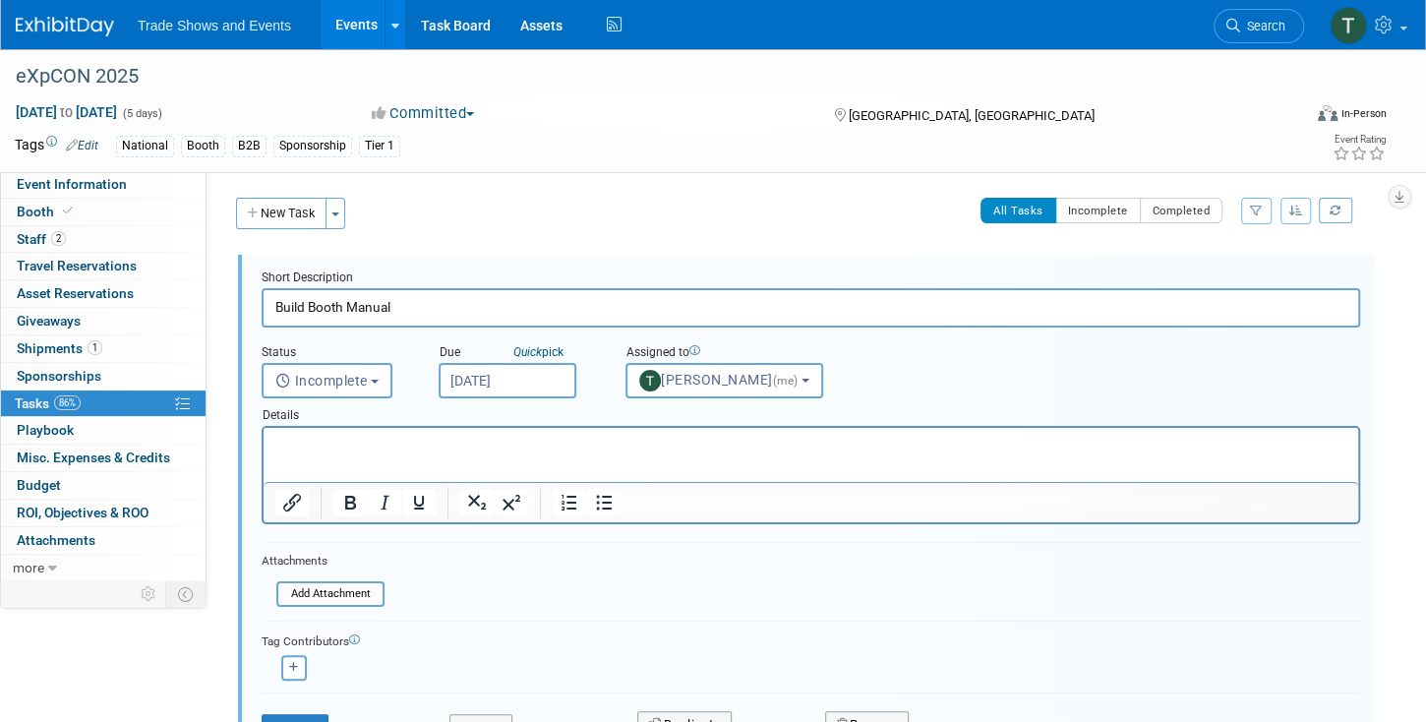
click at [507, 378] on input "Oct 9, 2025" at bounding box center [508, 380] width 138 height 35
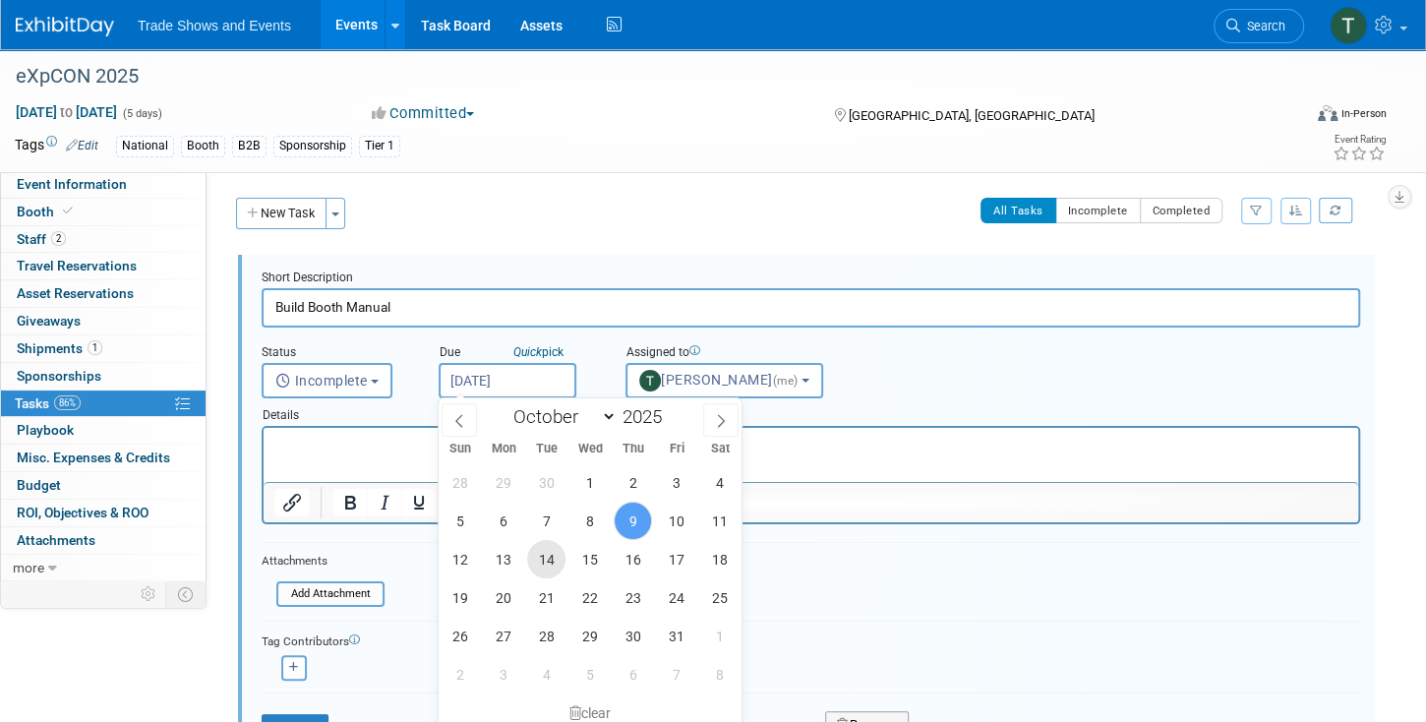
click at [545, 558] on span "14" at bounding box center [546, 559] width 38 height 38
type input "[DATE]"
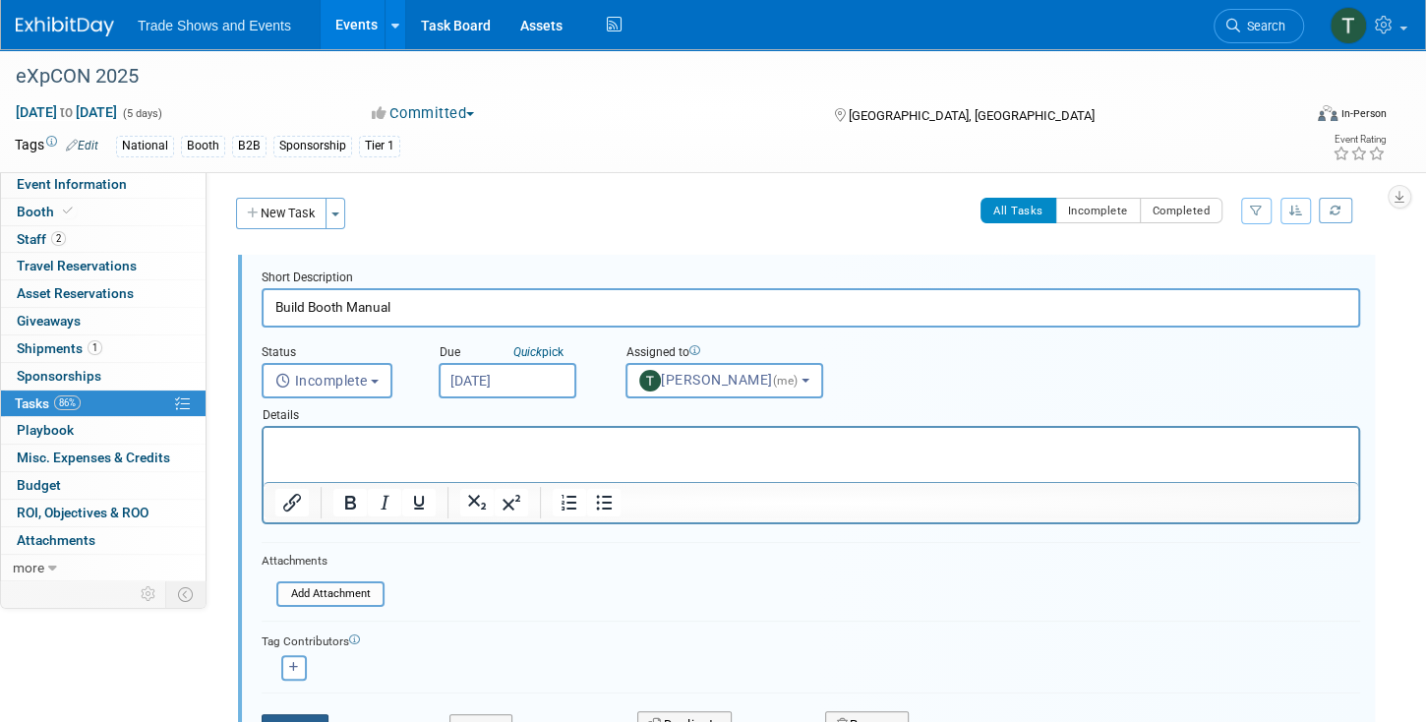
click at [309, 714] on button "Save" at bounding box center [295, 728] width 67 height 28
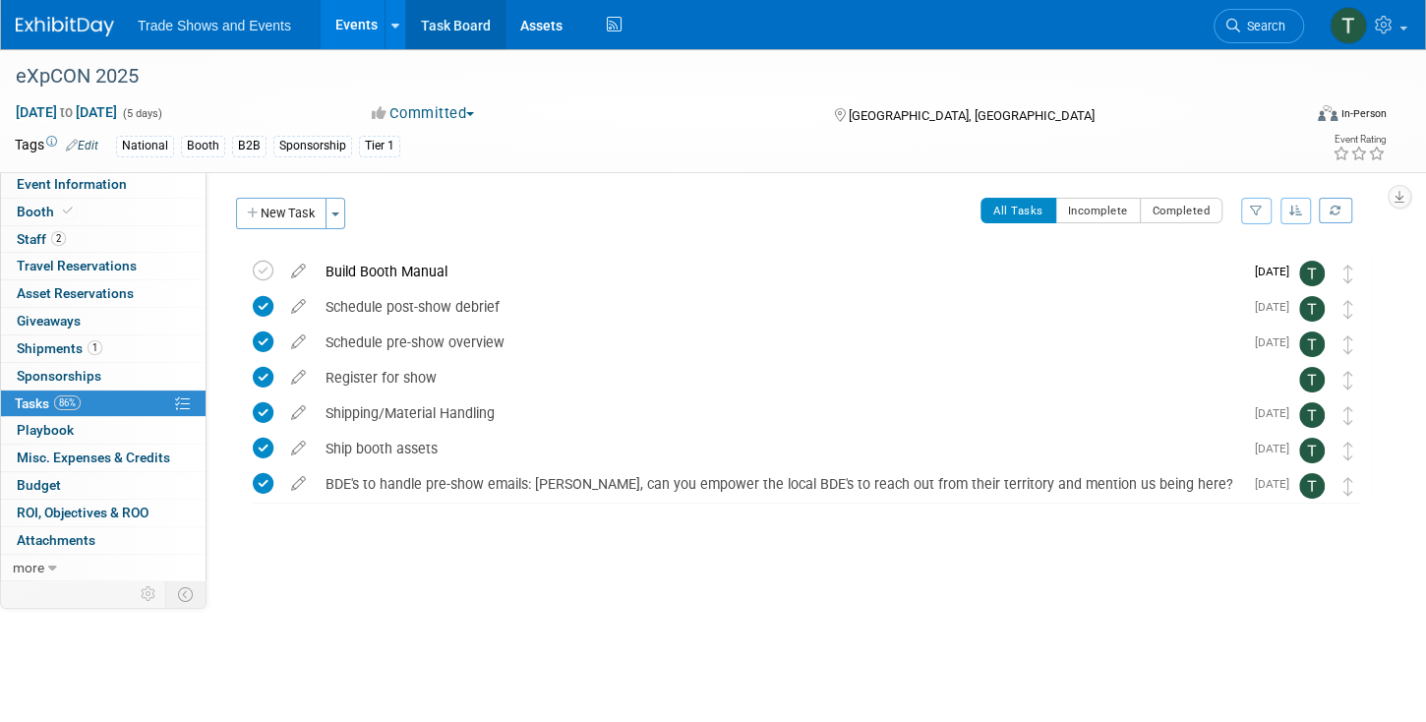
click at [442, 29] on link "Task Board" at bounding box center [455, 24] width 99 height 49
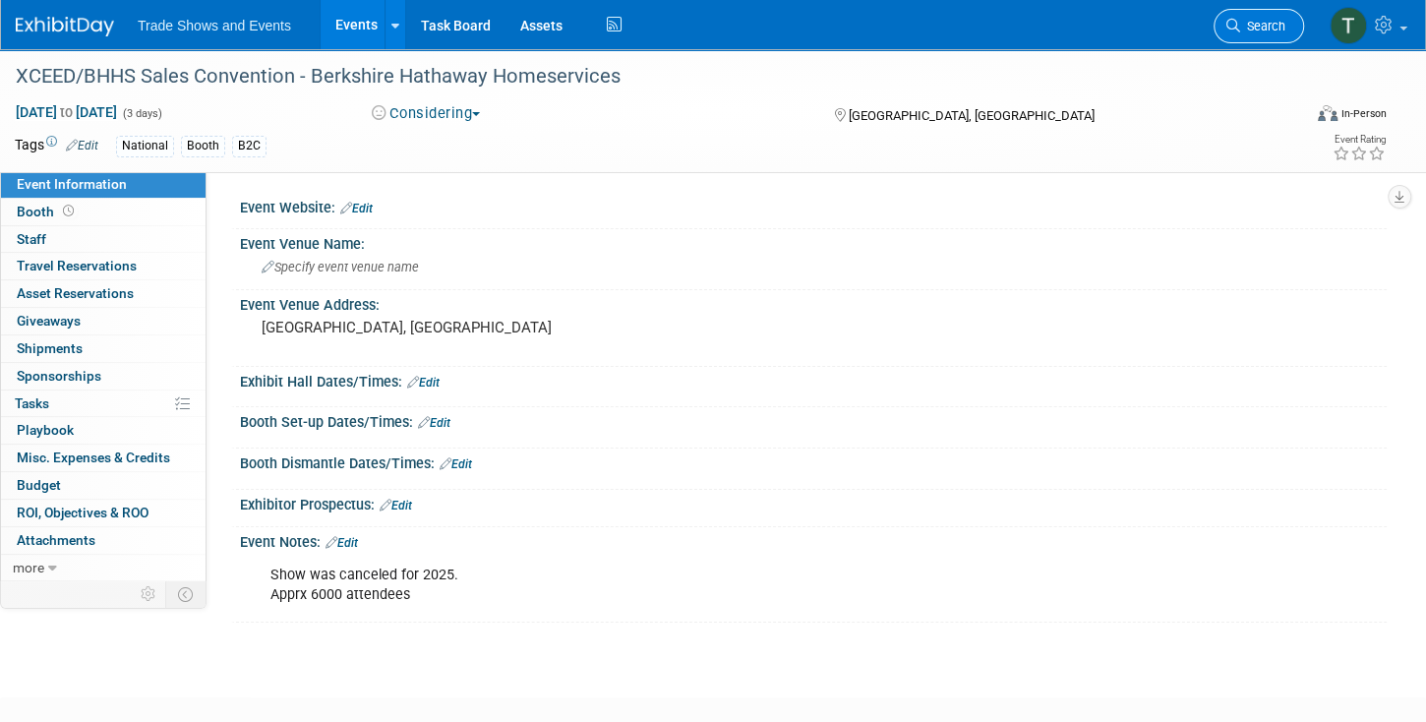
click at [1262, 28] on span "Search" at bounding box center [1262, 26] width 45 height 15
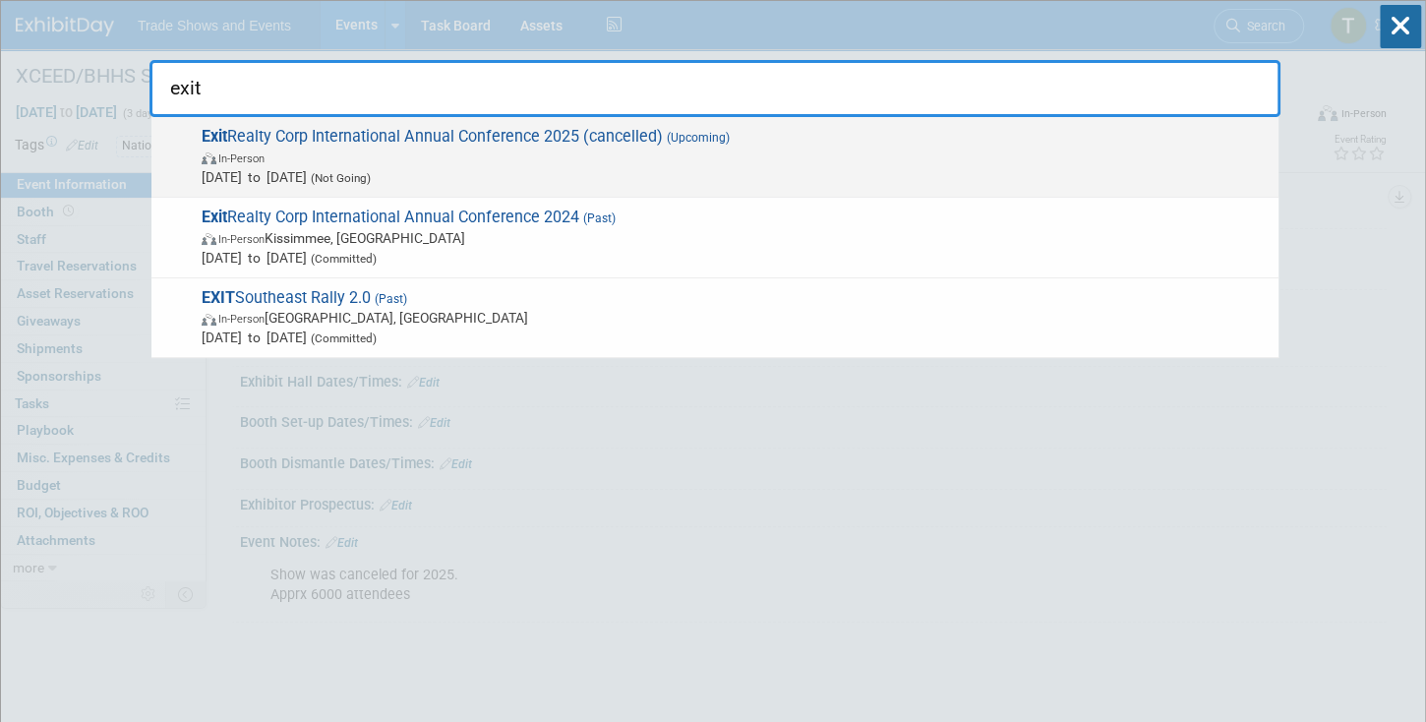
type input "exit"
click at [611, 136] on span "Exit Realty Corp International Annual Conference 2025 (cancelled) (Upcoming) In…" at bounding box center [732, 157] width 1073 height 60
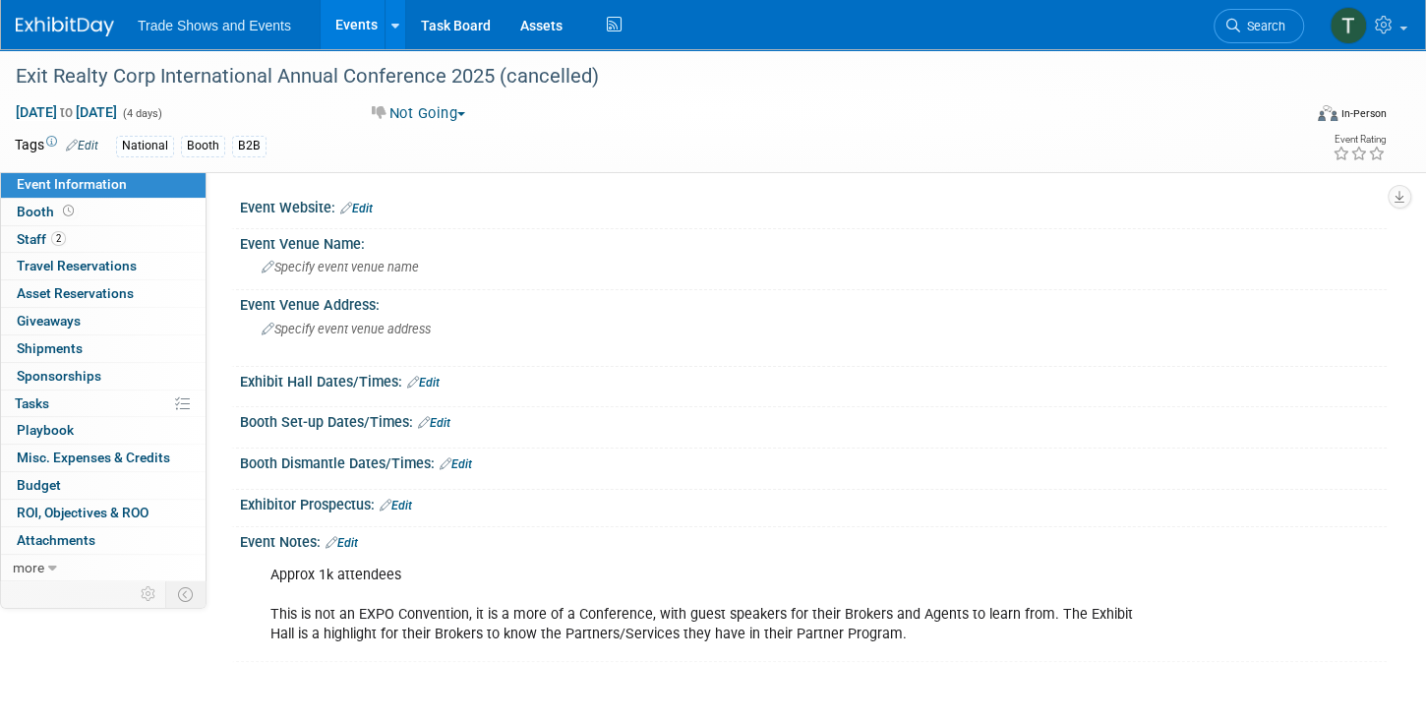
click at [87, 143] on link "Edit" at bounding box center [82, 146] width 32 height 14
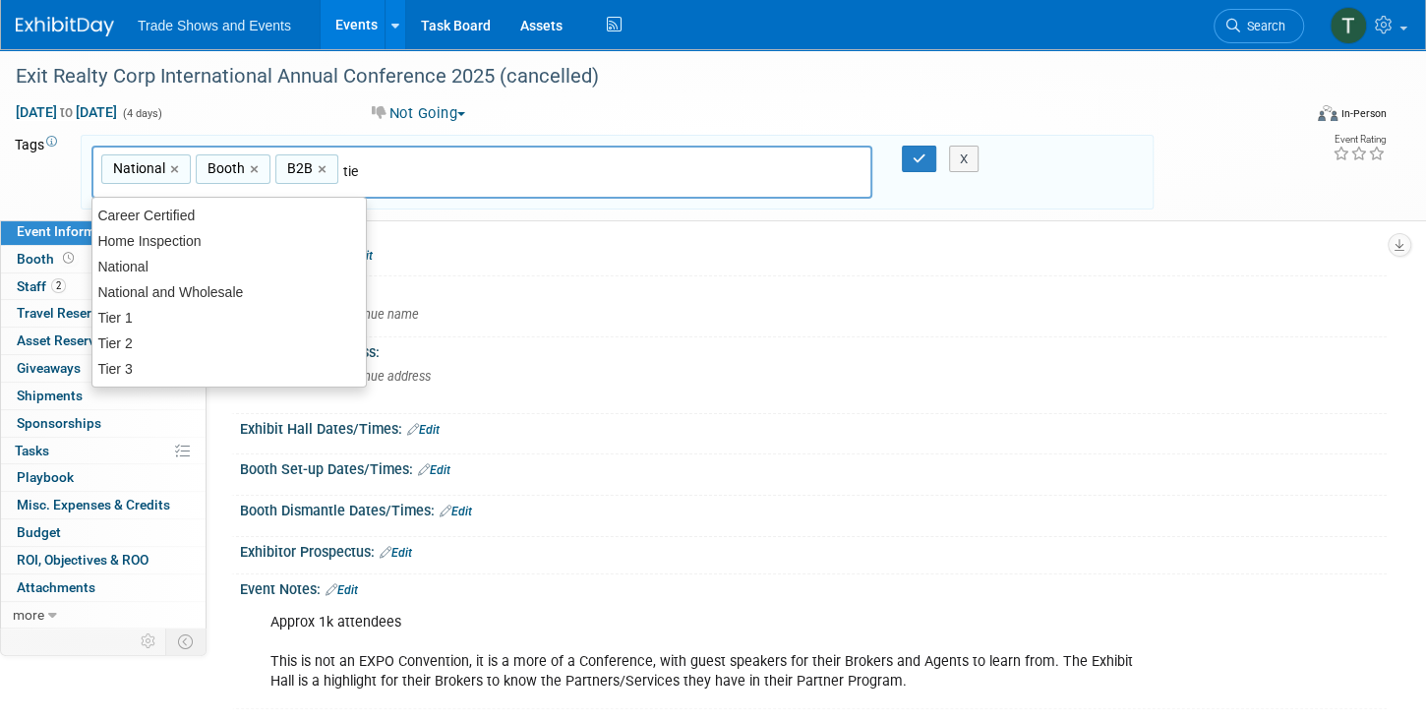
type input "tier"
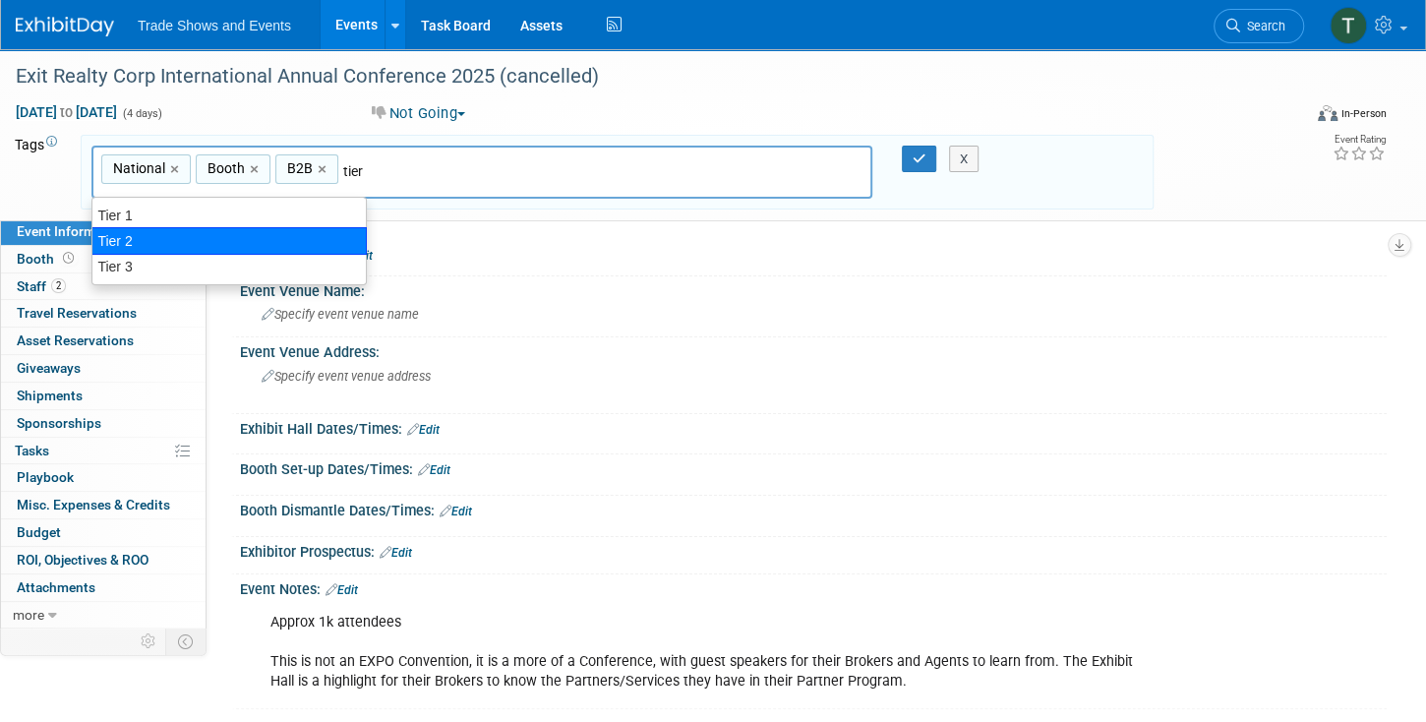
click at [159, 238] on div "Tier 2" at bounding box center [228, 241] width 275 height 28
type input "National, Booth, B2B, Tier 2"
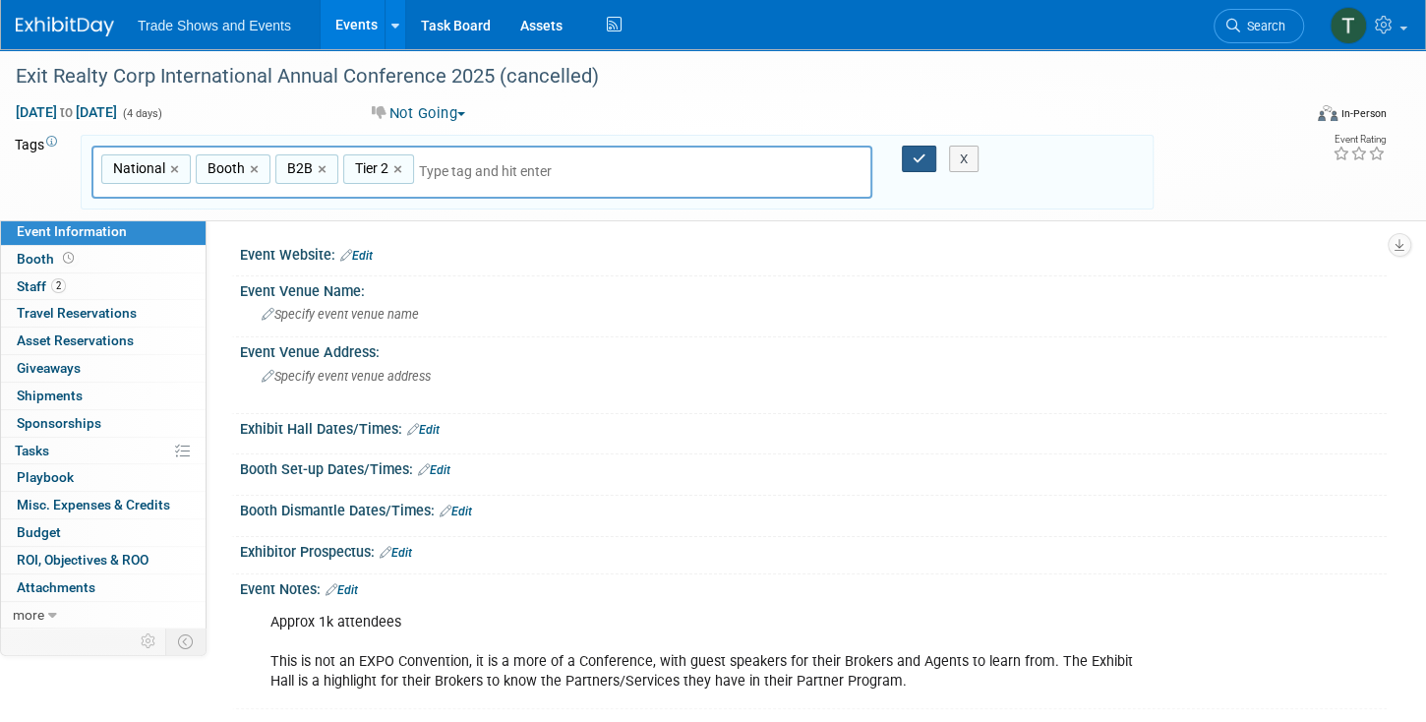
click at [917, 165] on button "button" at bounding box center [919, 160] width 35 height 28
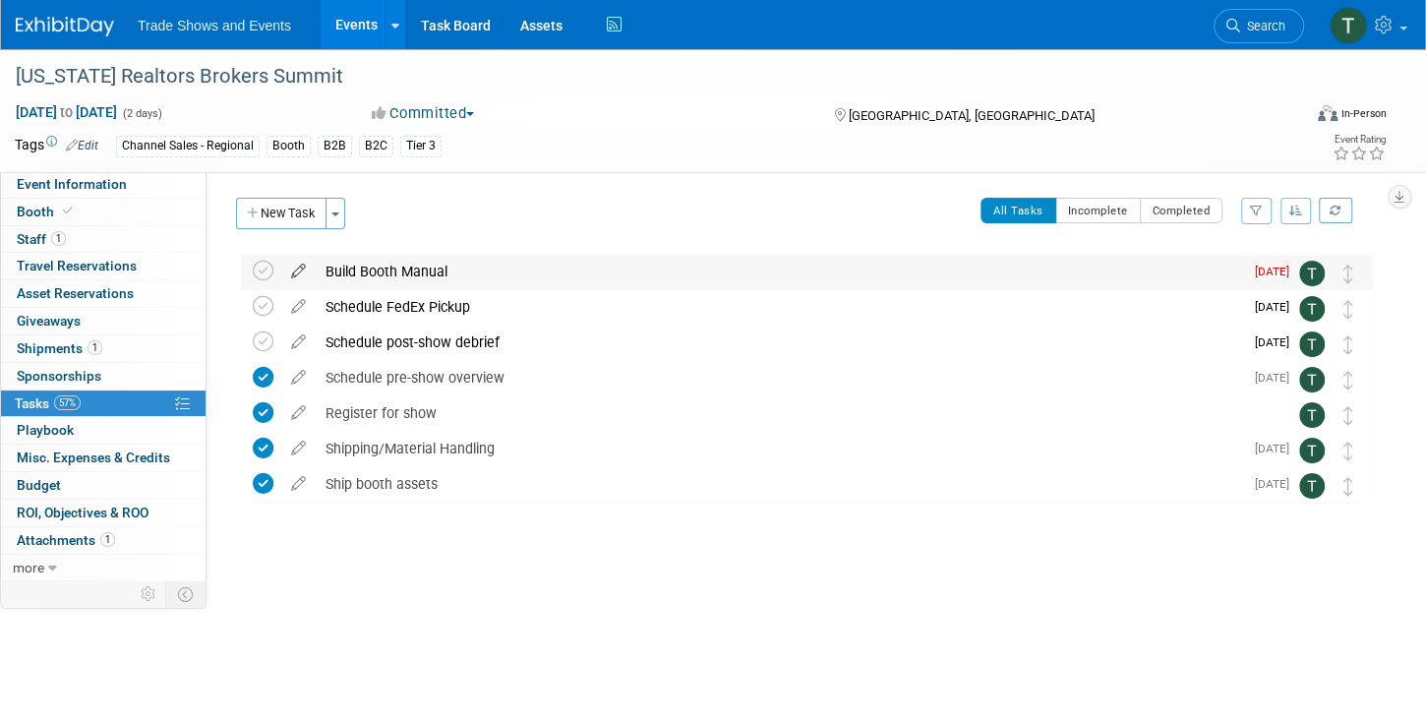
click at [297, 267] on icon at bounding box center [298, 267] width 34 height 25
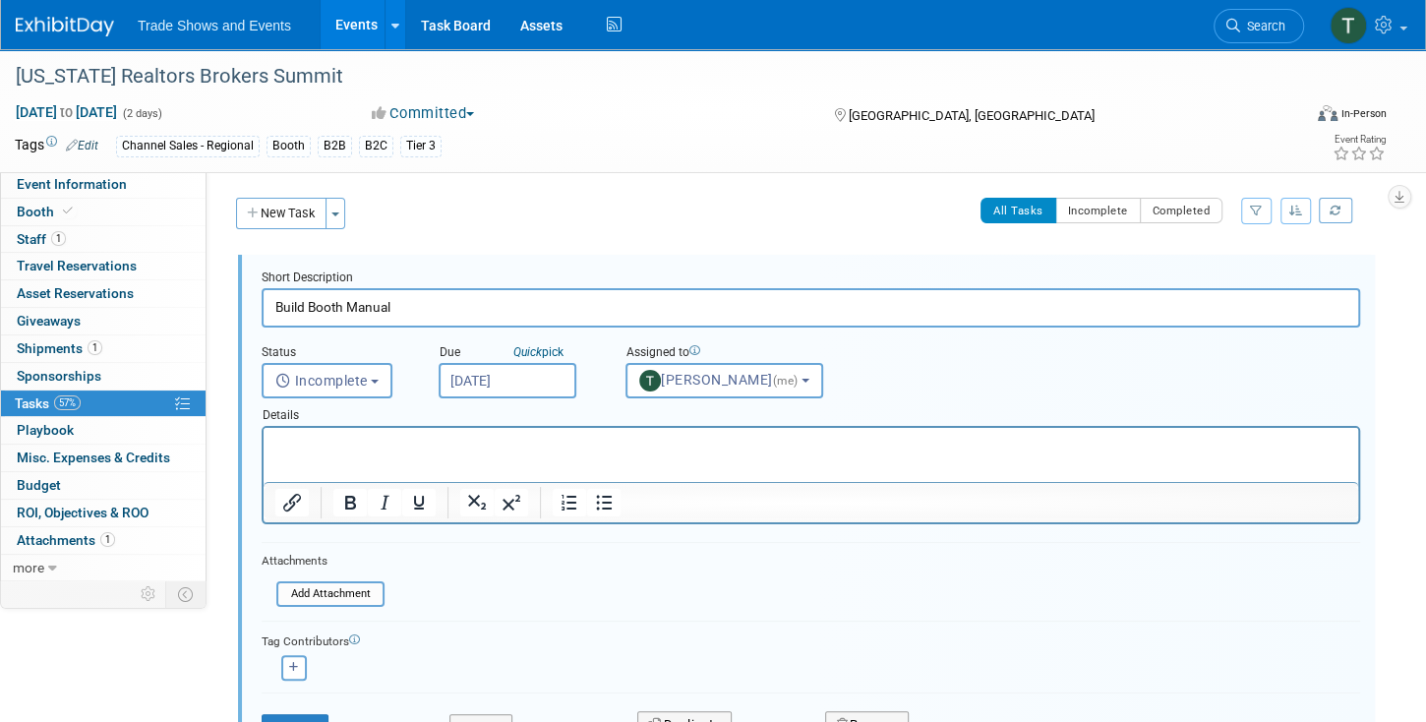
click at [486, 384] on input "[DATE]" at bounding box center [508, 380] width 138 height 35
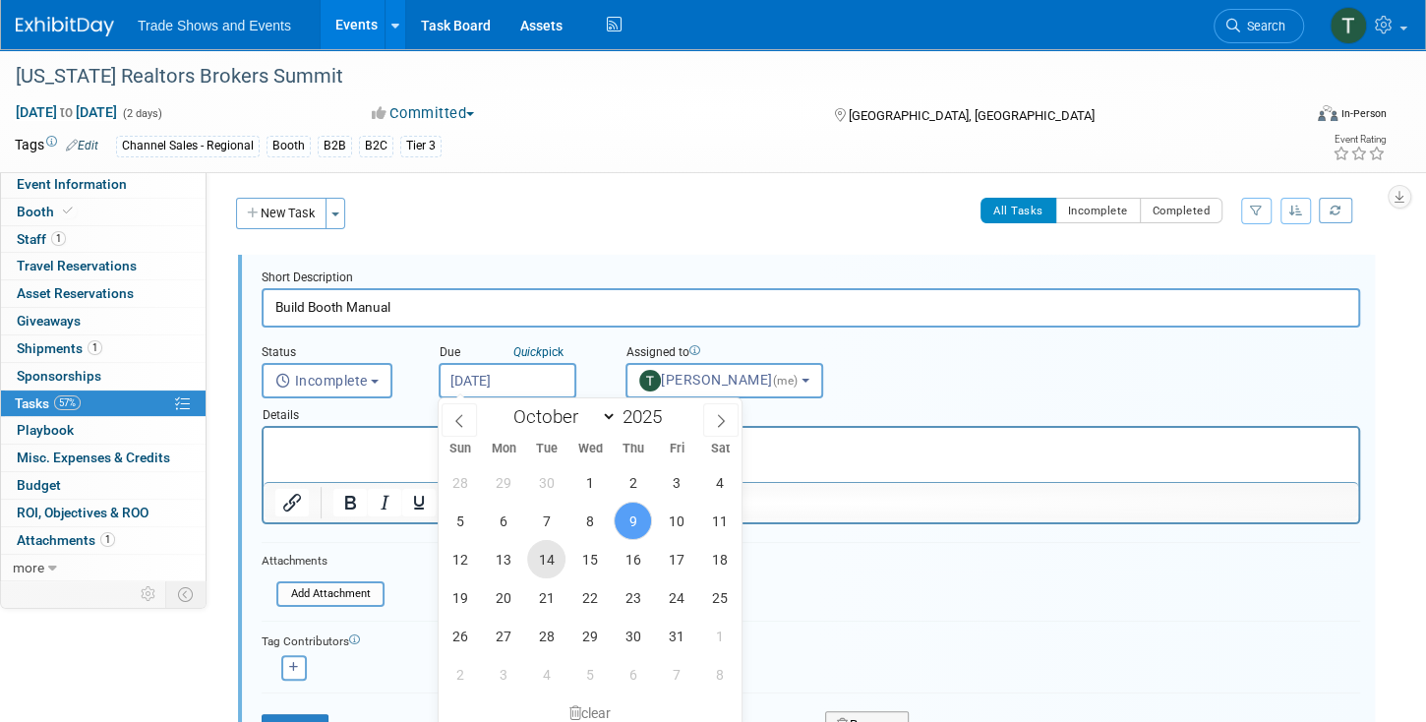
click at [549, 562] on span "14" at bounding box center [546, 559] width 38 height 38
type input "[DATE]"
